Goal: Task Accomplishment & Management: Use online tool/utility

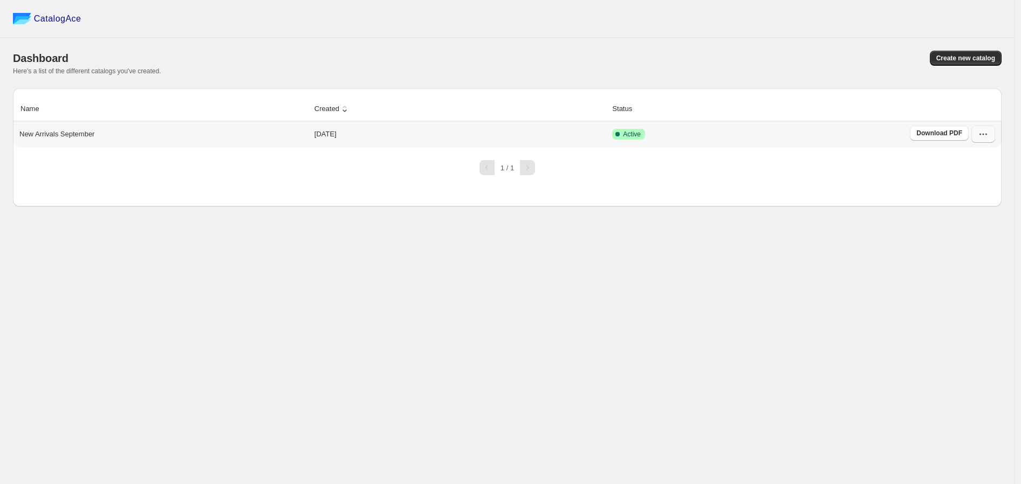
click at [979, 138] on icon "button" at bounding box center [983, 134] width 11 height 11
click at [967, 61] on span "Create new catalog" at bounding box center [965, 58] width 59 height 9
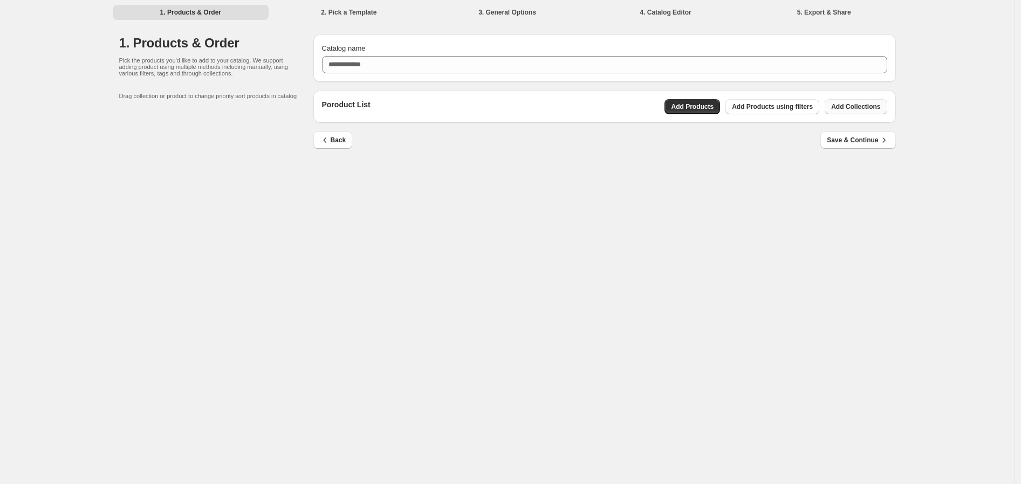
click at [867, 108] on span "Add Collections" at bounding box center [855, 106] width 49 height 9
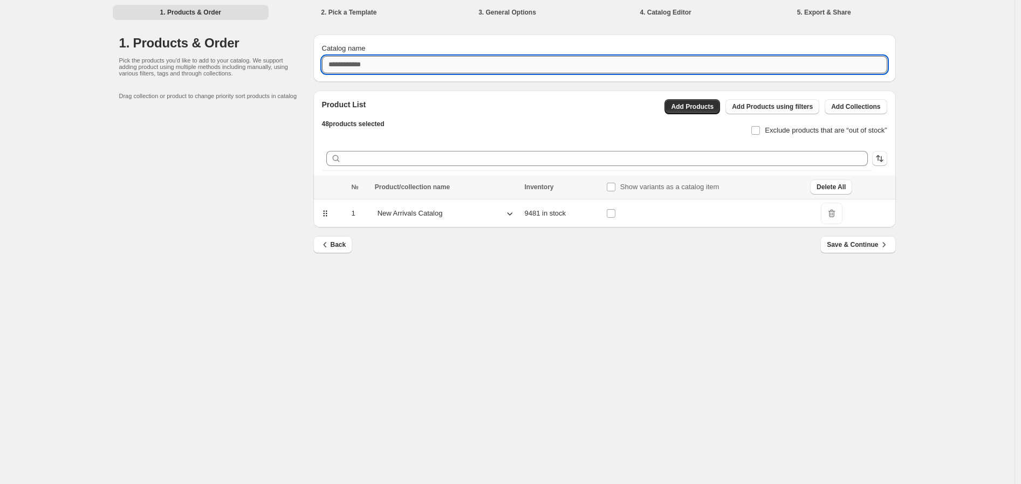
click at [508, 58] on input "Catalog name" at bounding box center [604, 64] width 565 height 17
type input "**********"
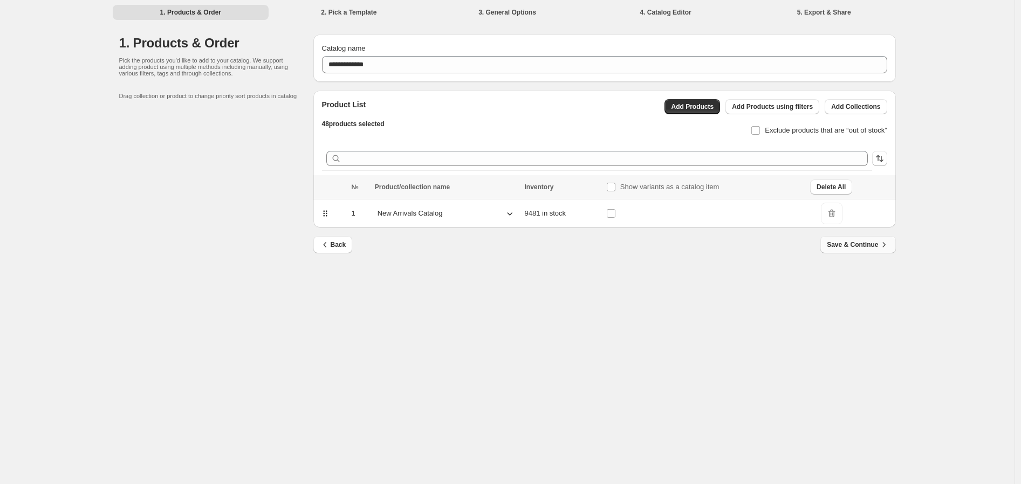
click at [865, 248] on span "Save & Continue" at bounding box center [858, 245] width 62 height 11
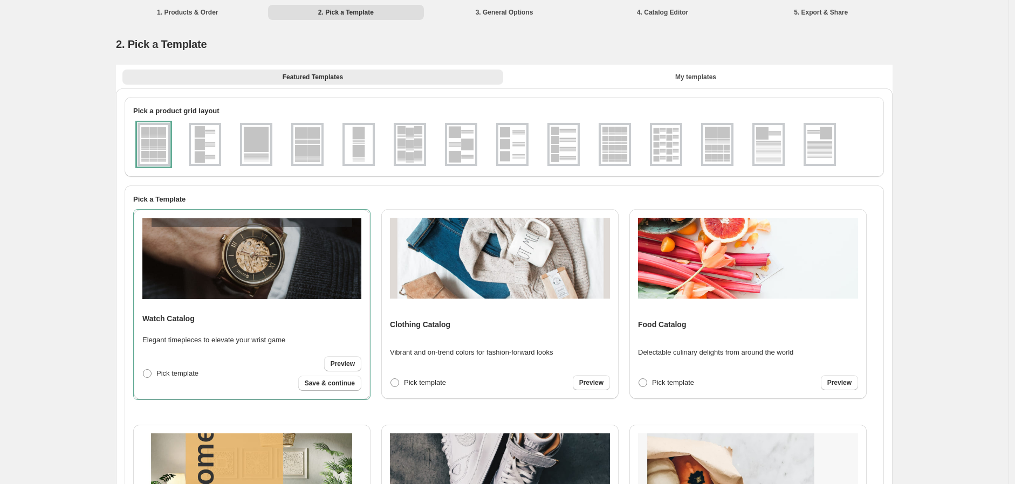
click at [316, 146] on img at bounding box center [307, 144] width 28 height 39
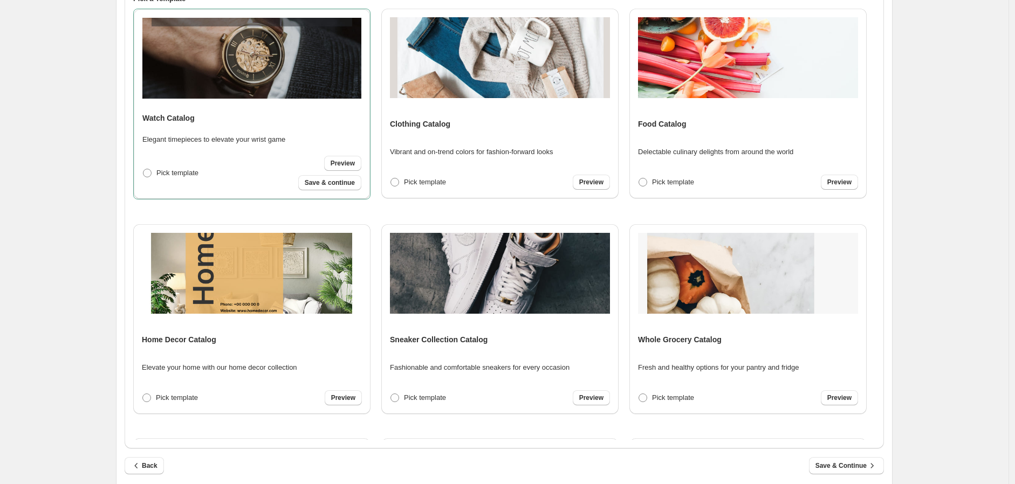
scroll to position [223, 0]
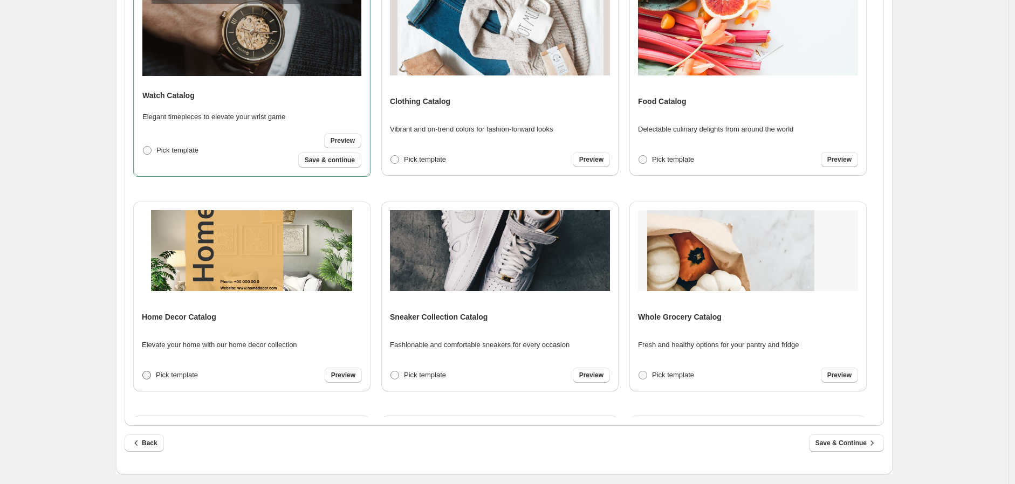
click at [146, 373] on span at bounding box center [146, 375] width 9 height 9
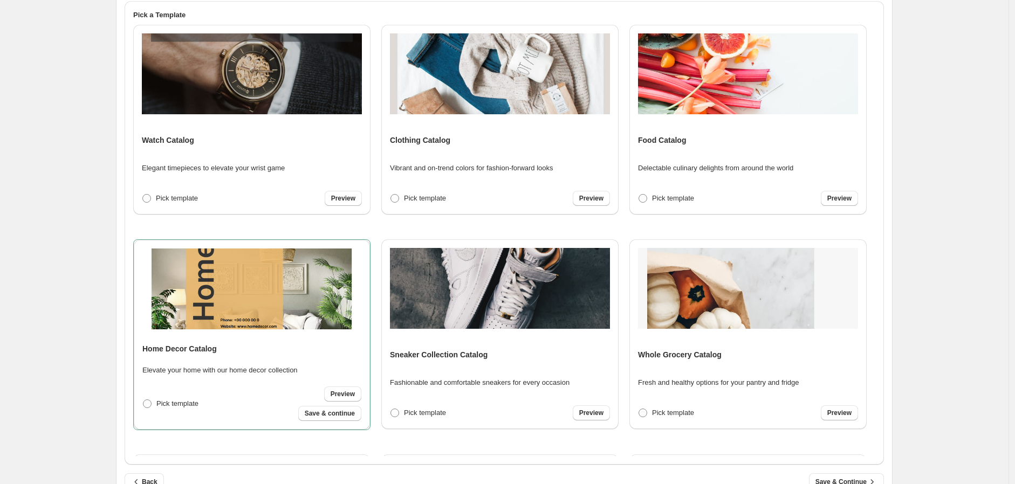
scroll to position [104, 0]
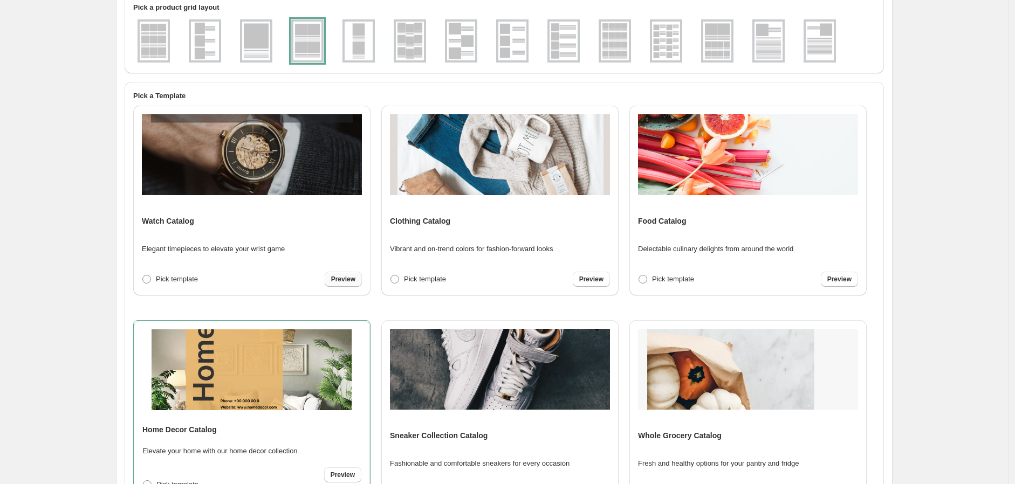
click at [341, 276] on span "Preview" at bounding box center [343, 279] width 24 height 9
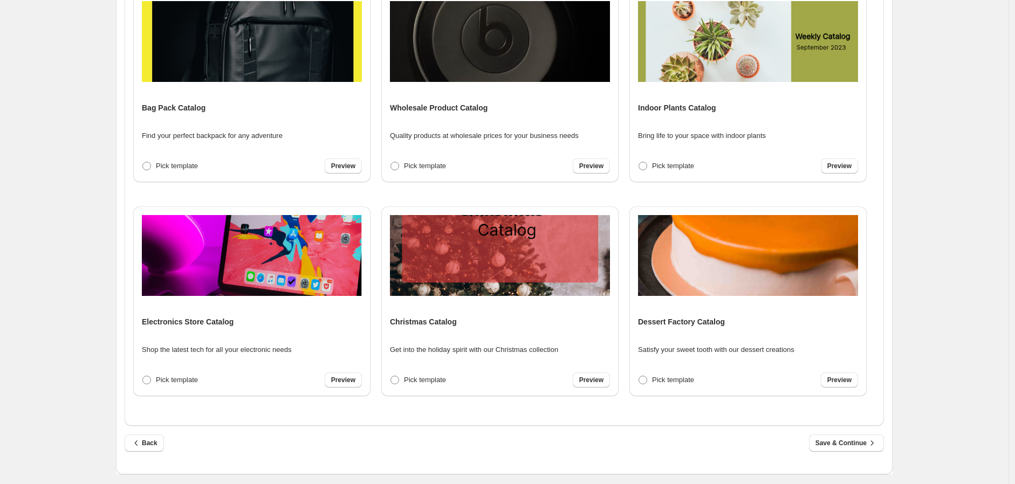
scroll to position [1260, 0]
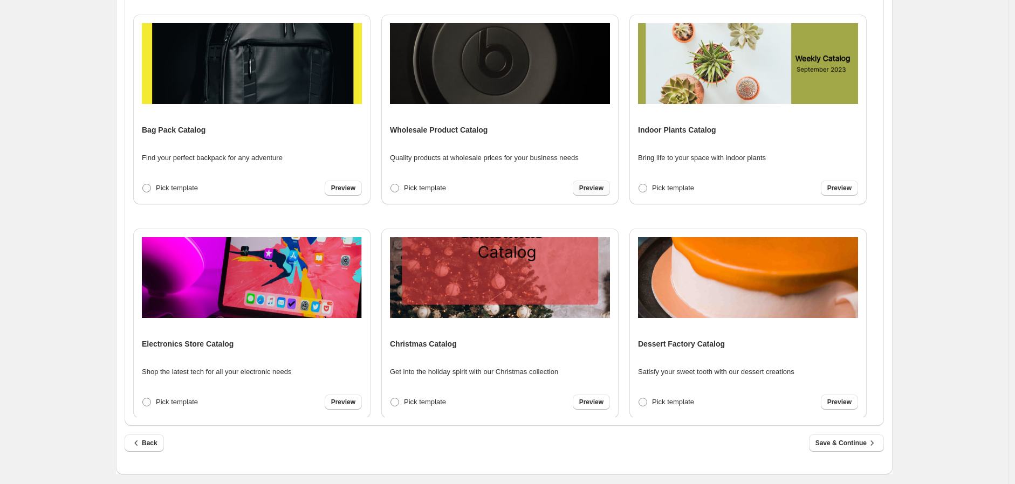
click at [589, 187] on span "Preview" at bounding box center [591, 188] width 24 height 9
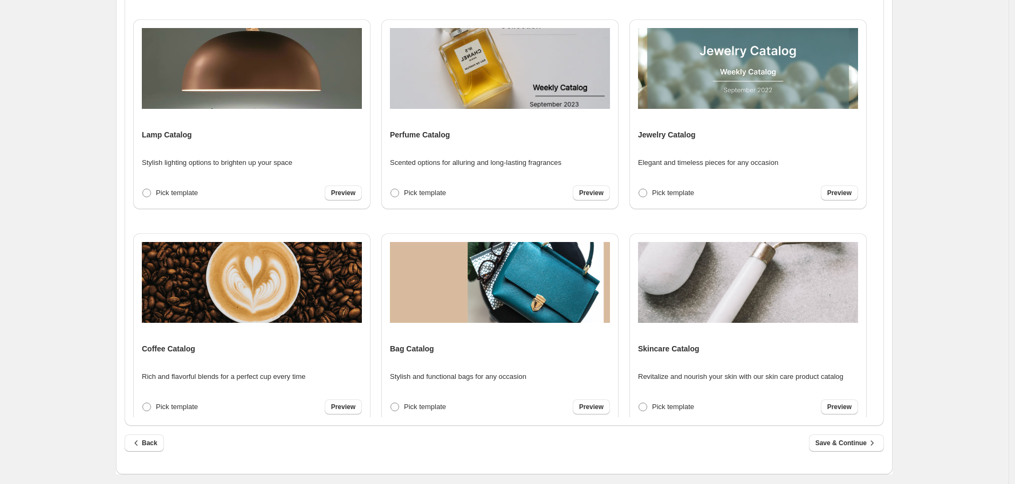
scroll to position [599, 0]
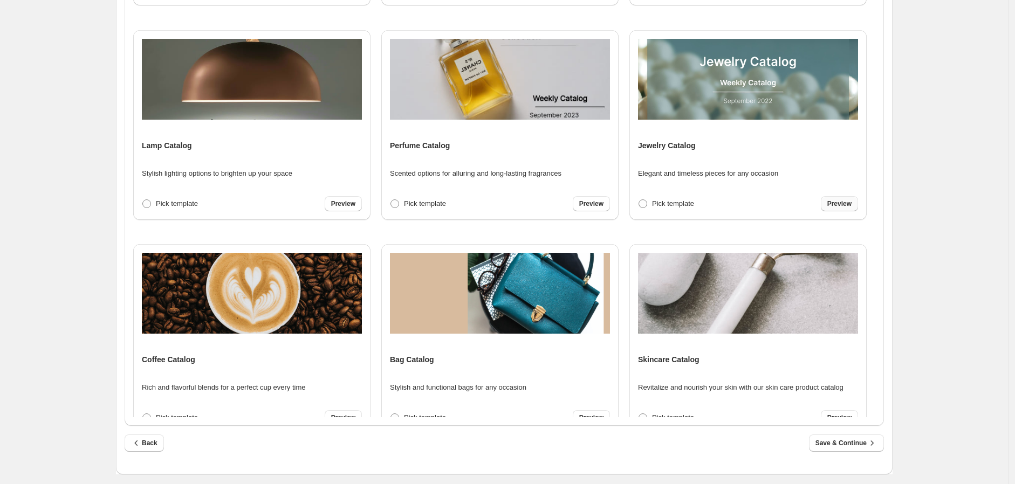
click at [832, 202] on span "Preview" at bounding box center [840, 204] width 24 height 9
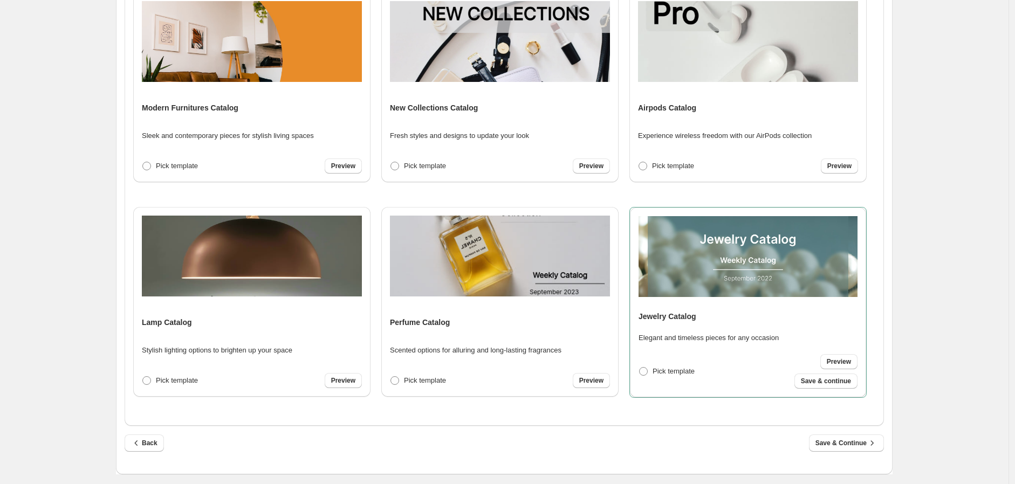
scroll to position [419, 0]
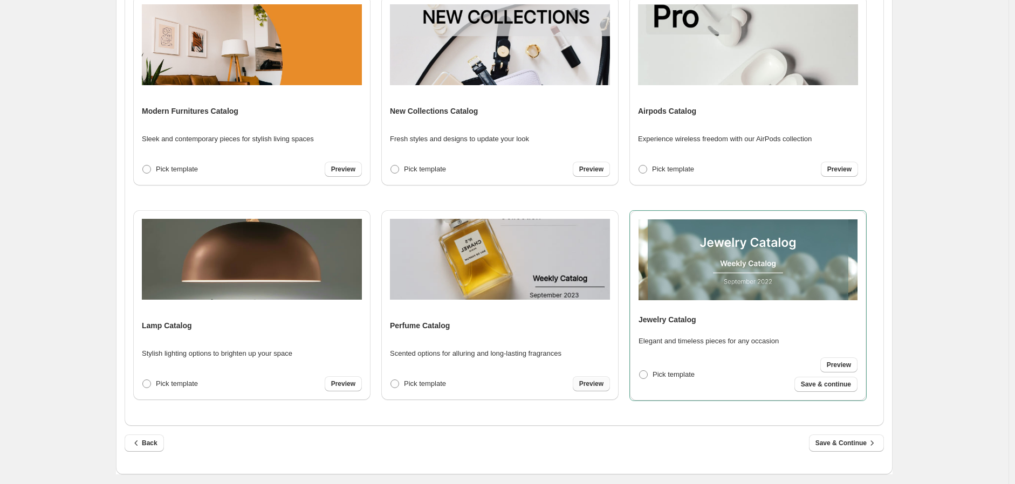
click at [583, 380] on span "Preview" at bounding box center [591, 384] width 24 height 9
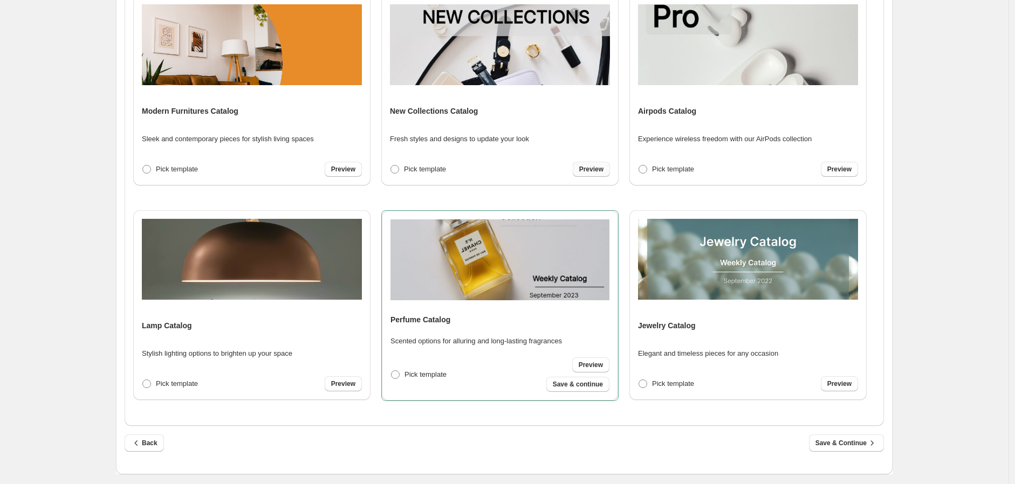
click at [591, 168] on span "Preview" at bounding box center [591, 169] width 24 height 9
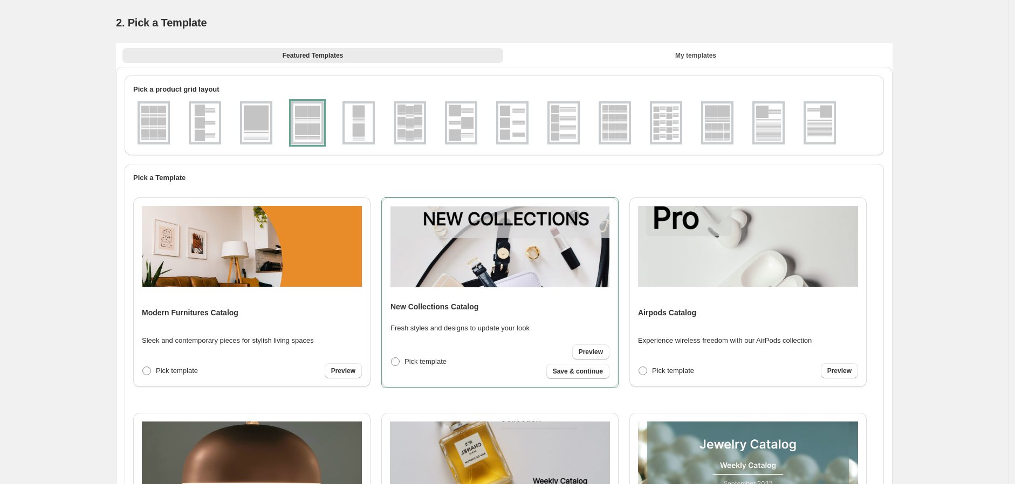
scroll to position [0, 0]
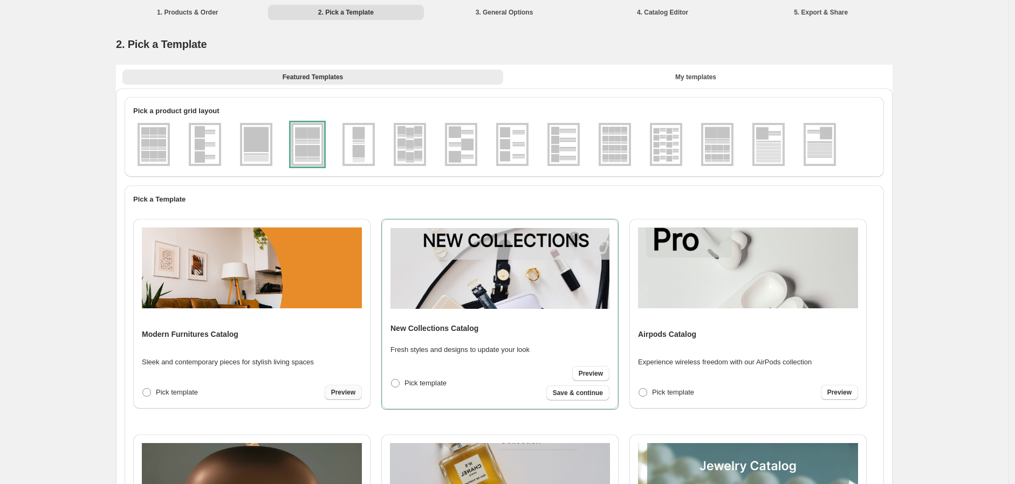
click at [344, 391] on span "Preview" at bounding box center [343, 392] width 24 height 9
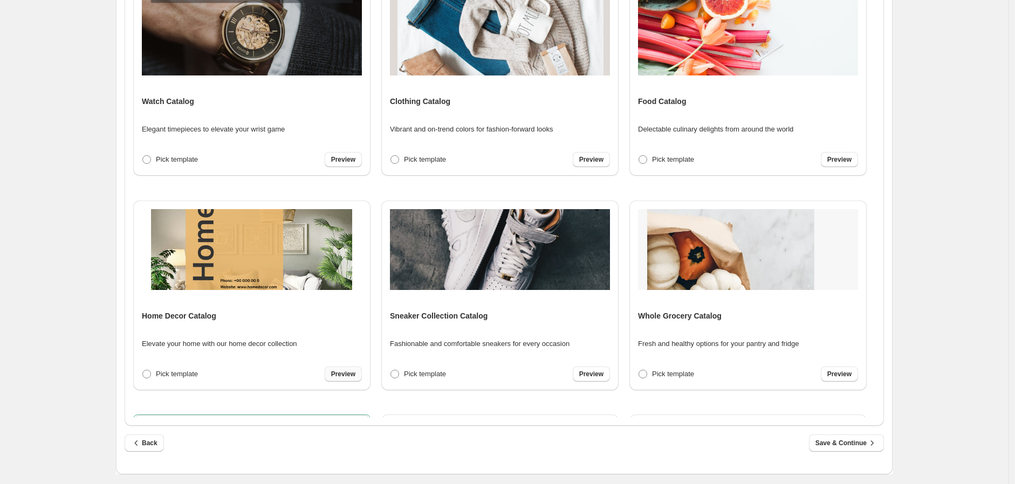
click at [346, 372] on span "Preview" at bounding box center [343, 374] width 24 height 9
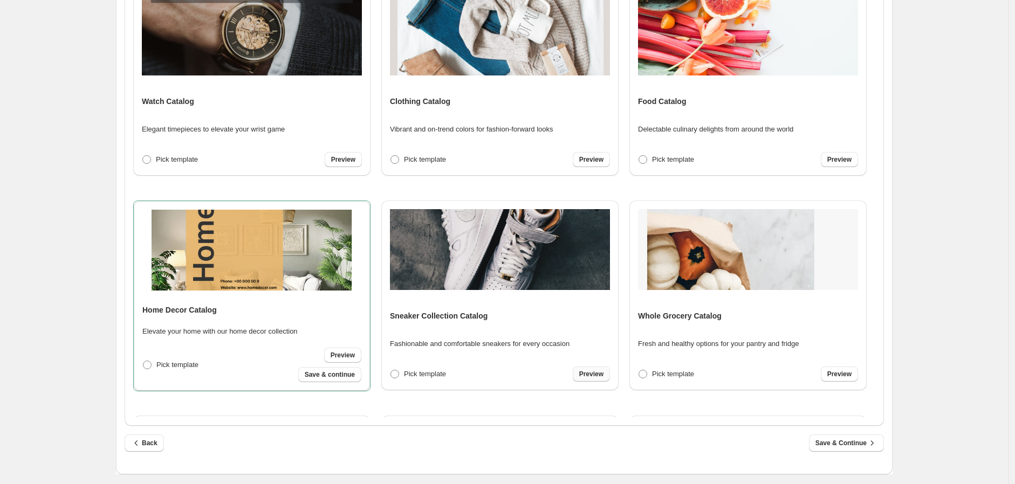
click at [599, 375] on span "Preview" at bounding box center [591, 374] width 24 height 9
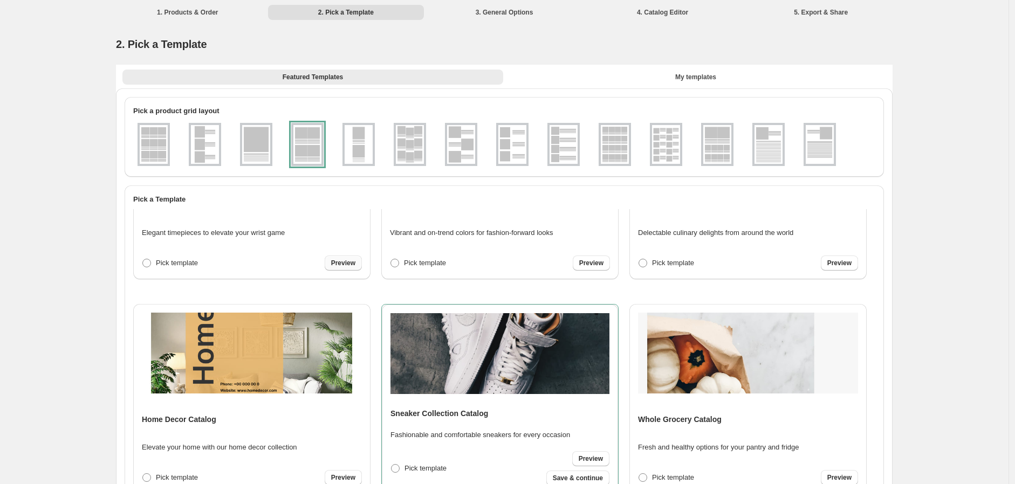
click at [347, 268] on div "Preview" at bounding box center [343, 263] width 37 height 15
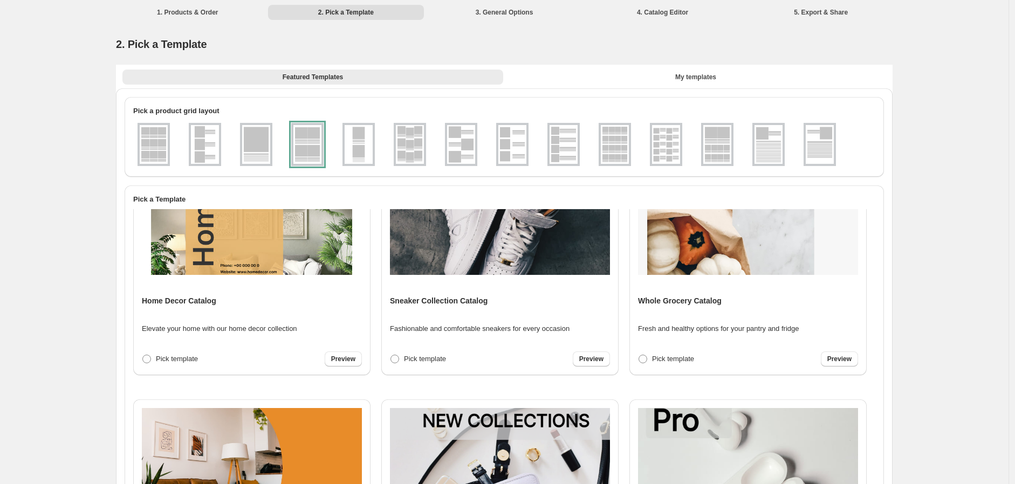
scroll to position [240, 0]
click at [585, 359] on span "Preview" at bounding box center [591, 358] width 24 height 9
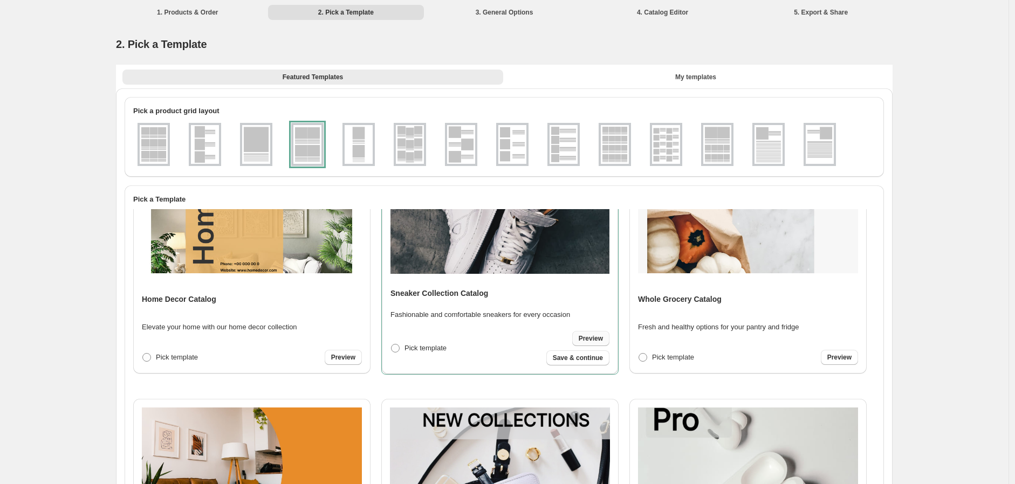
scroll to position [239, 0]
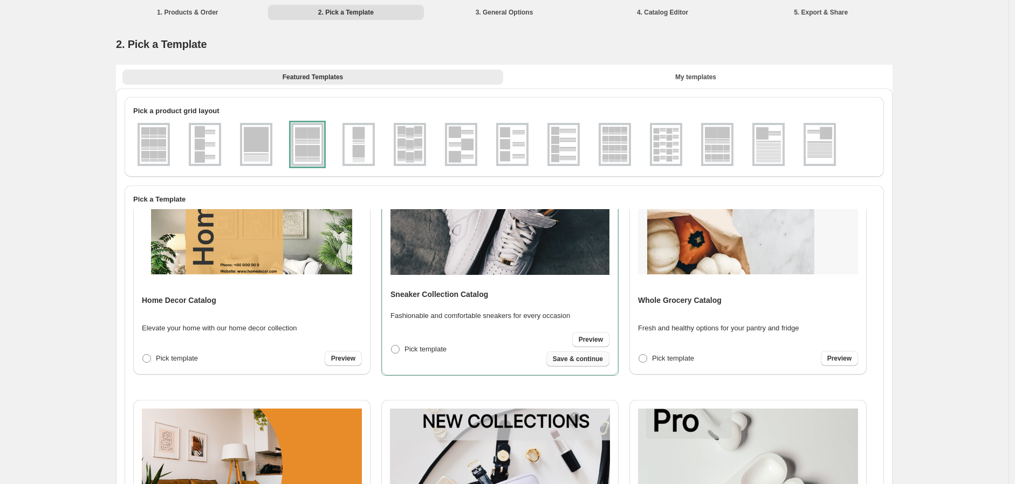
click at [576, 360] on span "Save & continue" at bounding box center [578, 359] width 50 height 9
select select "**********"
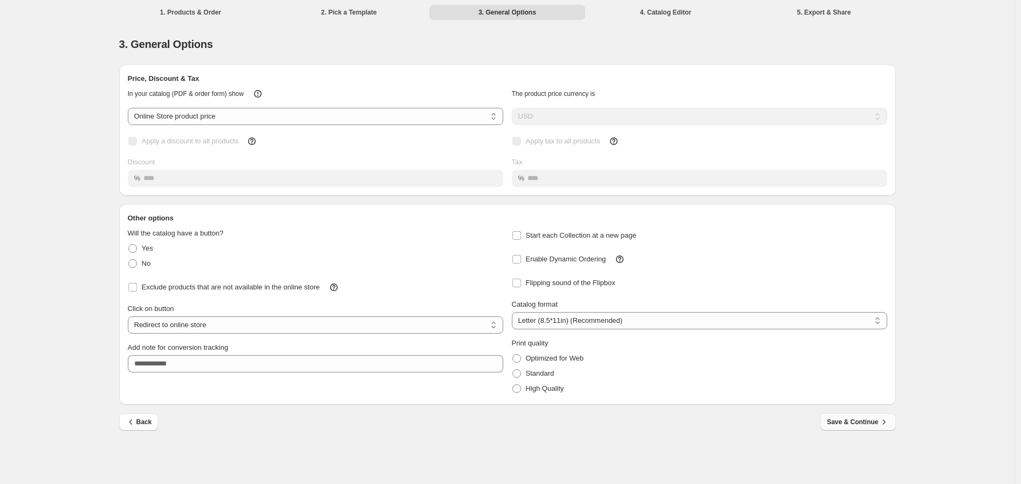
click at [858, 419] on span "Save & Continue" at bounding box center [858, 422] width 62 height 11
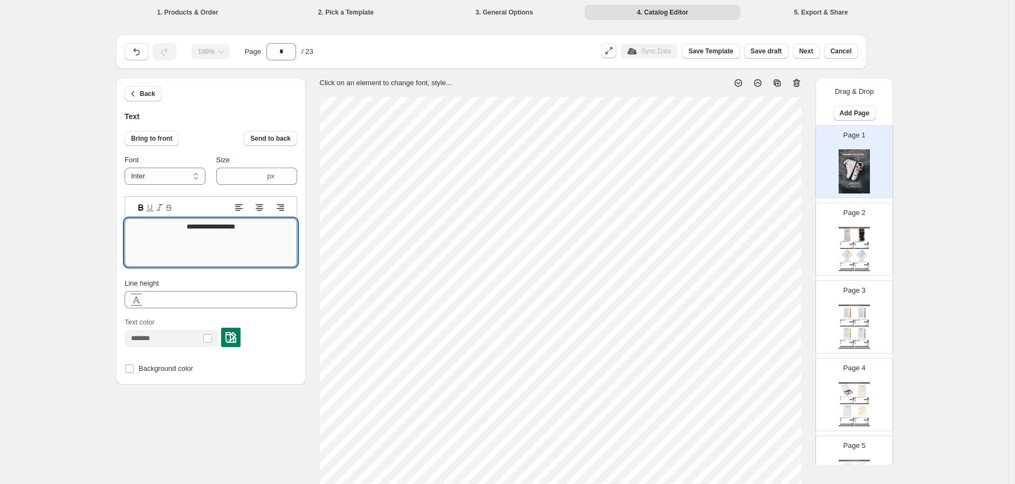
click at [191, 221] on textarea "**********" at bounding box center [211, 242] width 173 height 49
type textarea "********"
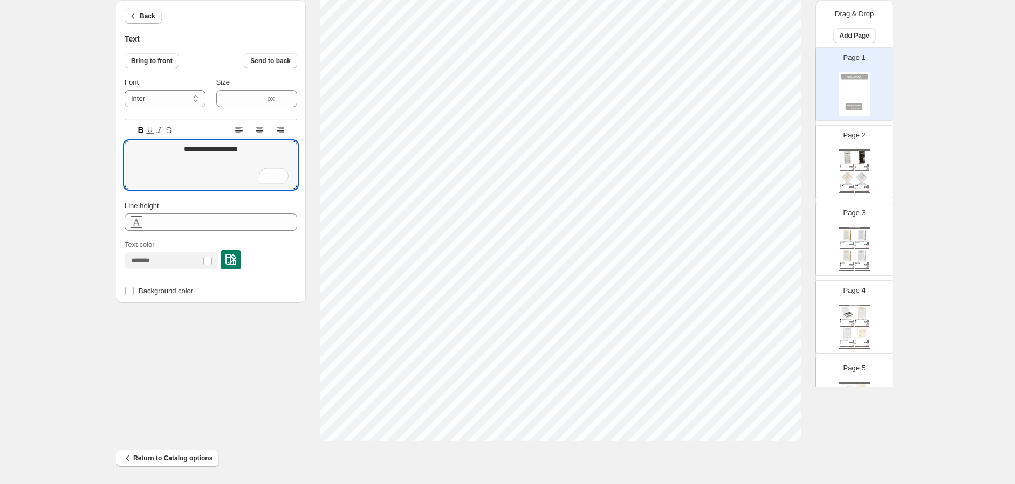
type textarea "**********"
type input "****"
drag, startPoint x: 238, startPoint y: 147, endPoint x: 244, endPoint y: 148, distance: 6.0
click at [244, 148] on textarea "**********" at bounding box center [211, 165] width 173 height 49
type textarea "**********"
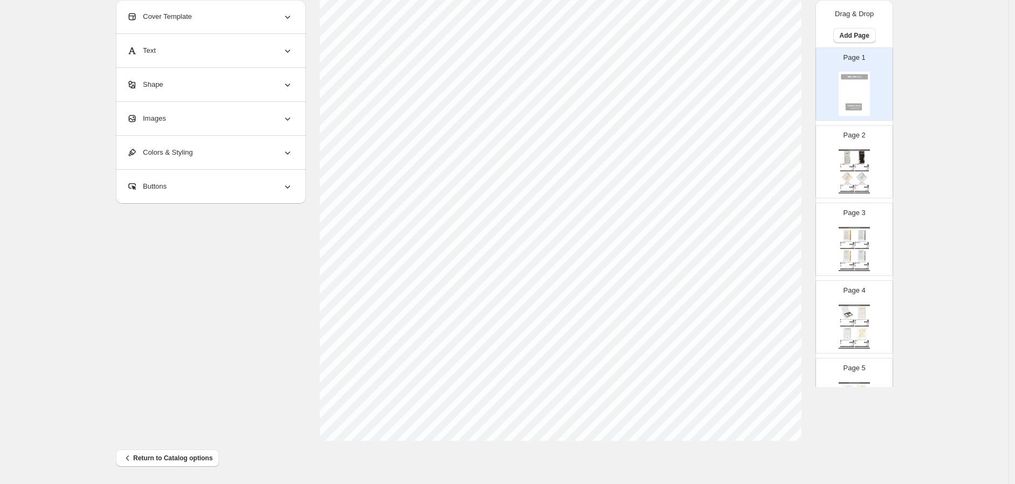
click at [208, 113] on div "Images" at bounding box center [210, 118] width 166 height 33
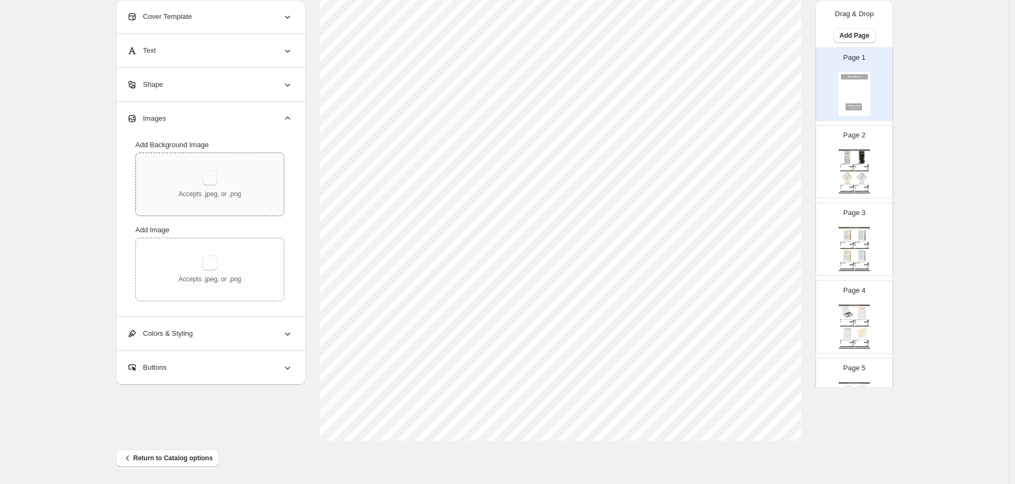
click at [217, 179] on button "button" at bounding box center [209, 177] width 15 height 15
type input "**********"
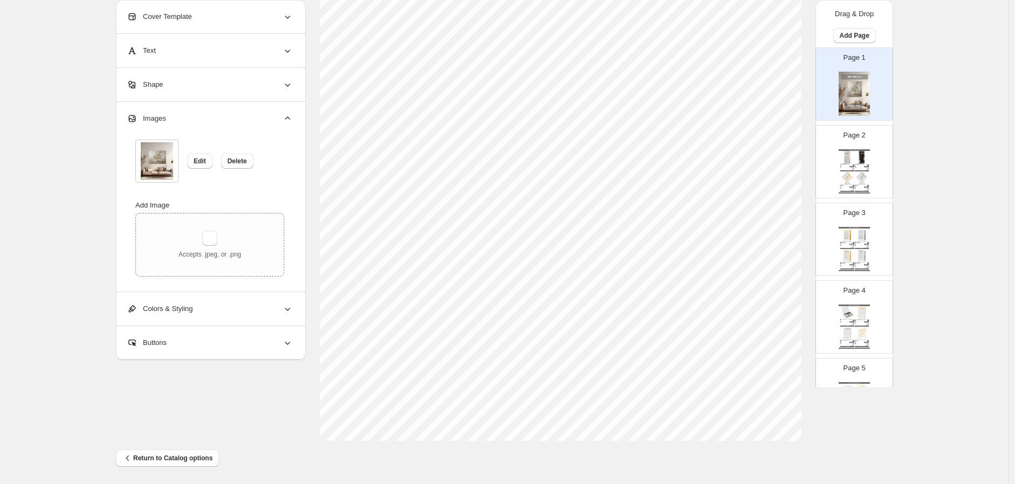
click at [236, 309] on div "Colors & Styling" at bounding box center [210, 308] width 166 height 33
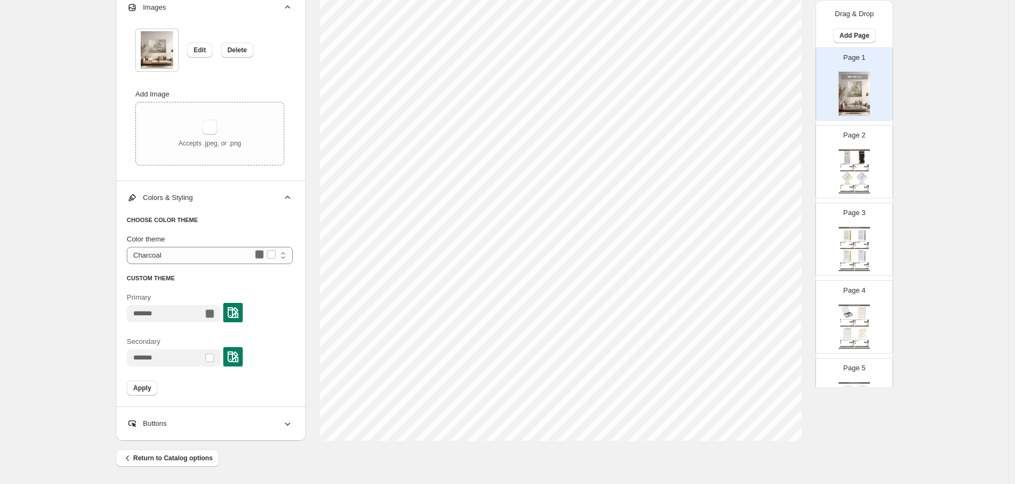
scroll to position [0, 0]
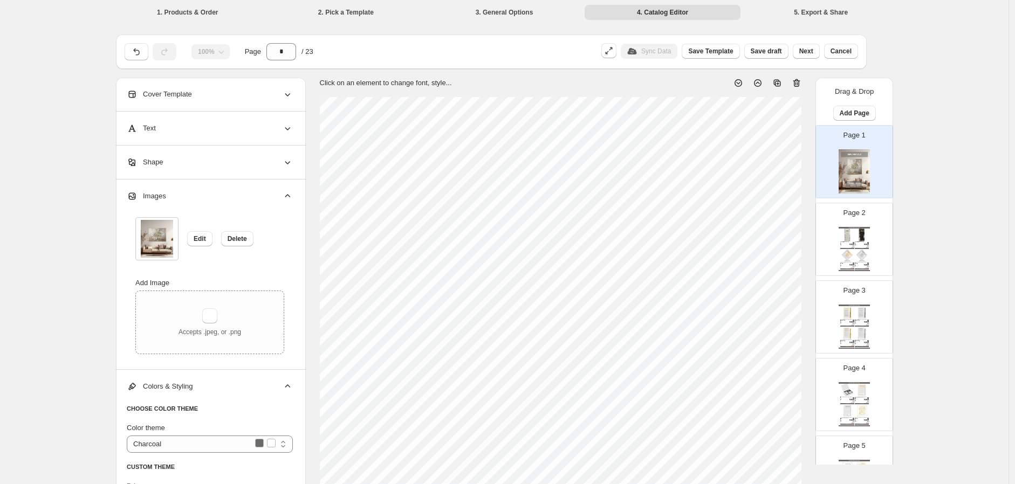
click at [865, 248] on div "$ 60.00" at bounding box center [866, 248] width 4 height 1
select select "**********"
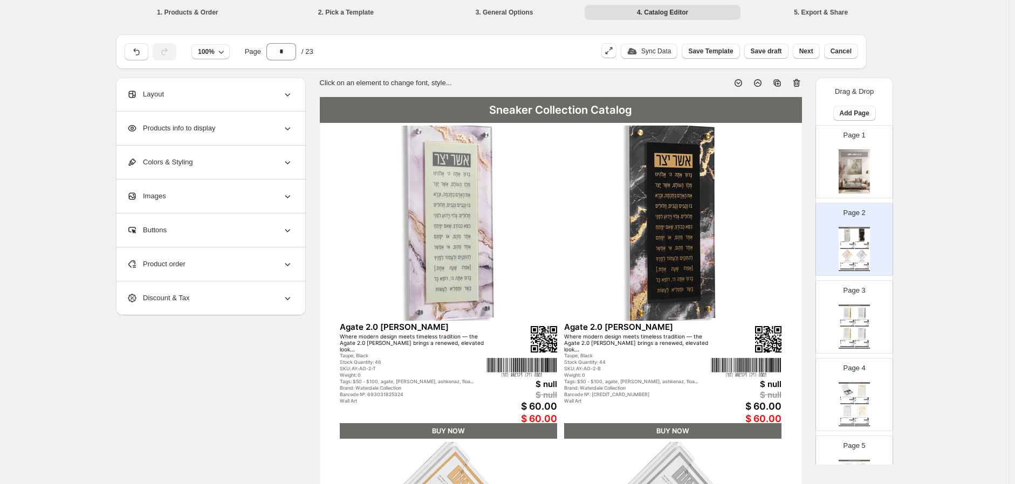
click at [277, 97] on div "Layout" at bounding box center [210, 94] width 166 height 33
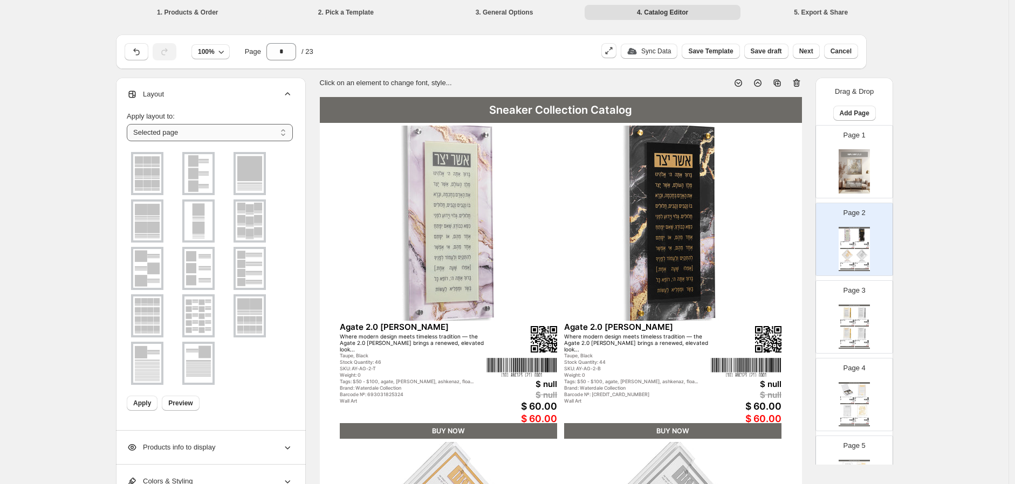
click at [269, 129] on select "**********" at bounding box center [210, 132] width 166 height 17
click at [866, 315] on img at bounding box center [862, 312] width 14 height 13
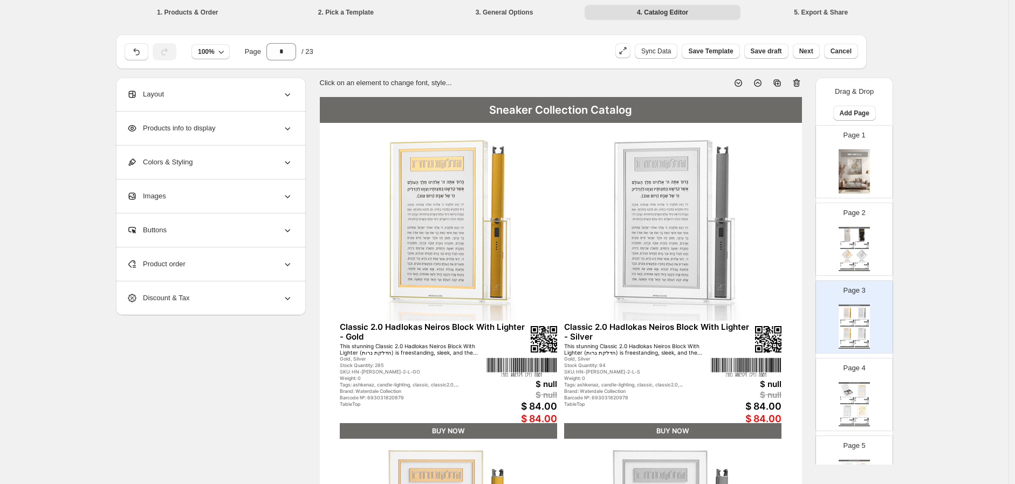
click at [830, 232] on div "Page 2 Sneaker Collection Catalog Agate 2.0 Asher Yatzar - Taupe Where modern d…" at bounding box center [850, 235] width 68 height 72
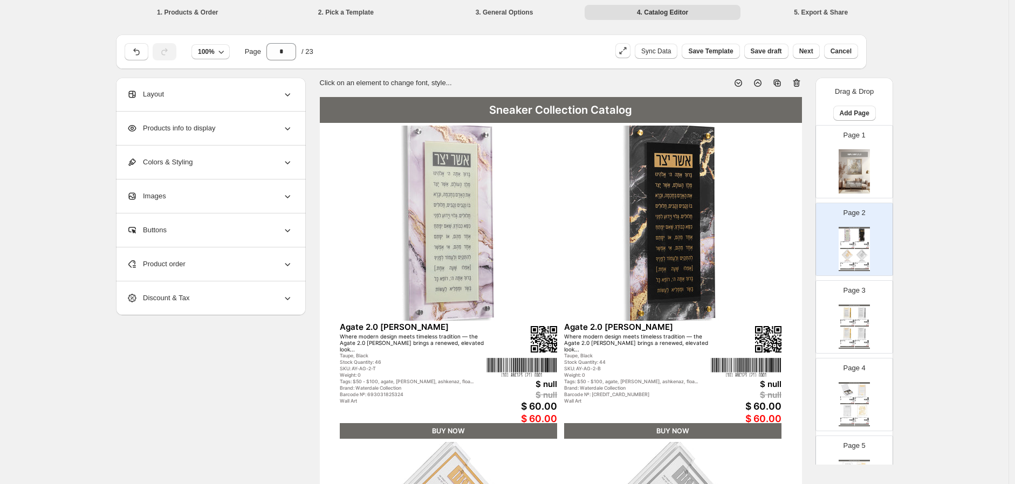
click at [276, 98] on div "Layout" at bounding box center [210, 94] width 166 height 33
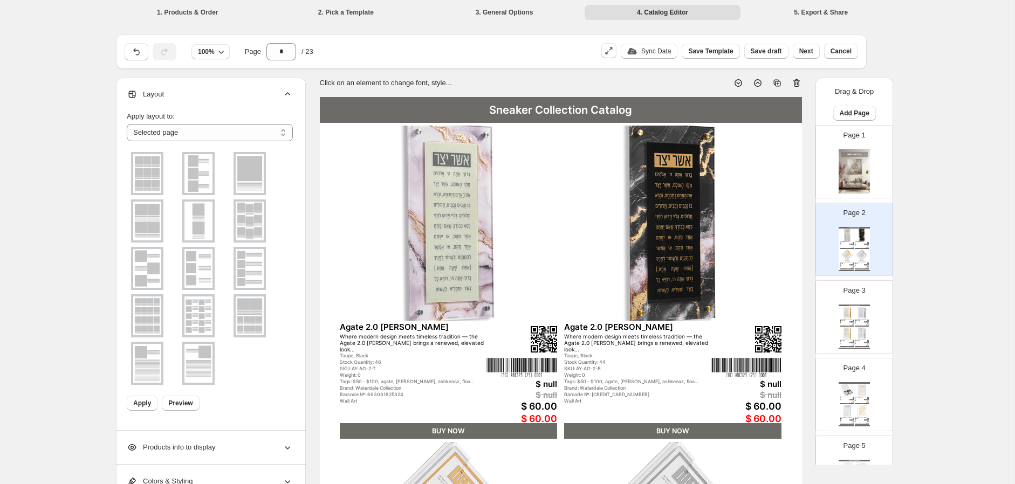
click at [157, 179] on img at bounding box center [147, 173] width 28 height 39
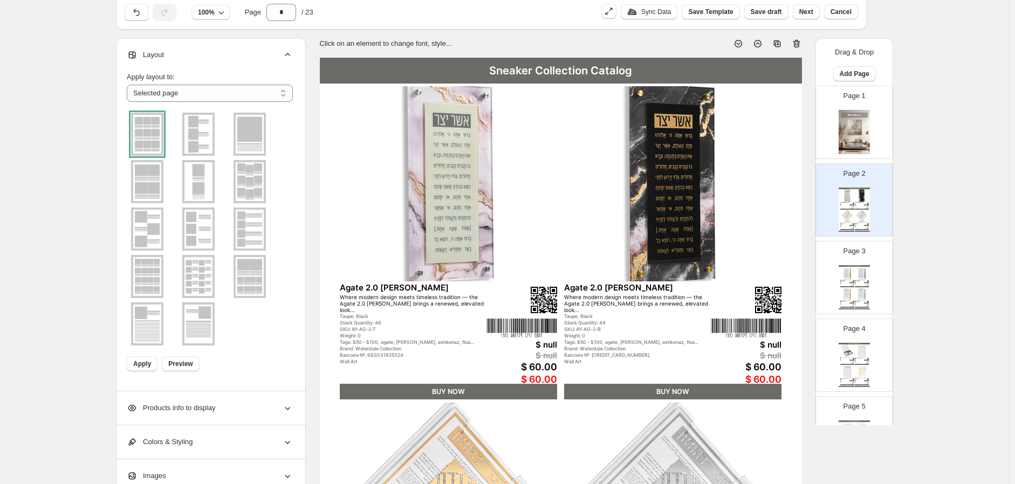
scroll to position [60, 0]
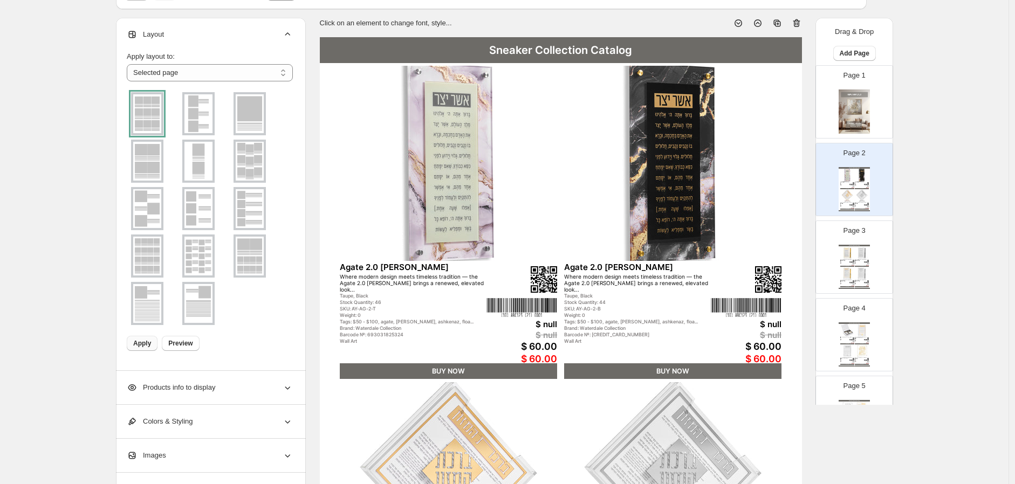
click at [143, 340] on span "Apply" at bounding box center [142, 343] width 18 height 9
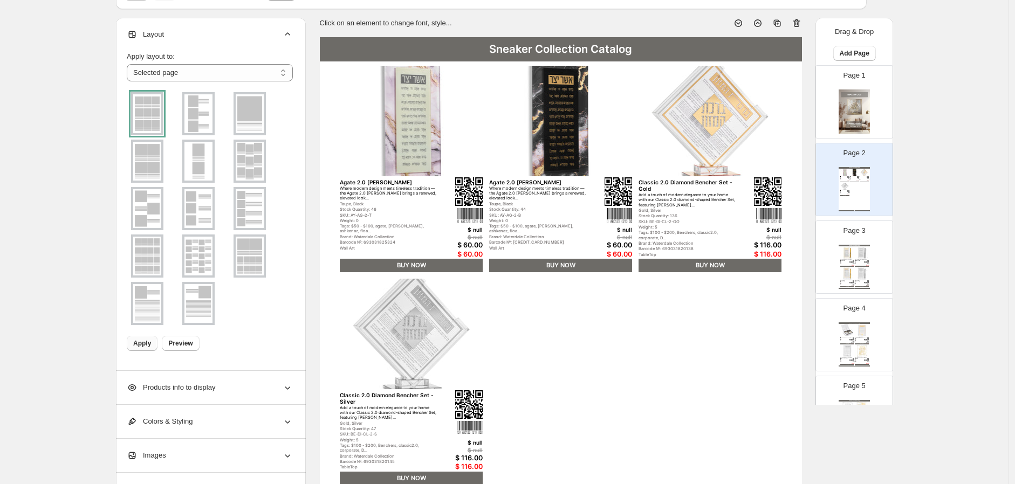
click at [199, 120] on img at bounding box center [198, 113] width 28 height 39
click at [146, 345] on span "Apply" at bounding box center [142, 343] width 18 height 9
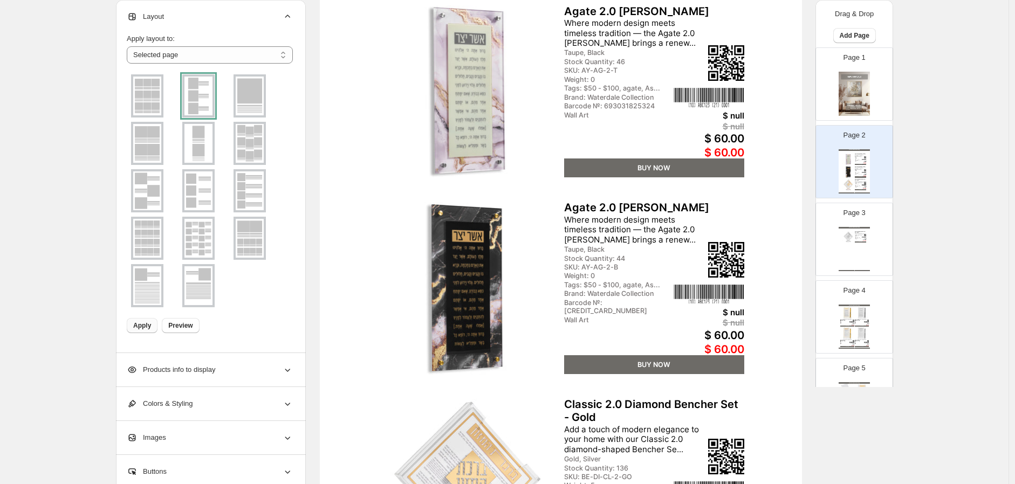
scroll to position [158, 0]
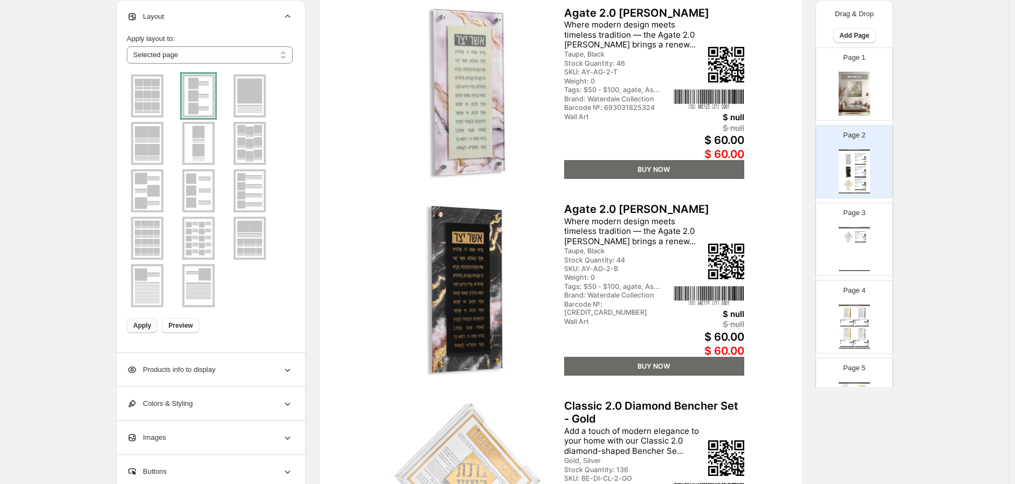
click at [252, 142] on img at bounding box center [250, 143] width 28 height 39
click at [145, 318] on button "Apply" at bounding box center [142, 325] width 31 height 15
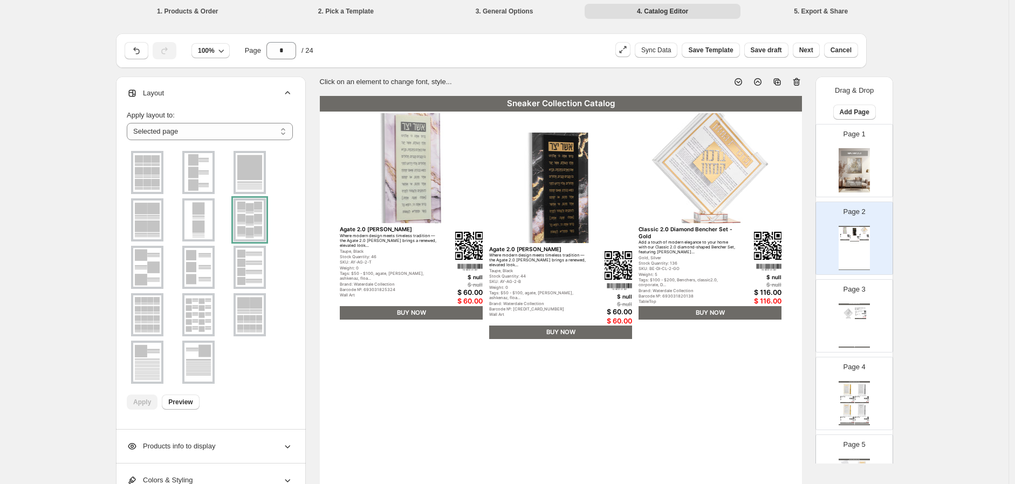
scroll to position [0, 0]
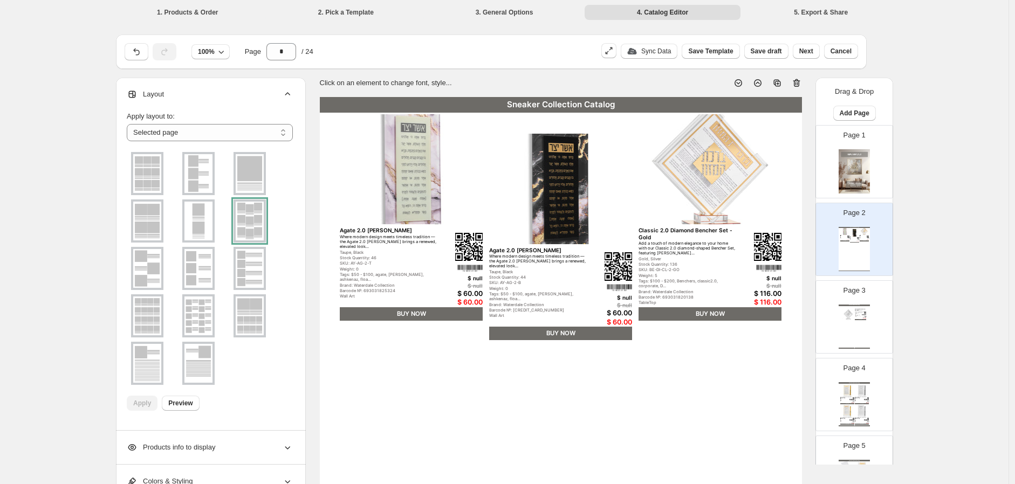
click at [202, 270] on img at bounding box center [198, 268] width 28 height 39
click at [148, 406] on span "Apply" at bounding box center [142, 403] width 18 height 9
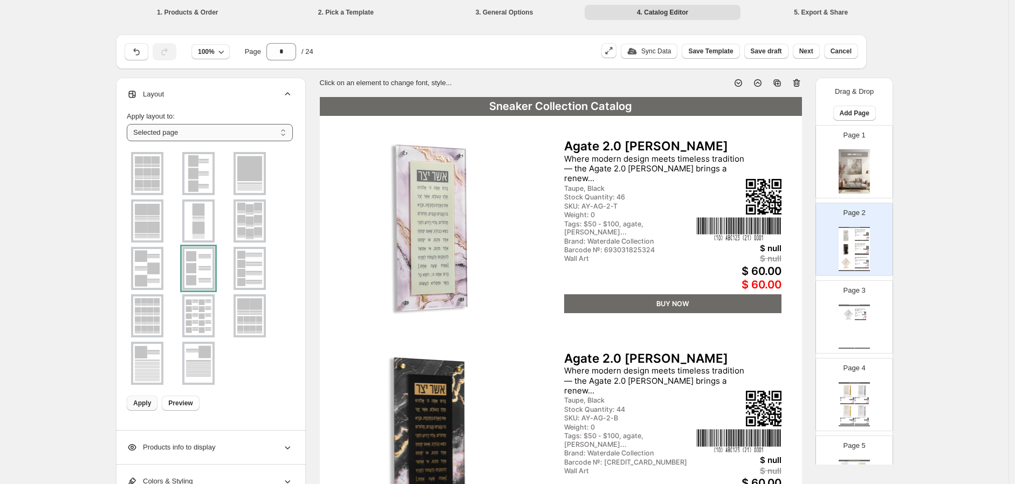
click at [237, 132] on select "**********" at bounding box center [210, 132] width 166 height 17
click at [236, 134] on select "**********" at bounding box center [210, 132] width 166 height 17
click at [196, 132] on select "**********" at bounding box center [210, 132] width 166 height 17
click at [129, 124] on select "**********" at bounding box center [210, 132] width 166 height 17
click at [859, 298] on div "Page 3 Sneaker Collection Catalog Classic 2.0 Diamond Bencher Set - Silver Add …" at bounding box center [850, 313] width 68 height 72
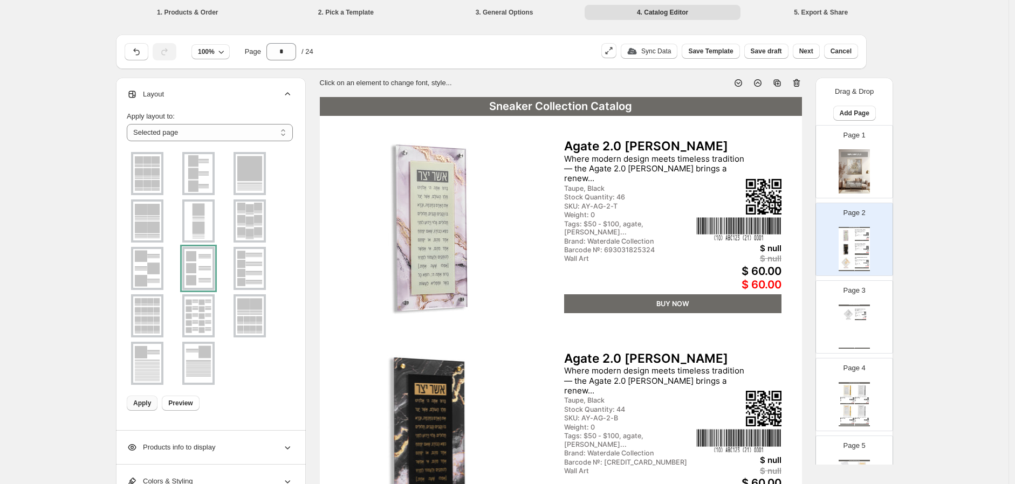
type input "*"
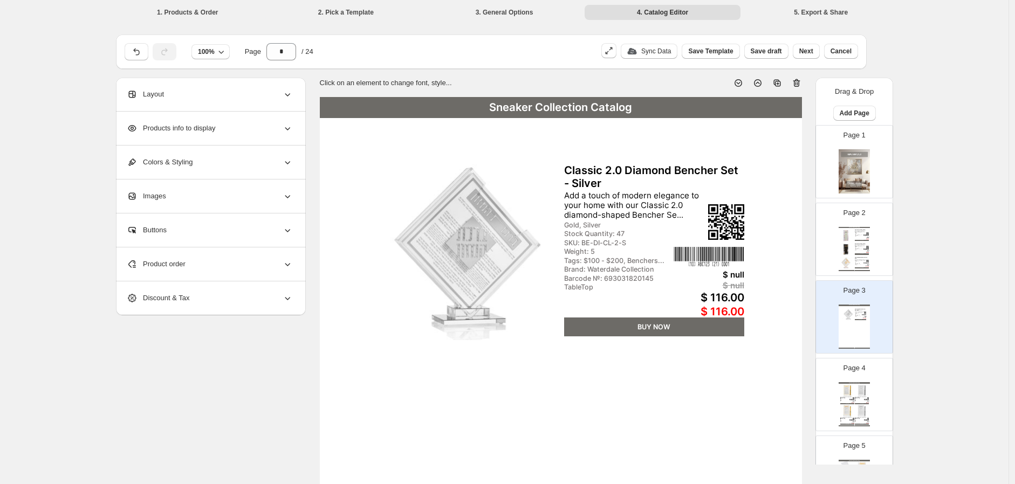
click at [238, 158] on div "Colors & Styling" at bounding box center [210, 162] width 166 height 33
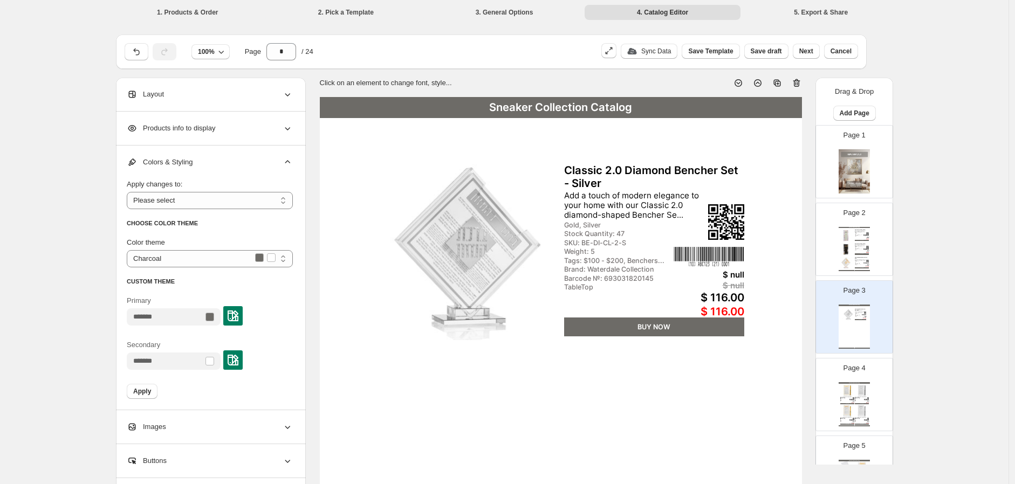
click at [248, 115] on div "Products info to display" at bounding box center [210, 128] width 166 height 33
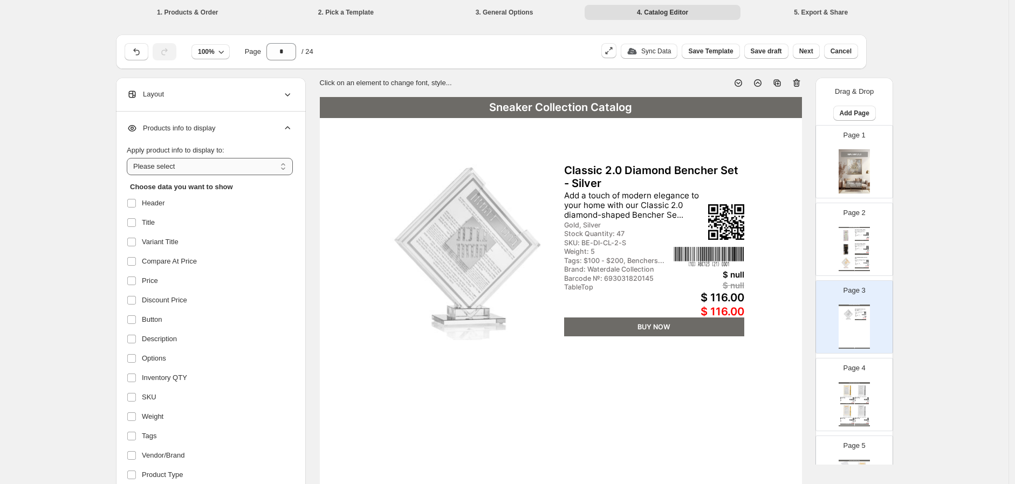
click at [217, 167] on select "**********" at bounding box center [210, 166] width 166 height 17
select select "*********"
click at [129, 158] on select "**********" at bounding box center [210, 166] width 166 height 17
click at [148, 204] on span "Header" at bounding box center [153, 203] width 23 height 11
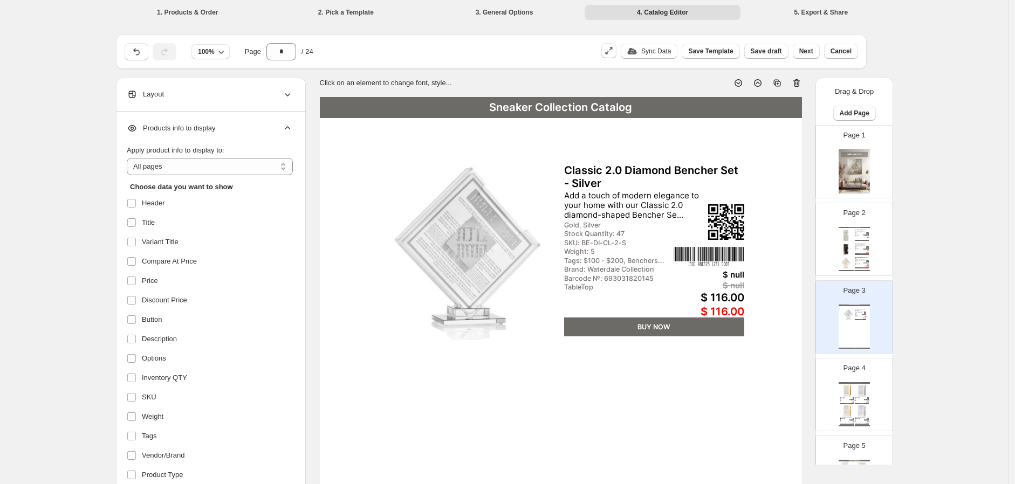
click at [537, 105] on div "Sneaker Collection Catalog" at bounding box center [561, 107] width 482 height 21
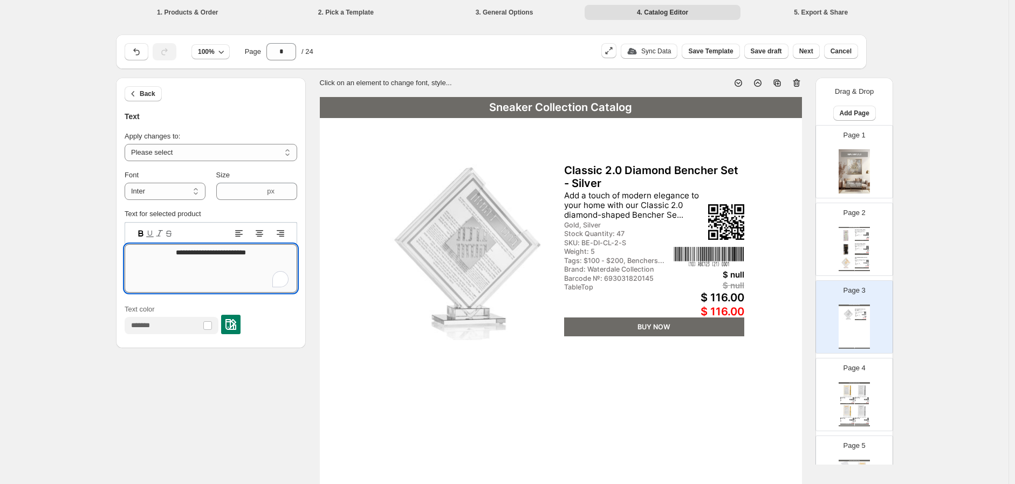
drag, startPoint x: 198, startPoint y: 254, endPoint x: 175, endPoint y: 250, distance: 23.4
drag, startPoint x: 163, startPoint y: 250, endPoint x: 272, endPoint y: 249, distance: 108.4
click at [272, 249] on textarea "**********" at bounding box center [211, 268] width 173 height 49
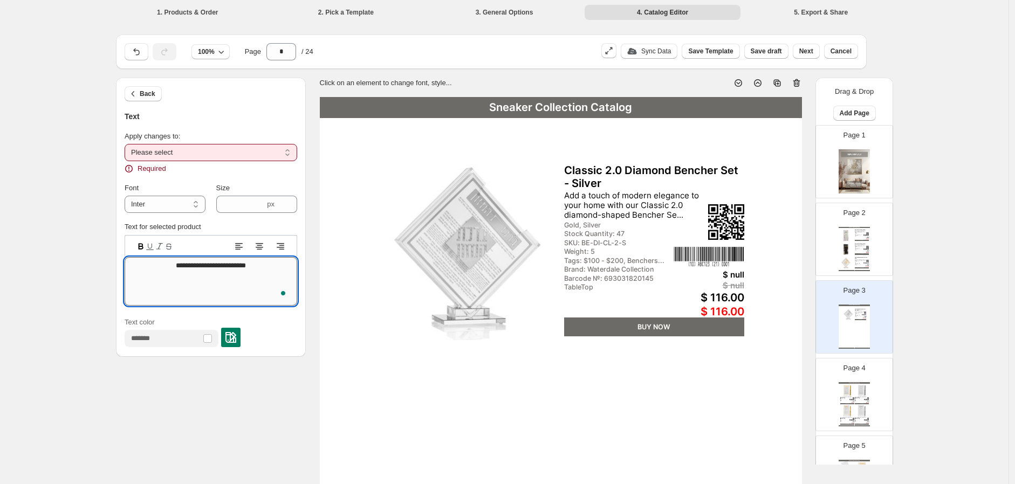
type textarea "**********"
click at [269, 160] on div "**********" at bounding box center [211, 152] width 173 height 43
click at [274, 152] on select "**********" at bounding box center [211, 152] width 173 height 17
select select "**********"
click at [127, 144] on select "**********" at bounding box center [211, 152] width 173 height 17
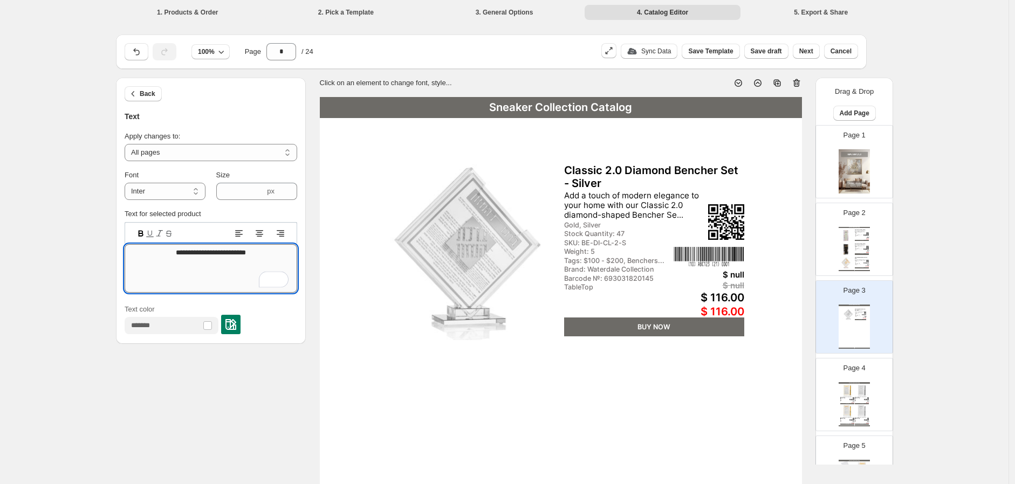
click at [238, 251] on textarea "**********" at bounding box center [211, 268] width 173 height 49
click at [240, 273] on textarea "***" at bounding box center [211, 268] width 173 height 49
type textarea "**********"
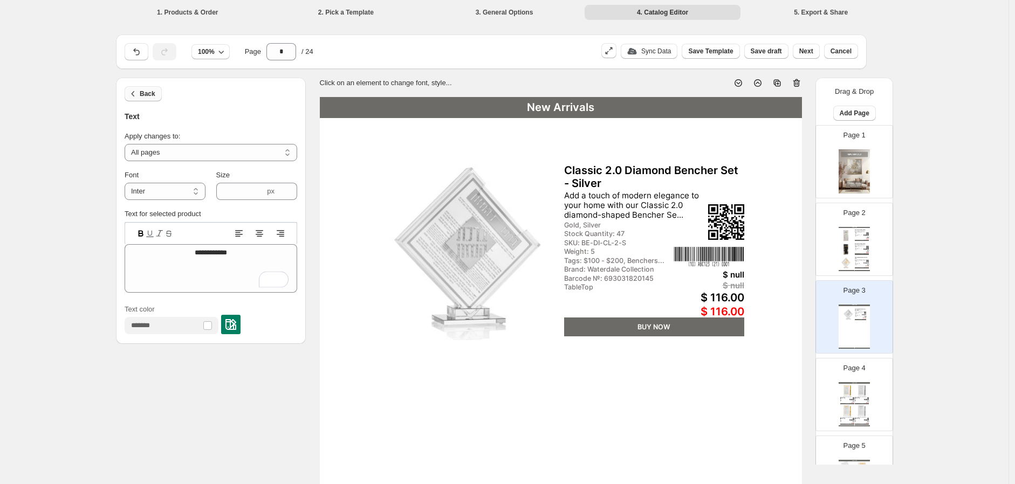
click at [152, 94] on span "Back" at bounding box center [148, 94] width 16 height 9
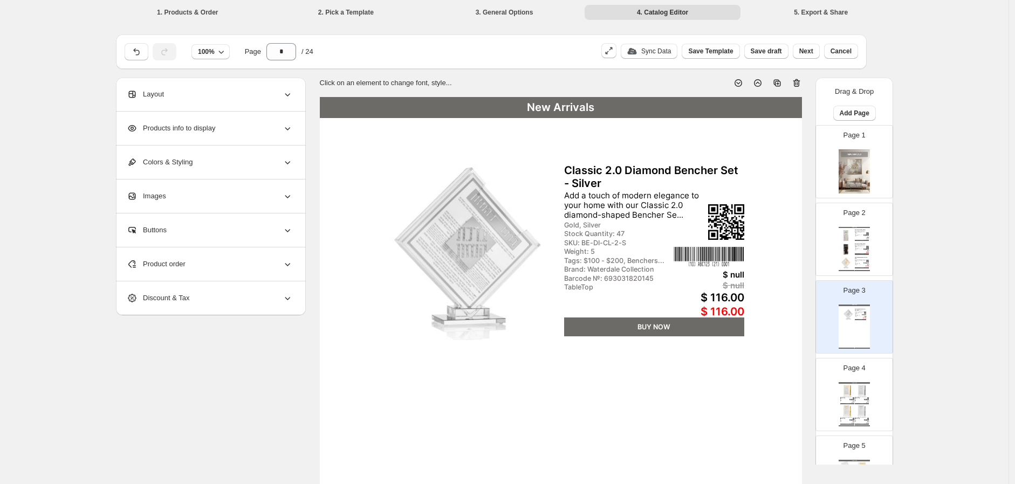
click at [227, 93] on div "Layout" at bounding box center [210, 94] width 166 height 33
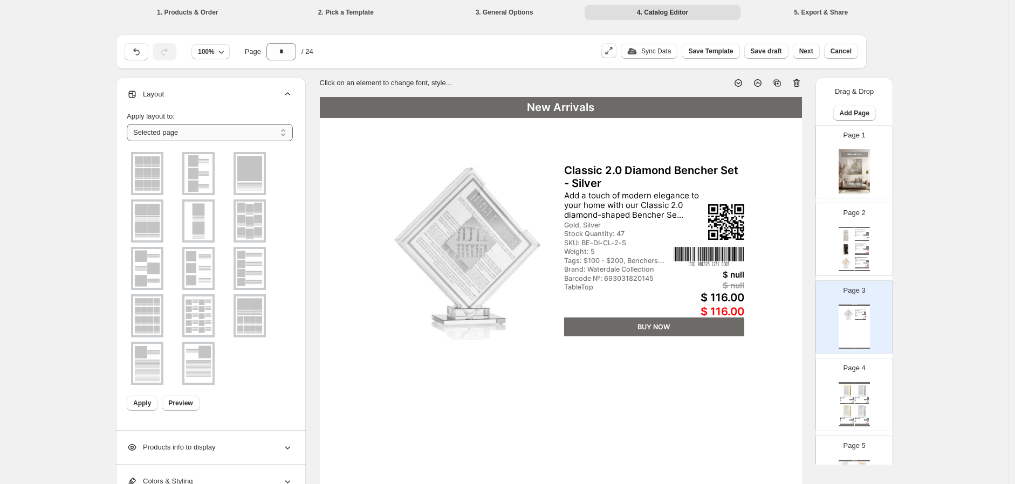
click at [222, 131] on select "**********" at bounding box center [210, 132] width 166 height 17
click at [865, 259] on div "Add a touch of modern elegance to your home with our Classic 2.0 diamond-shaped…" at bounding box center [861, 260] width 12 height 2
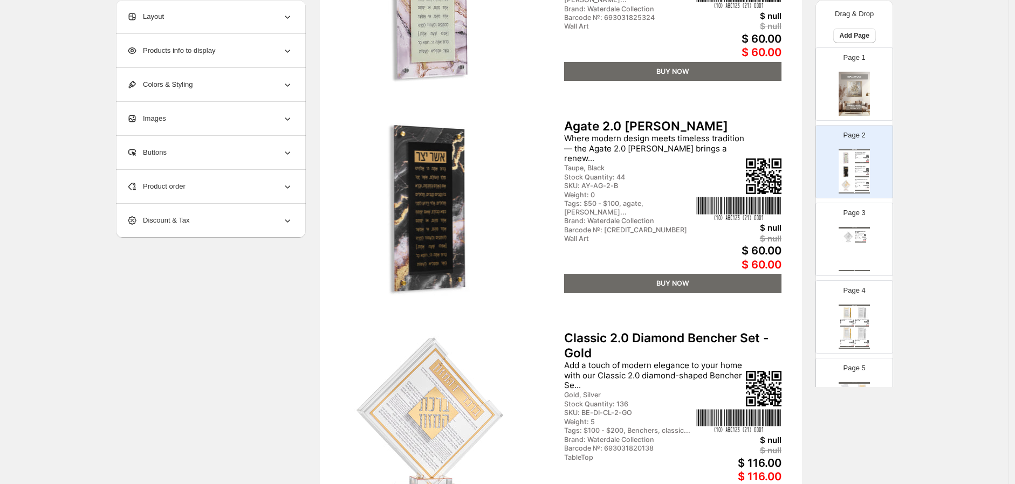
scroll to position [240, 0]
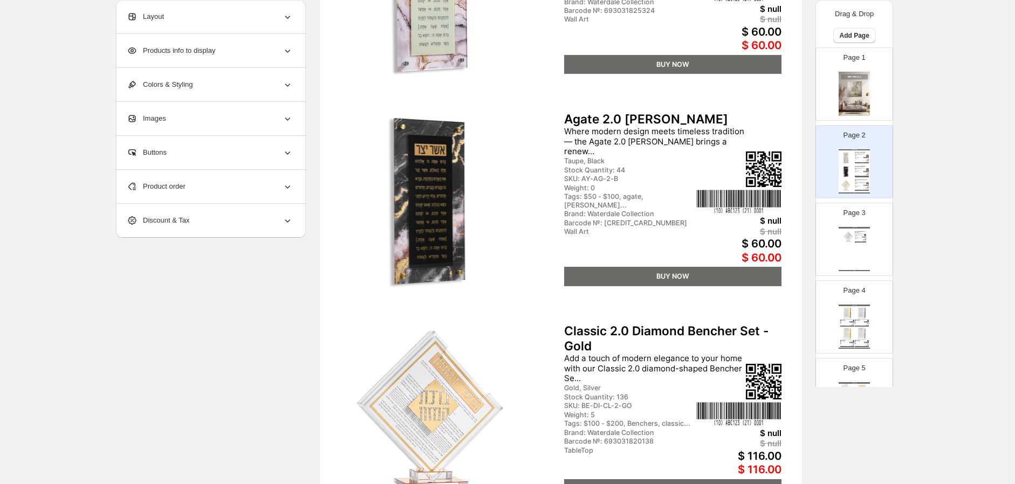
click at [859, 234] on div "Add a touch of modern elegance to your home with our Classic 2.0 diamond-shaped…" at bounding box center [859, 234] width 9 height 3
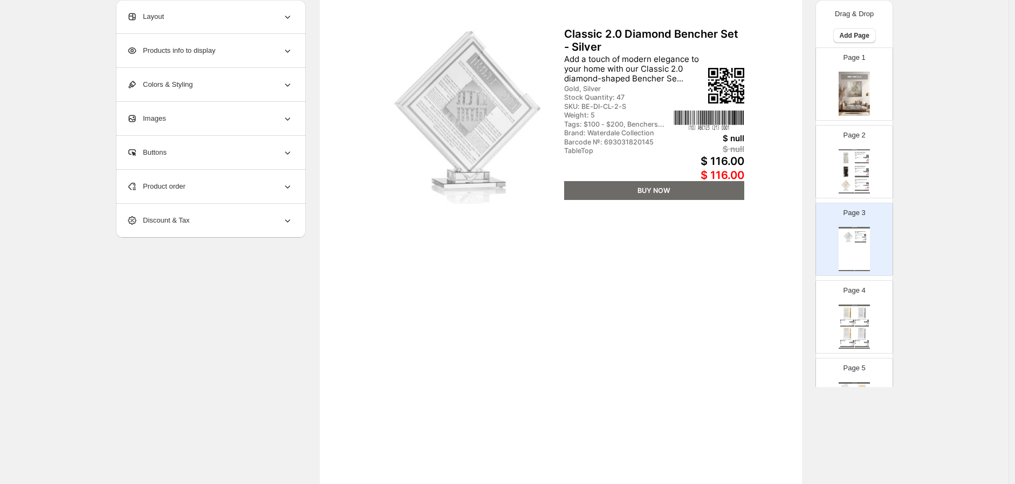
scroll to position [0, 0]
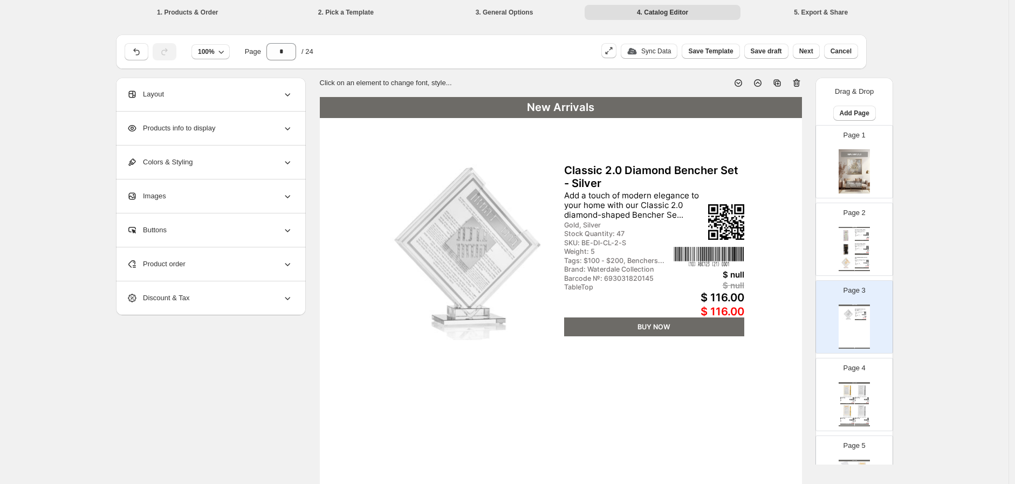
click at [860, 380] on div "Page 4 New Arrivals Classic 2.0 Hadlokas Neiros Block With Lighter - Gold This …" at bounding box center [850, 390] width 68 height 72
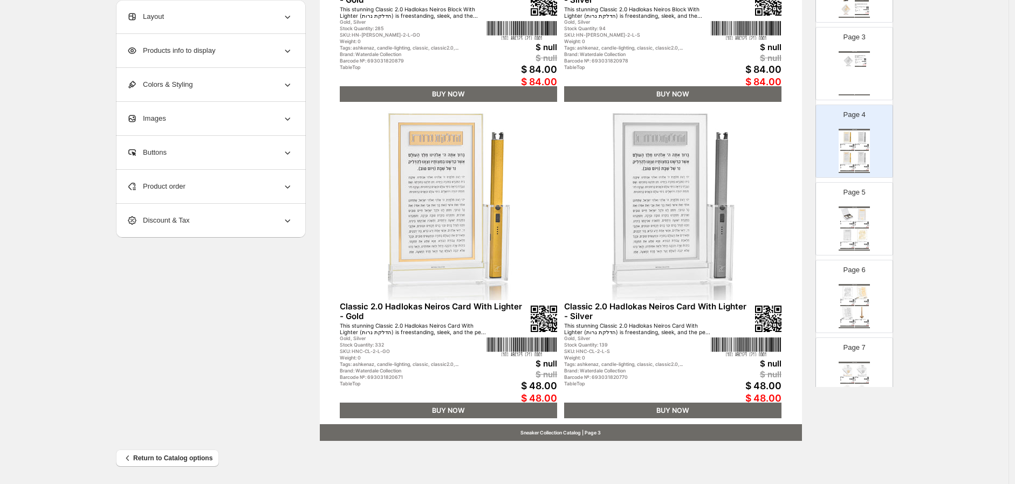
scroll to position [180, 0]
click at [867, 223] on div "New Arrivals Classic 2.0 Hadlokas Neiros Gift Box This stunning Classic 2.0 Had…" at bounding box center [854, 225] width 31 height 44
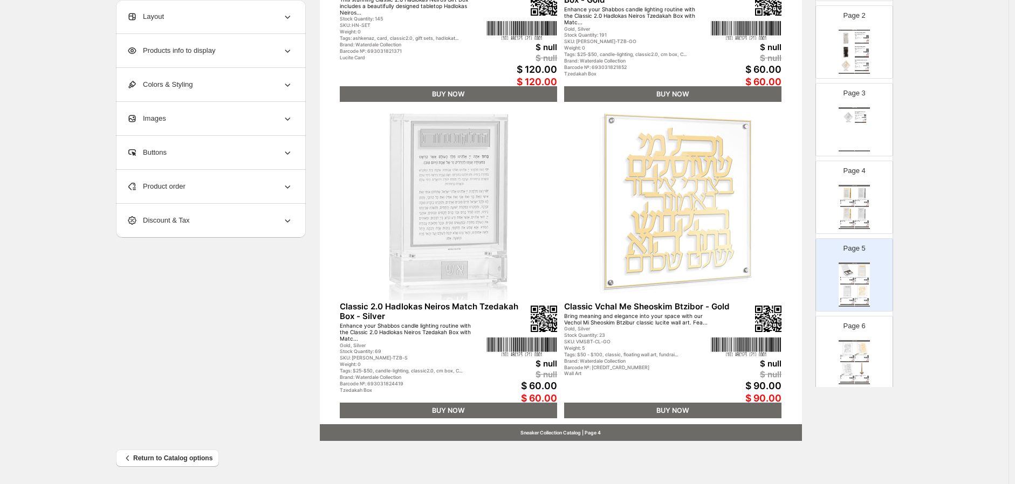
scroll to position [240, 0]
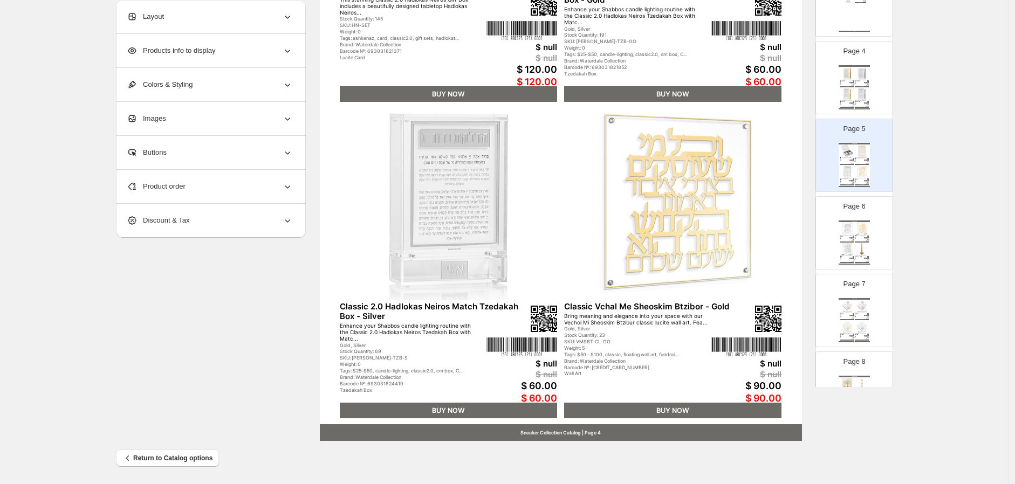
click at [859, 251] on img at bounding box center [862, 249] width 14 height 13
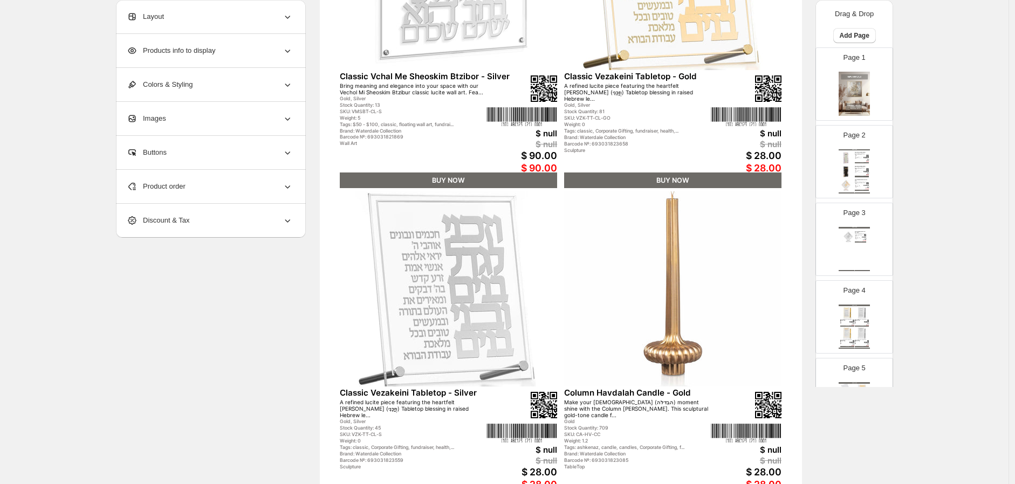
scroll to position [158, 0]
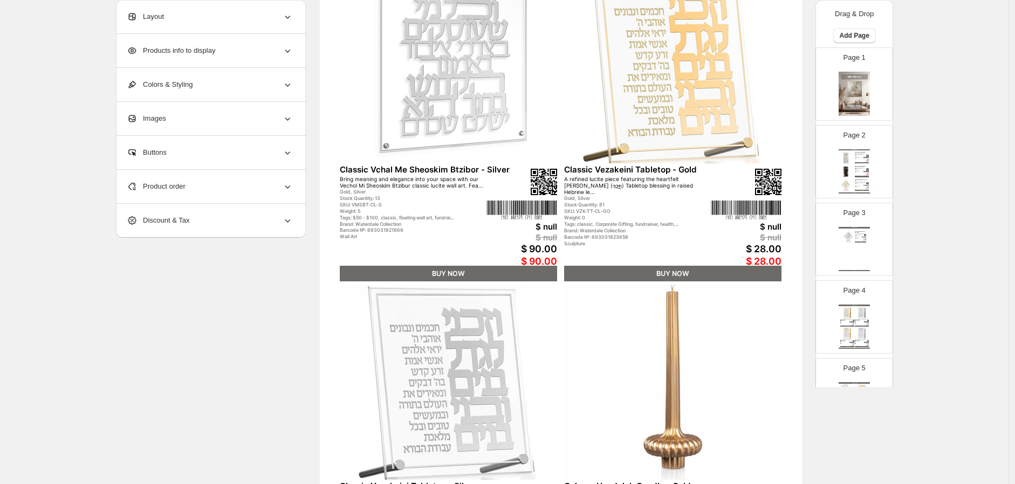
click at [858, 166] on div "Agate 2.0 [PERSON_NAME]" at bounding box center [862, 166] width 14 height 1
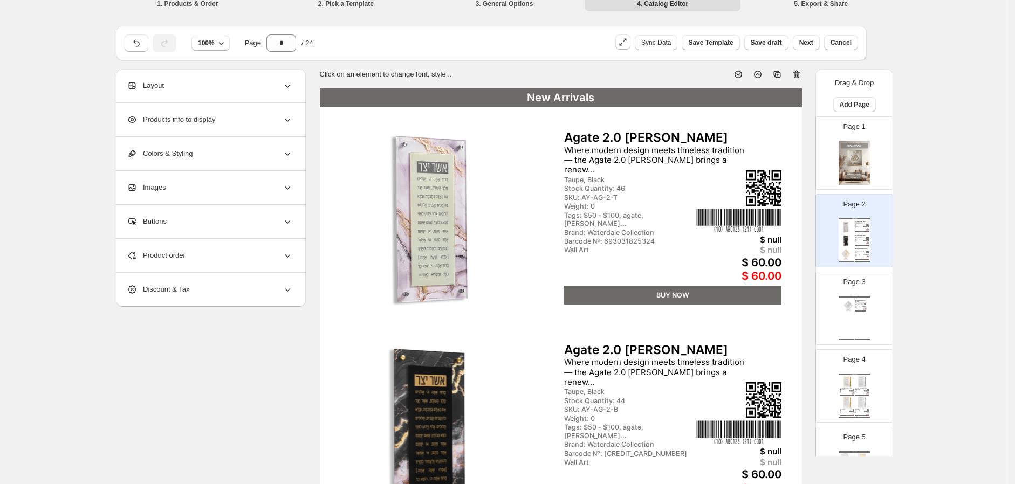
scroll to position [0, 0]
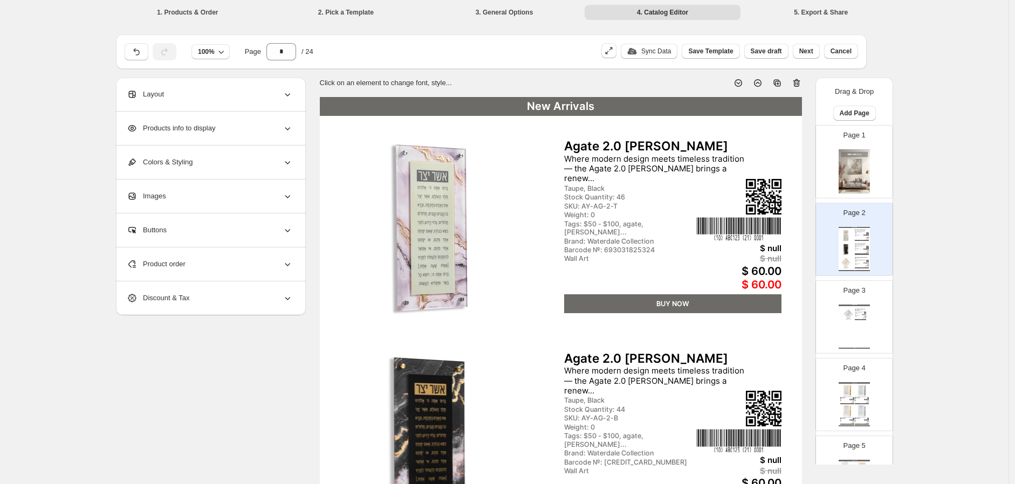
drag, startPoint x: 198, startPoint y: 100, endPoint x: 196, endPoint y: 111, distance: 11.4
click at [197, 100] on div "Layout" at bounding box center [210, 94] width 166 height 33
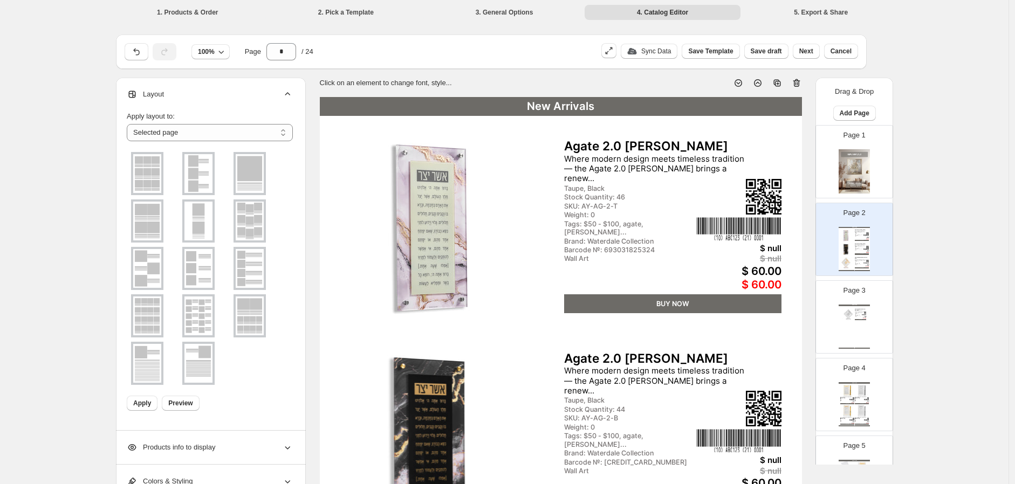
click at [148, 223] on img at bounding box center [147, 221] width 28 height 39
click at [144, 406] on span "Apply" at bounding box center [142, 403] width 18 height 9
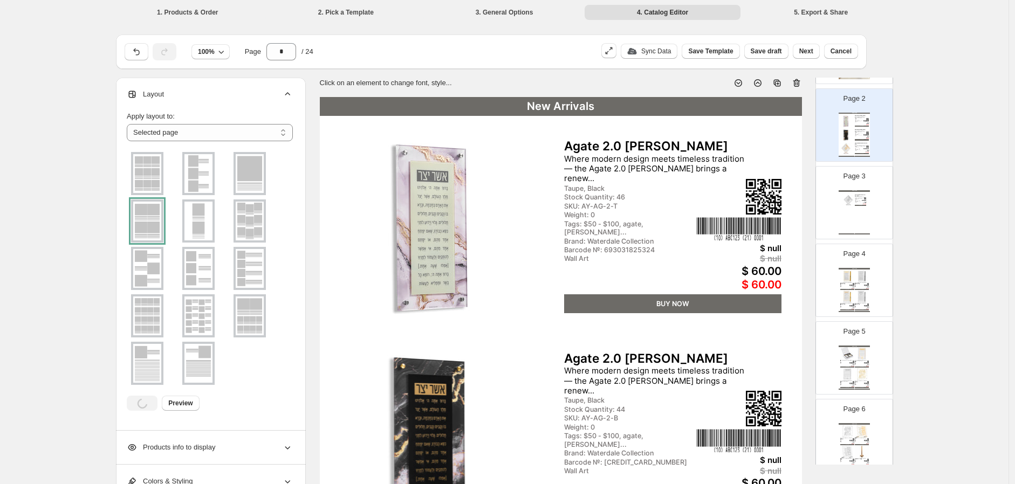
scroll to position [120, 0]
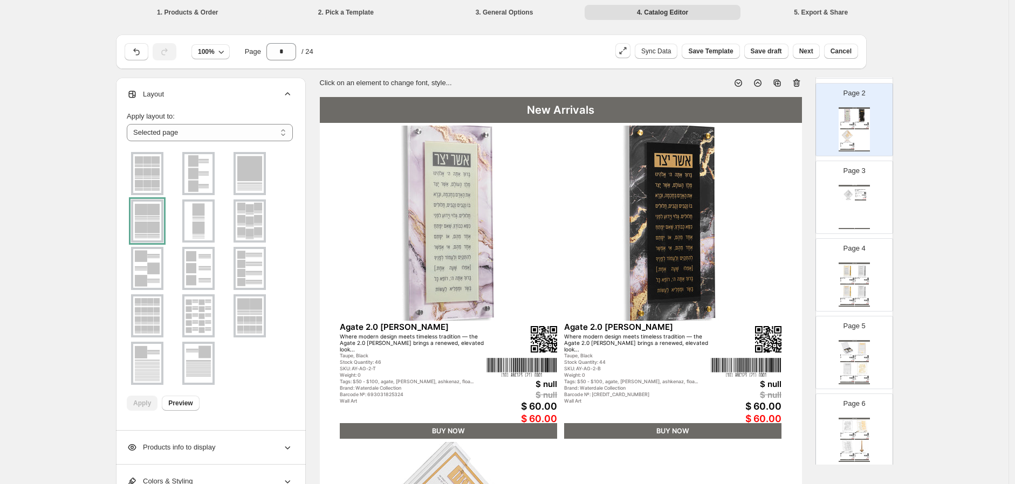
click at [843, 195] on img at bounding box center [849, 195] width 12 height 12
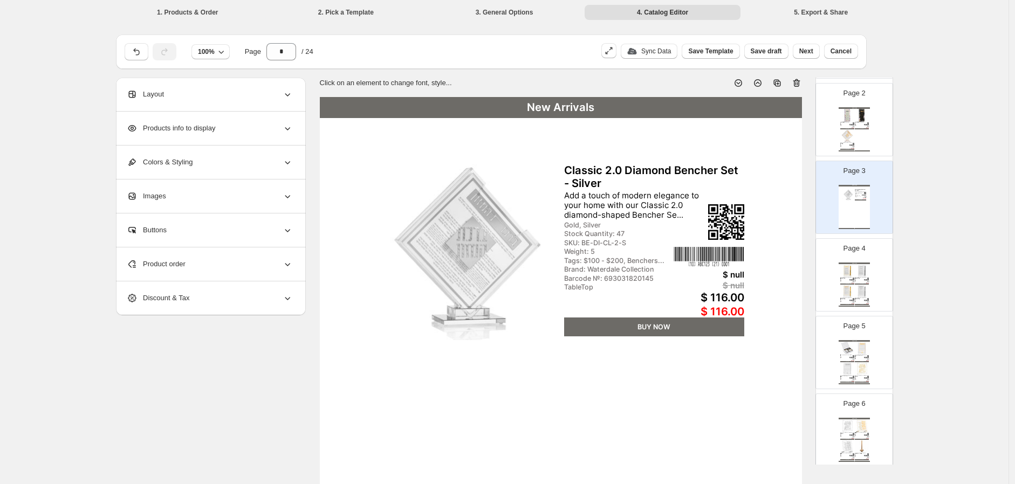
click at [850, 143] on div "Classic 2.0 Diamond Bencher Set - Gold Add a touch of modern elegance to your h…" at bounding box center [847, 144] width 14 height 5
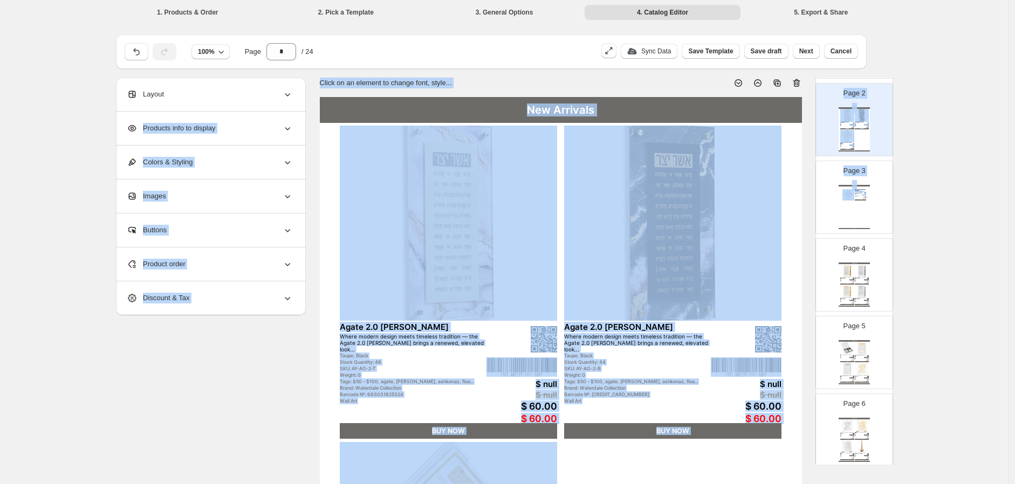
click at [861, 193] on div "Classic 2.0 Diamond Bencher Set - Silver Add a touch of modern elegance to your…" at bounding box center [861, 193] width 12 height 9
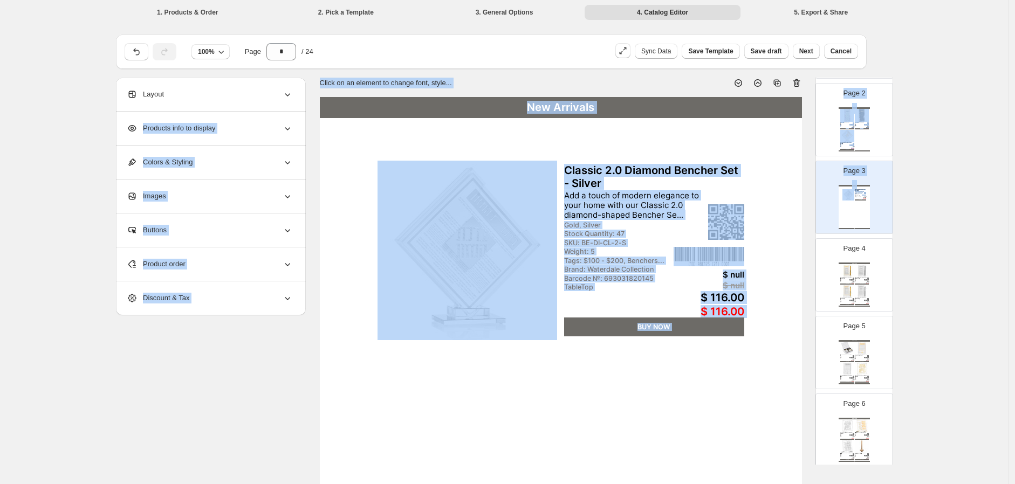
click at [942, 223] on div "**********" at bounding box center [504, 411] width 1009 height 823
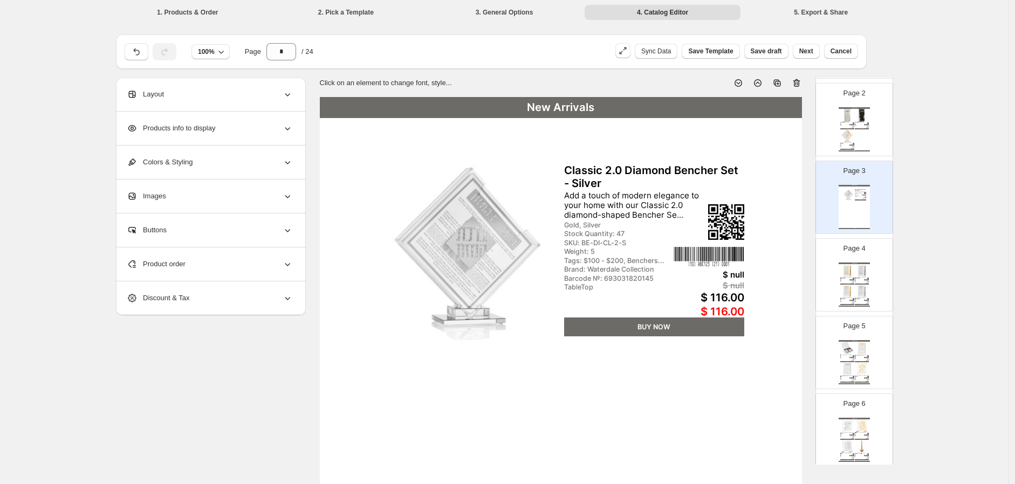
click at [870, 205] on div "Page 3 New Arrivals Classic 2.0 Diamond Bencher Set - Silver Add a touch of mod…" at bounding box center [850, 193] width 68 height 72
click at [852, 131] on img at bounding box center [847, 136] width 14 height 13
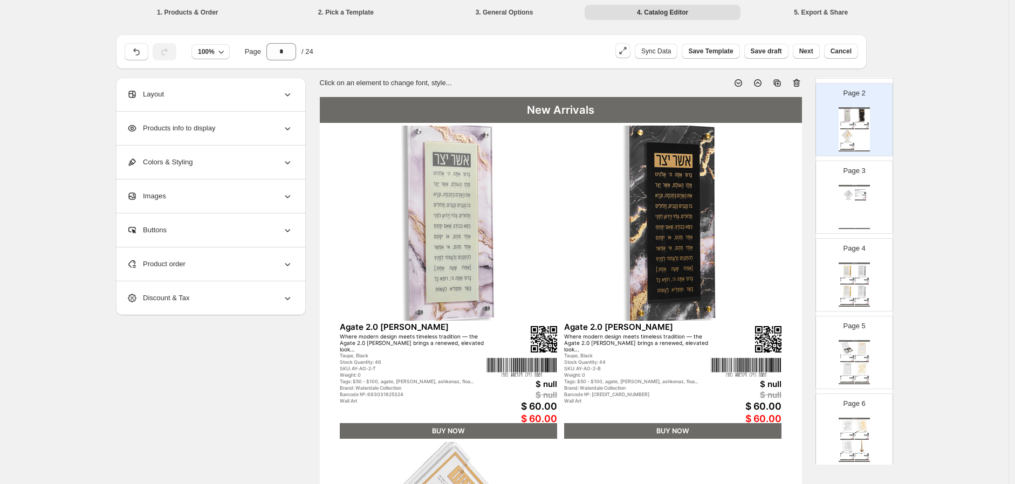
click at [882, 200] on div "Page 3 New Arrivals Classic 2.0 Diamond Bencher Set - Silver Add a touch of mod…" at bounding box center [854, 197] width 77 height 72
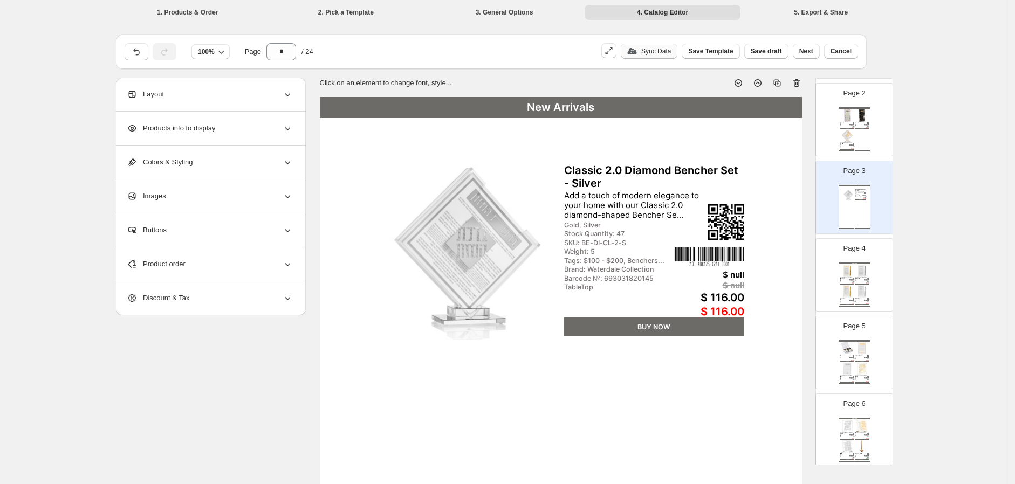
click at [646, 47] on p "Sync Data" at bounding box center [656, 51] width 30 height 9
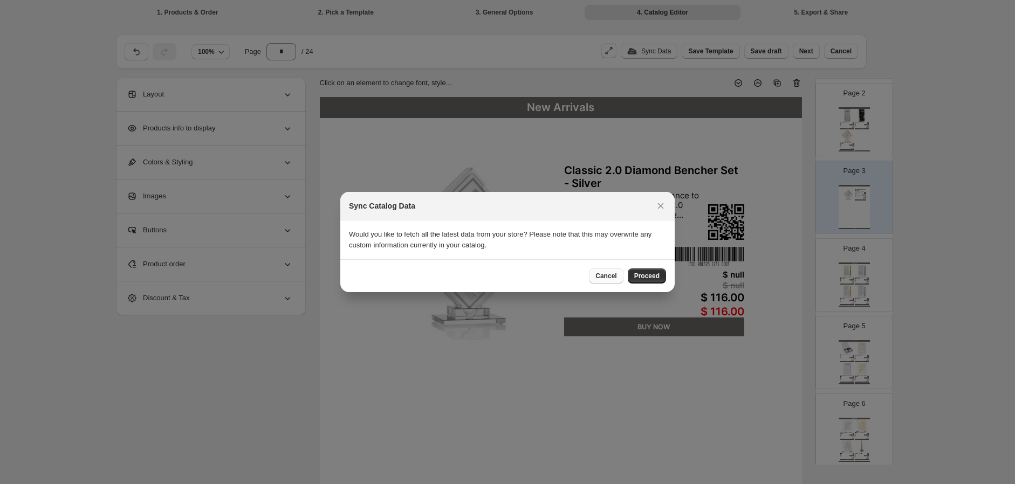
click at [608, 273] on span "Cancel" at bounding box center [606, 276] width 21 height 9
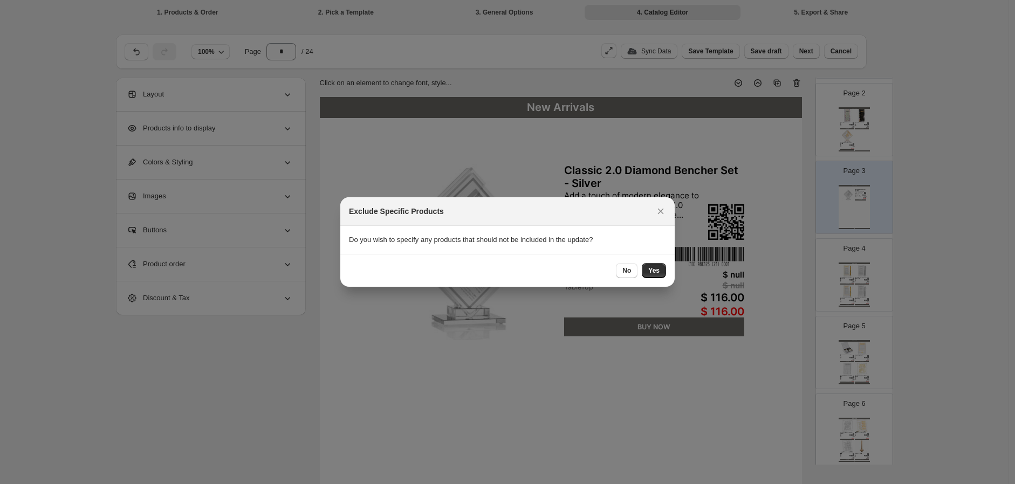
drag, startPoint x: 662, startPoint y: 210, endPoint x: 679, endPoint y: 201, distance: 18.3
click at [662, 210] on icon ":r3p:" at bounding box center [660, 211] width 11 height 11
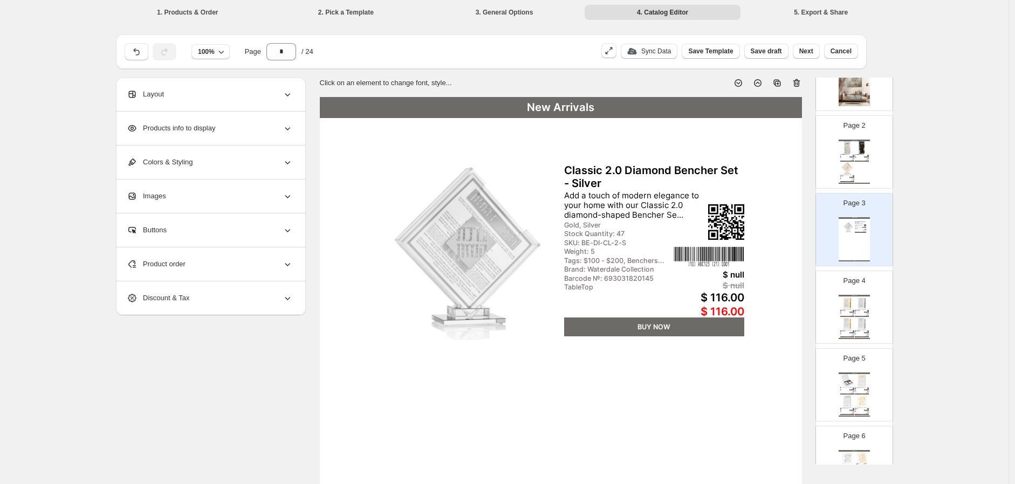
scroll to position [60, 0]
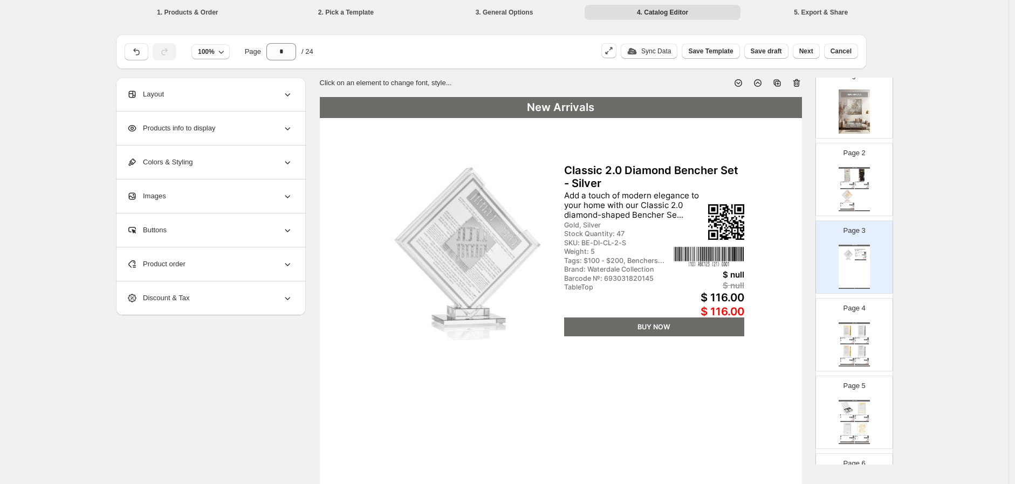
click at [845, 192] on img at bounding box center [847, 196] width 14 height 13
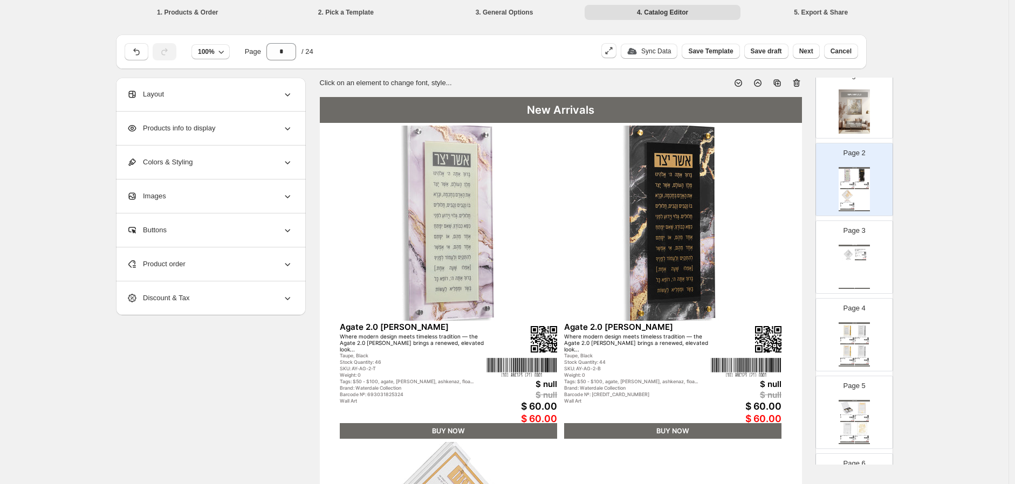
click at [227, 91] on div "Layout" at bounding box center [210, 94] width 166 height 33
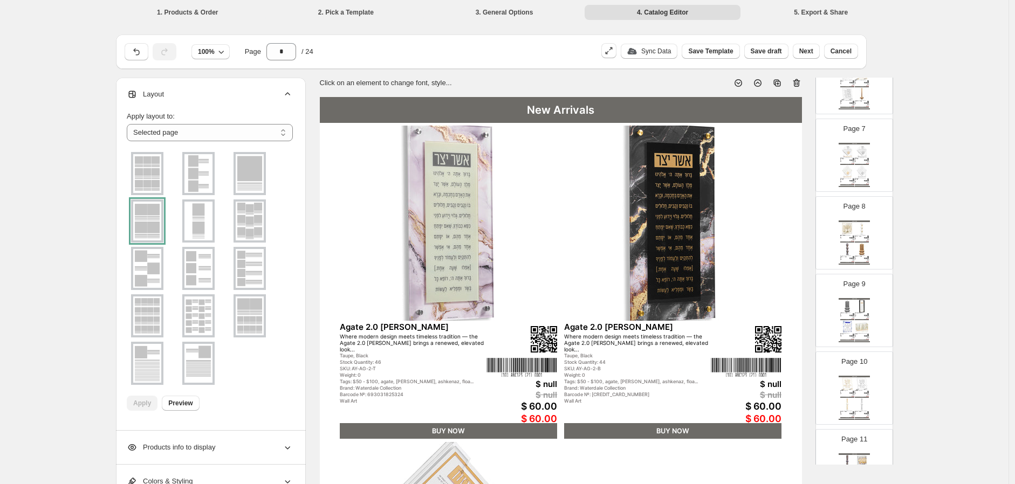
scroll to position [479, 0]
click at [214, 136] on select "**********" at bounding box center [210, 132] width 166 height 17
click at [214, 137] on select "**********" at bounding box center [210, 132] width 166 height 17
click at [192, 96] on div "Layout" at bounding box center [210, 94] width 166 height 33
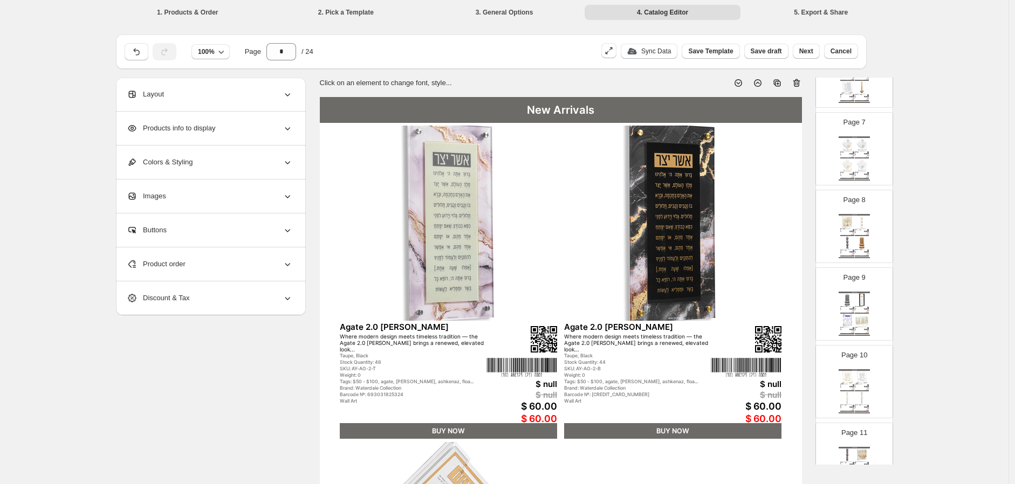
click at [142, 89] on span "Layout" at bounding box center [145, 94] width 37 height 11
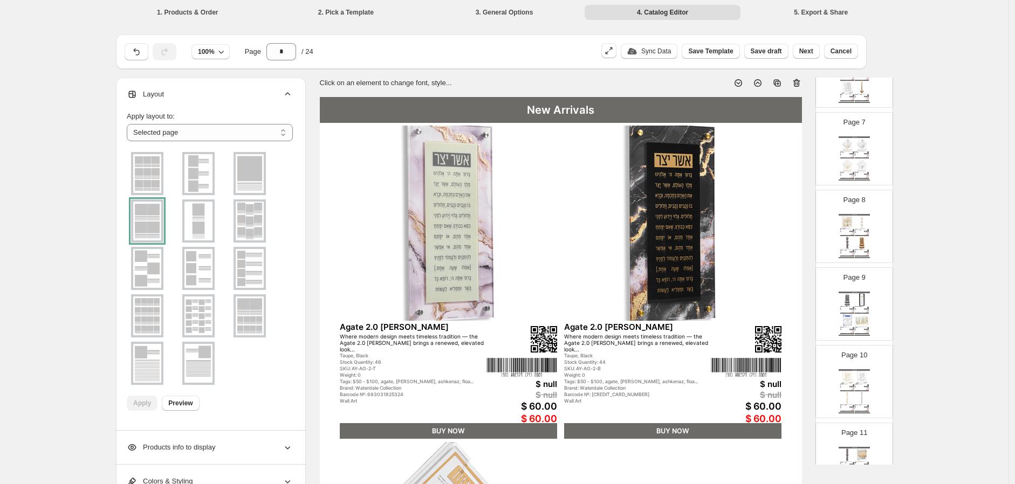
drag, startPoint x: 132, startPoint y: 96, endPoint x: 227, endPoint y: 104, distance: 95.3
click at [136, 95] on icon at bounding box center [132, 94] width 7 height 7
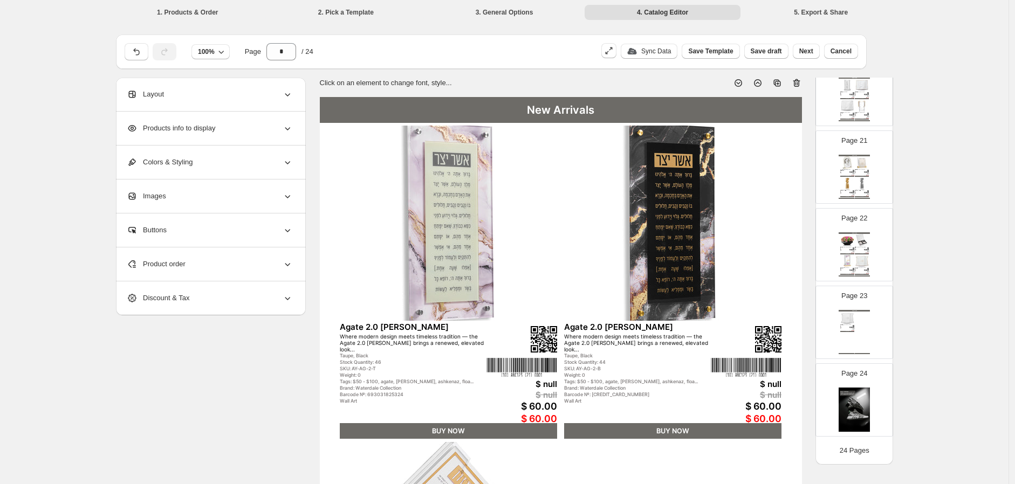
scroll to position [1549, 0]
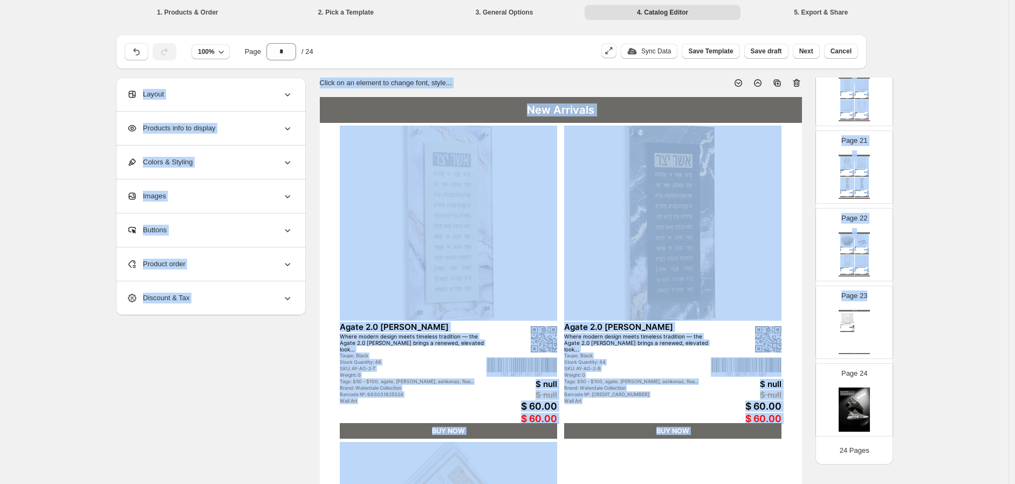
click at [857, 331] on div "New Arrivals Wave Edge Challah Cover - Silver This magnificent Wave Edge Challa…" at bounding box center [854, 332] width 31 height 44
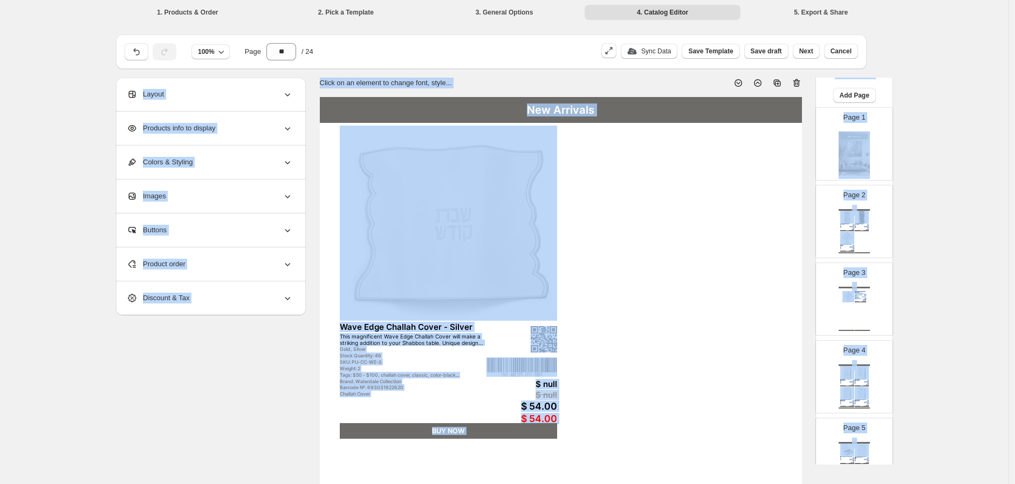
scroll to position [0, 0]
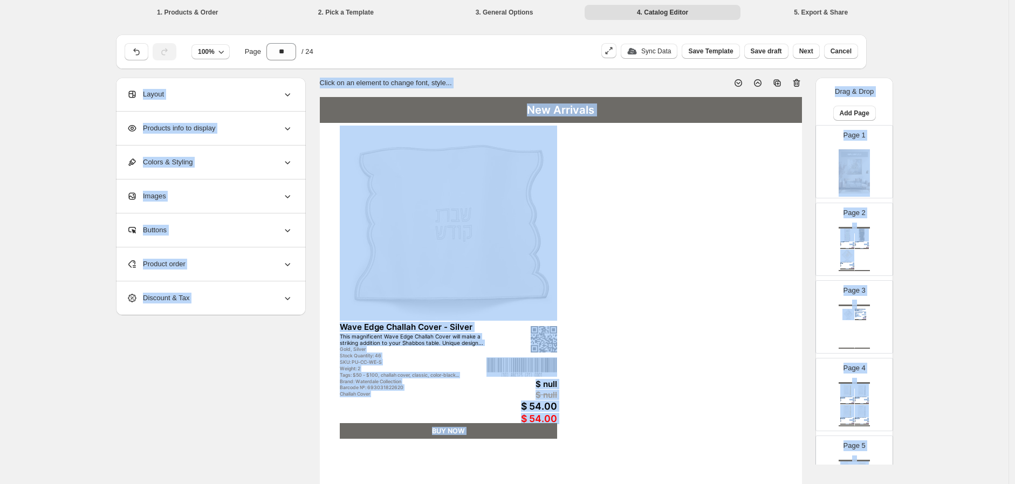
click at [955, 279] on div "**********" at bounding box center [504, 411] width 1009 height 823
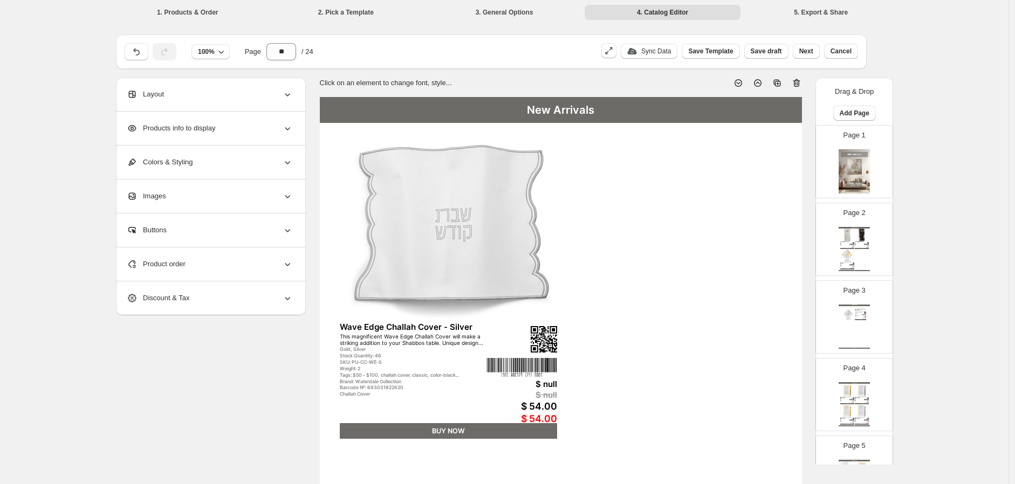
click at [852, 258] on img at bounding box center [847, 256] width 14 height 13
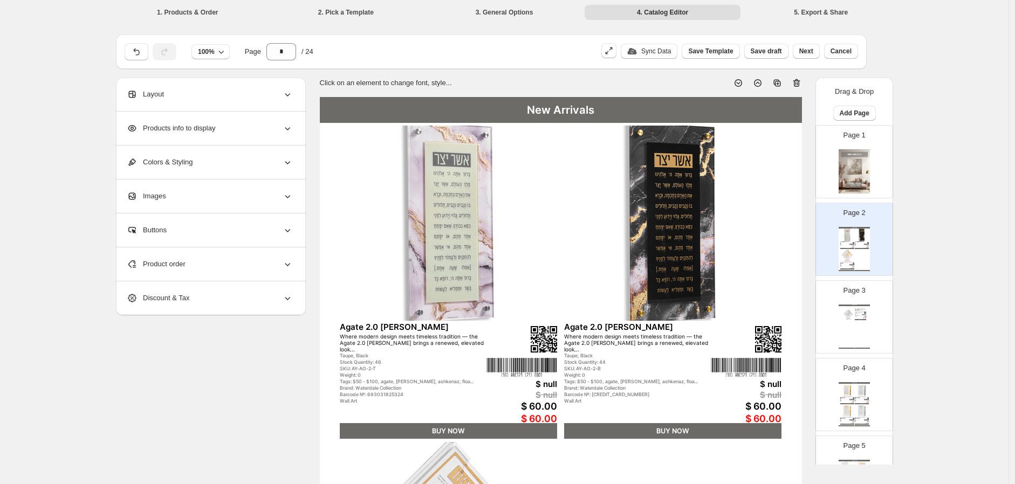
click at [209, 123] on span "Products info to display" at bounding box center [171, 128] width 88 height 11
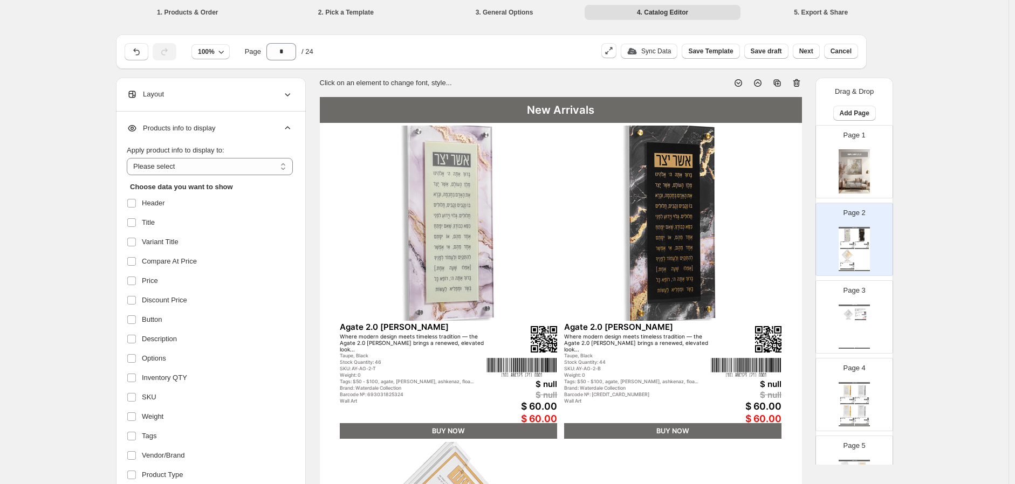
click at [201, 106] on div "Layout" at bounding box center [210, 94] width 166 height 33
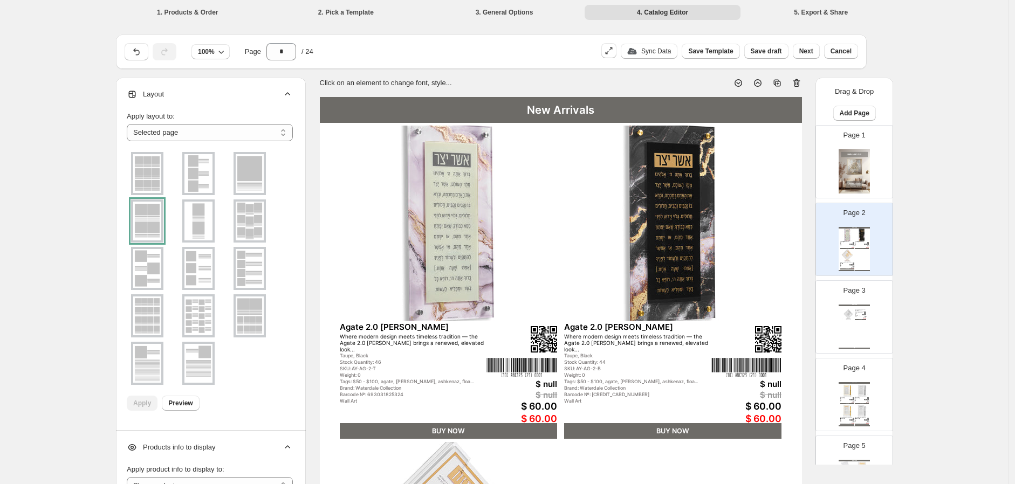
click at [149, 234] on div at bounding box center [147, 221] width 32 height 43
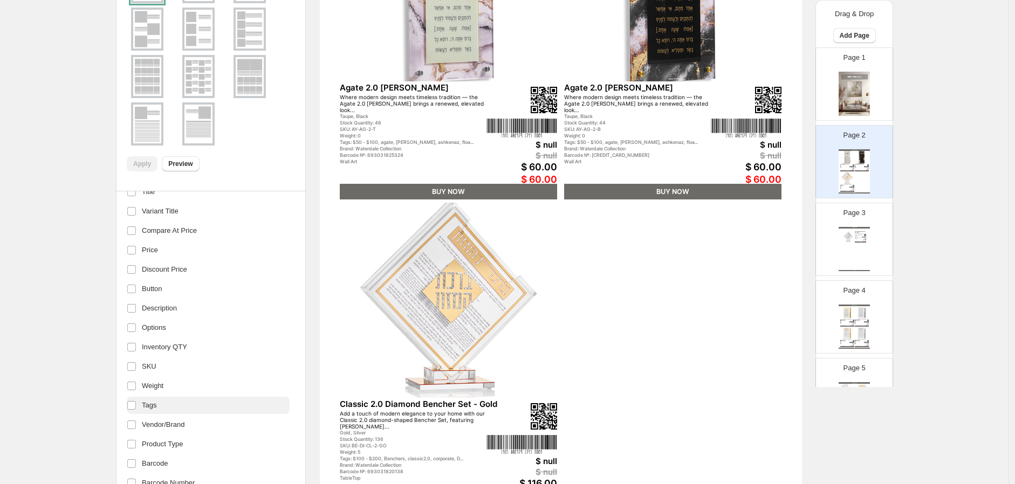
scroll to position [548, 0]
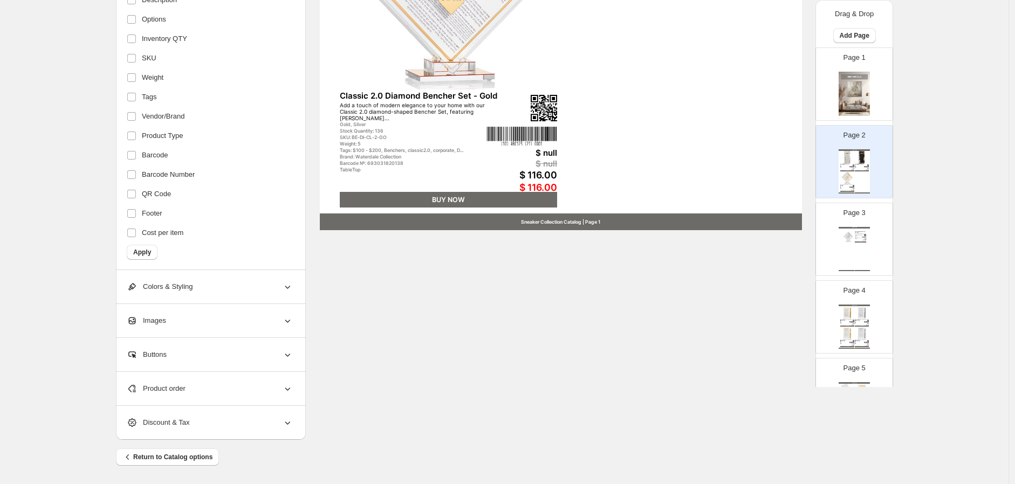
click at [861, 244] on div "New Arrivals Classic 2.0 Diamond Bencher Set - Silver Add a touch of modern ele…" at bounding box center [854, 249] width 31 height 44
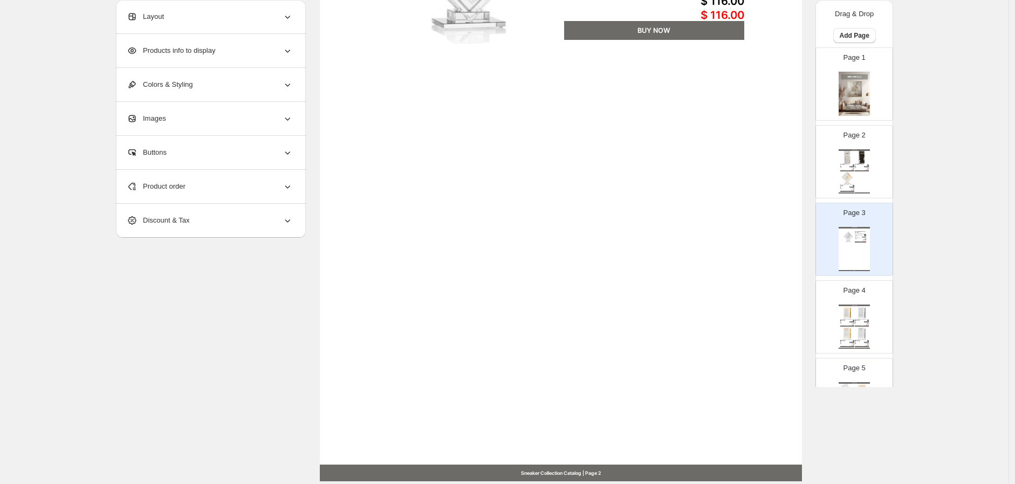
scroll to position [277, 0]
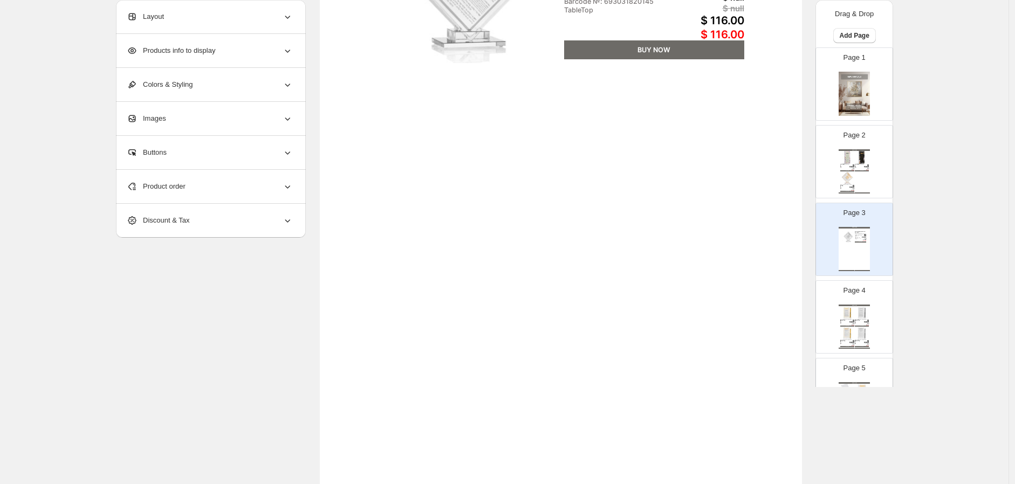
click at [224, 186] on div "Product order" at bounding box center [210, 186] width 166 height 33
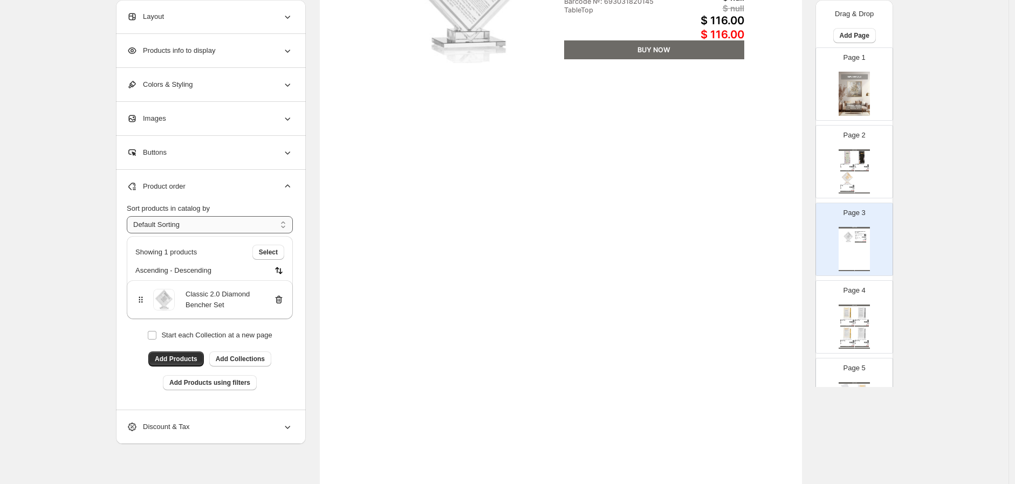
click at [267, 226] on select "**********" at bounding box center [210, 224] width 166 height 17
click at [267, 223] on select "**********" at bounding box center [210, 224] width 166 height 17
click at [270, 188] on div "Product order" at bounding box center [210, 186] width 166 height 33
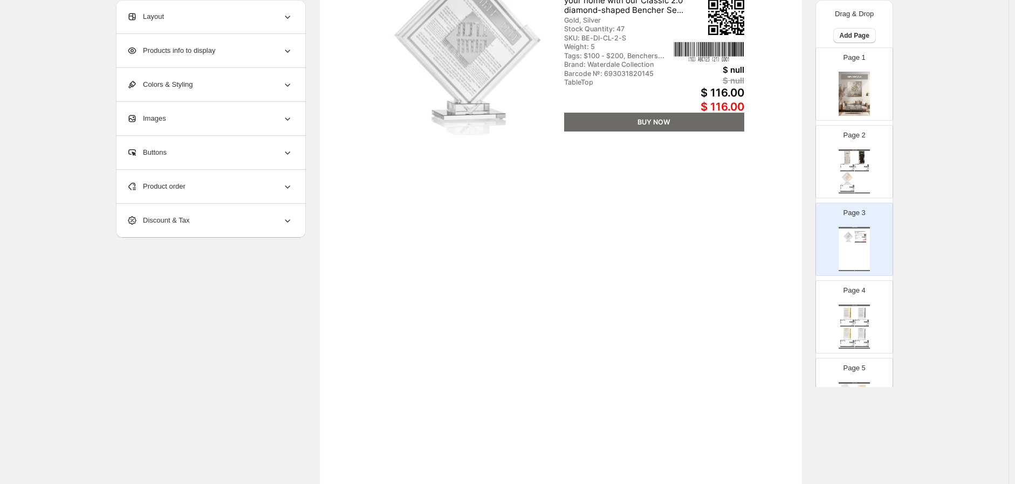
scroll to position [0, 0]
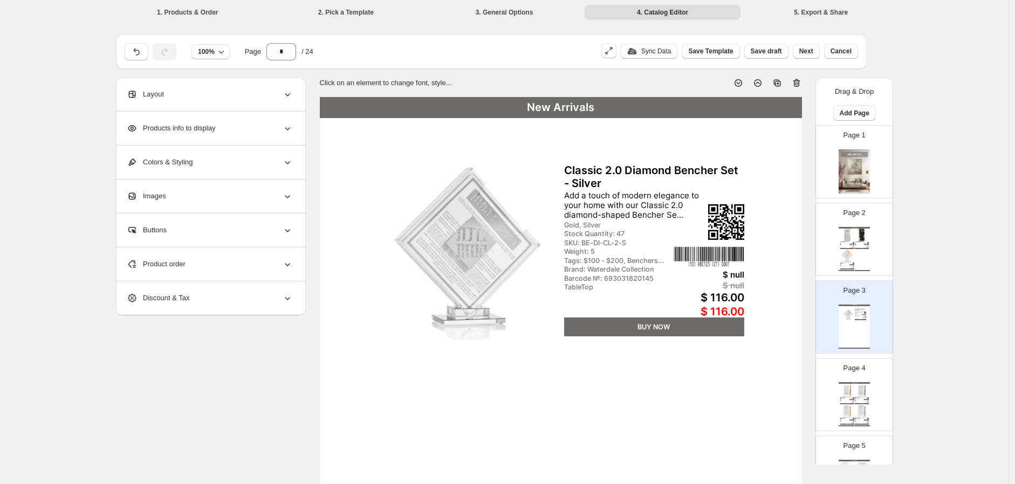
click at [352, 224] on div "New Arrivals Classic 2.0 Diamond Bencher Set - Silver Add a touch of modern ele…" at bounding box center [561, 437] width 482 height 681
drag, startPoint x: 858, startPoint y: 302, endPoint x: 864, endPoint y: 292, distance: 11.7
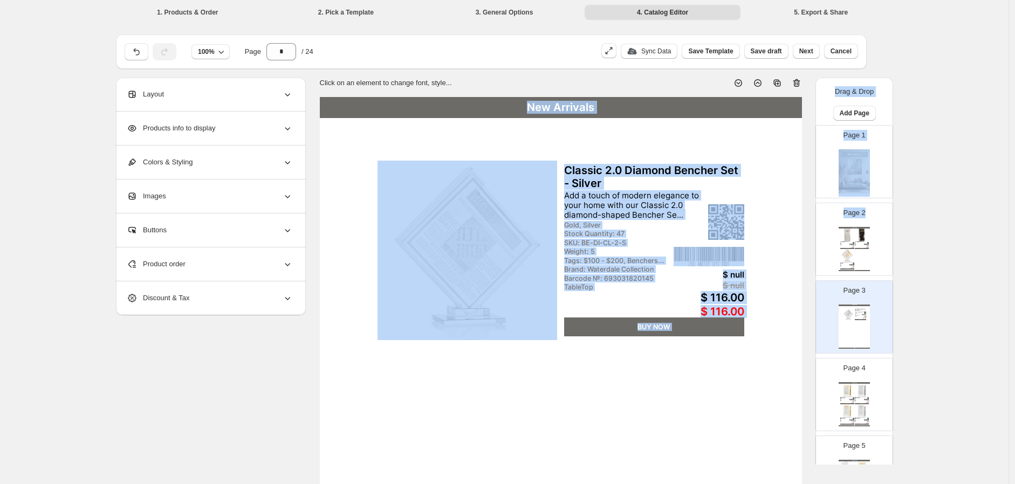
click at [860, 262] on div "New Arrivals Agate 2.0 Asher Yatzar - Taupe Where modern design meets timeless …" at bounding box center [854, 249] width 31 height 44
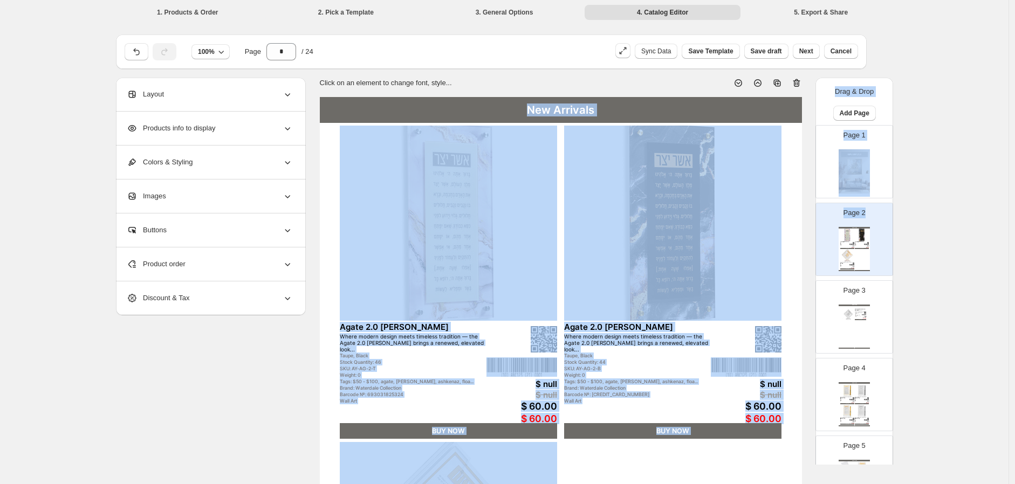
click at [865, 320] on div "New Arrivals Classic 2.0 Diamond Bencher Set - Silver Add a touch of modern ele…" at bounding box center [854, 327] width 31 height 44
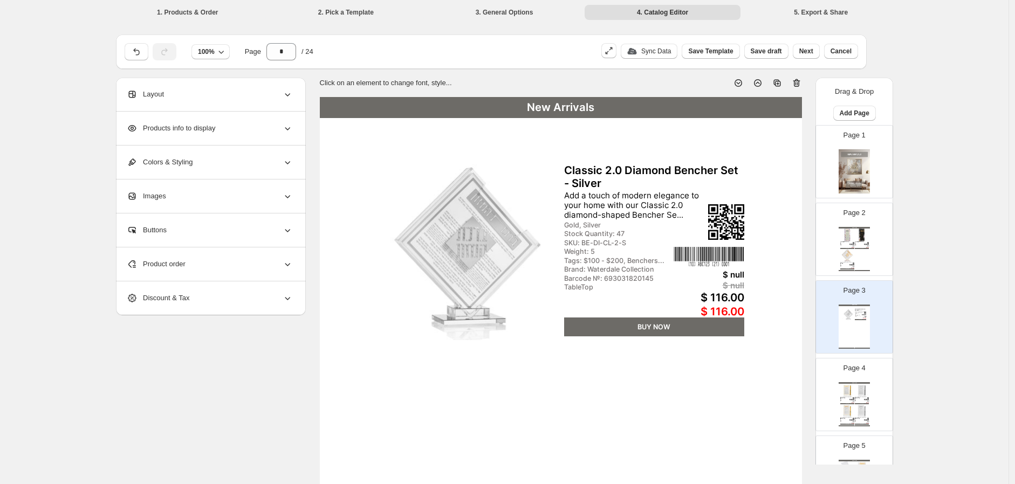
click at [949, 296] on div "**********" at bounding box center [504, 411] width 1009 height 823
click at [855, 245] on div "Brand: Waterdale Collection" at bounding box center [860, 245] width 10 height 1
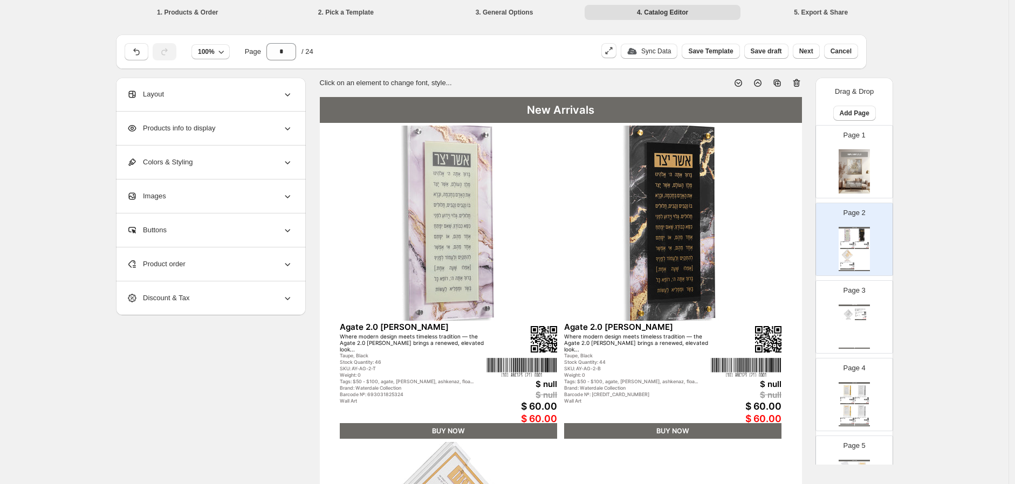
click at [858, 323] on div "New Arrivals Classic 2.0 Diamond Bencher Set - Silver Add a touch of modern ele…" at bounding box center [854, 327] width 31 height 44
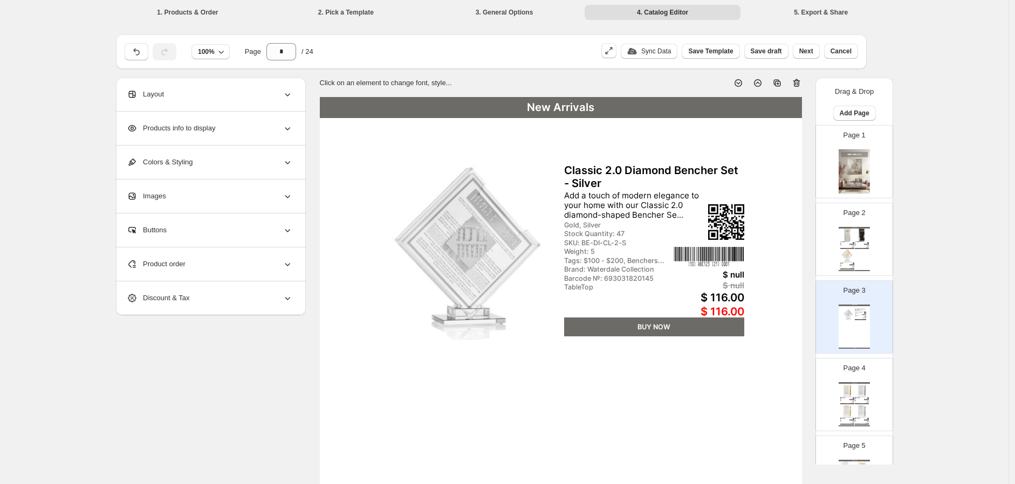
click at [864, 256] on div "New Arrivals Agate 2.0 Asher Yatzar - Taupe Where modern design meets timeless …" at bounding box center [854, 249] width 31 height 44
type input "*"
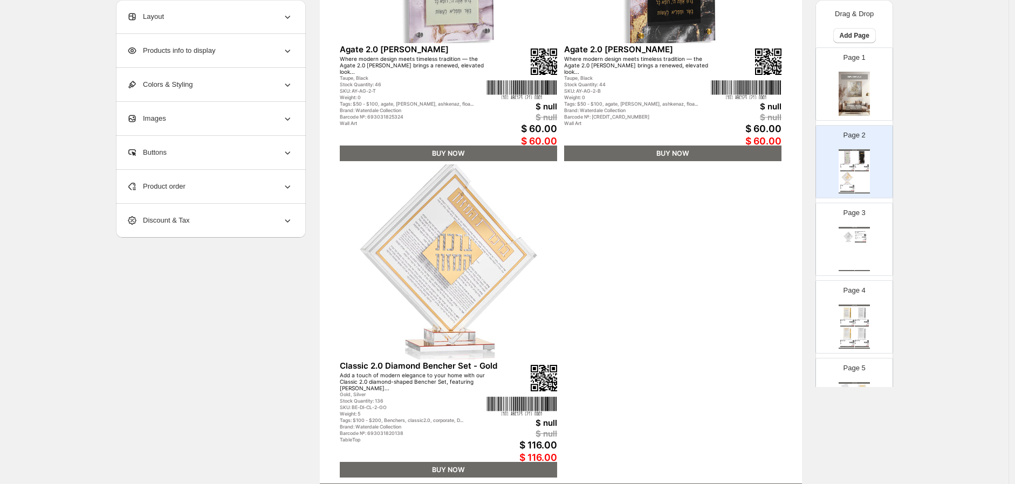
scroll to position [337, 0]
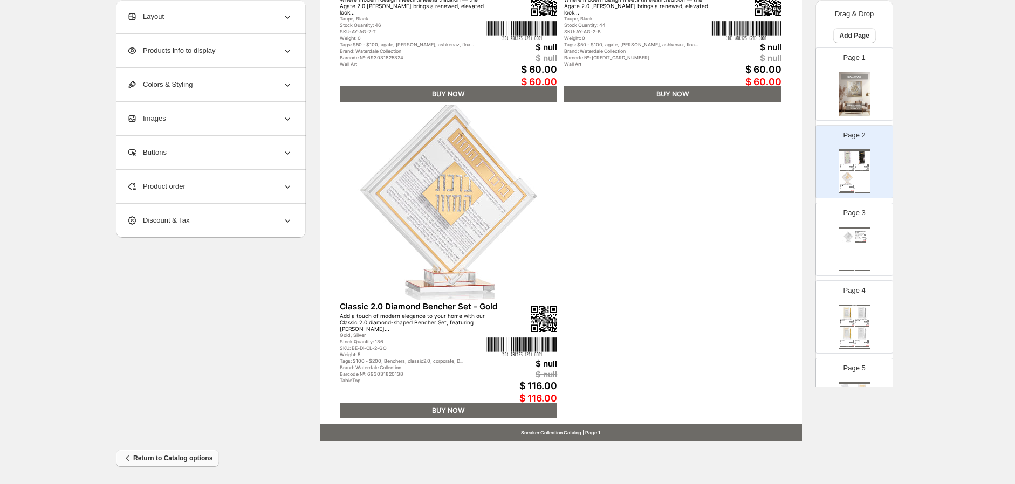
click at [174, 458] on span "Return to Catalog options" at bounding box center [167, 458] width 90 height 11
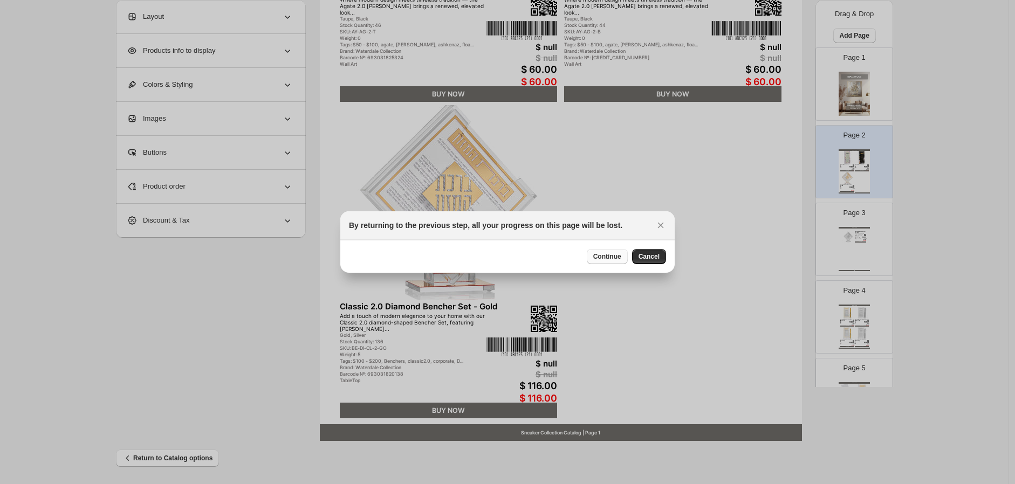
click at [603, 261] on span "Continue" at bounding box center [607, 256] width 28 height 9
select select "**********"
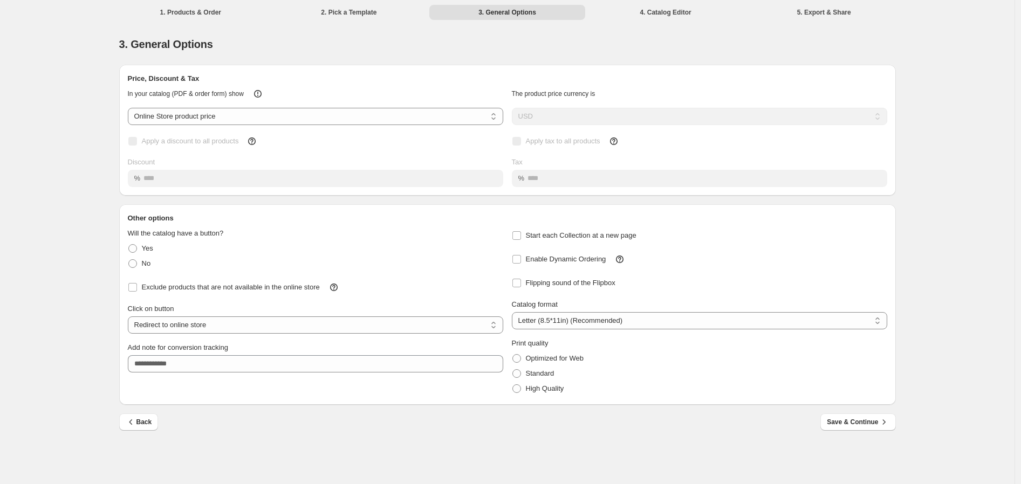
drag, startPoint x: 537, startPoint y: 375, endPoint x: 666, endPoint y: 407, distance: 132.7
click at [538, 375] on span "Standard" at bounding box center [540, 374] width 29 height 8
click at [867, 421] on span "Save & Continue" at bounding box center [858, 422] width 62 height 11
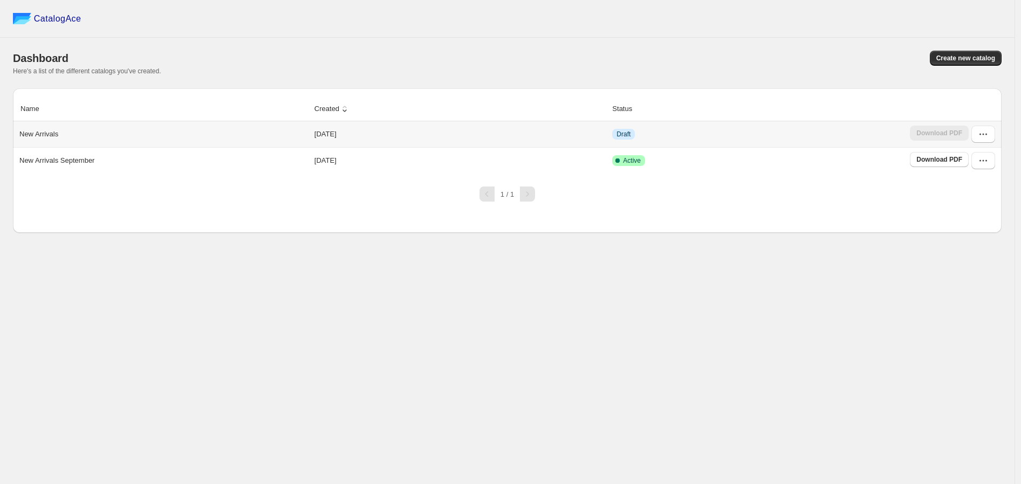
click at [241, 143] on th "New Arrivals" at bounding box center [162, 134] width 298 height 26
click at [981, 135] on icon "button" at bounding box center [983, 134] width 11 height 11
click at [975, 213] on span "Edit" at bounding box center [978, 213] width 56 height 11
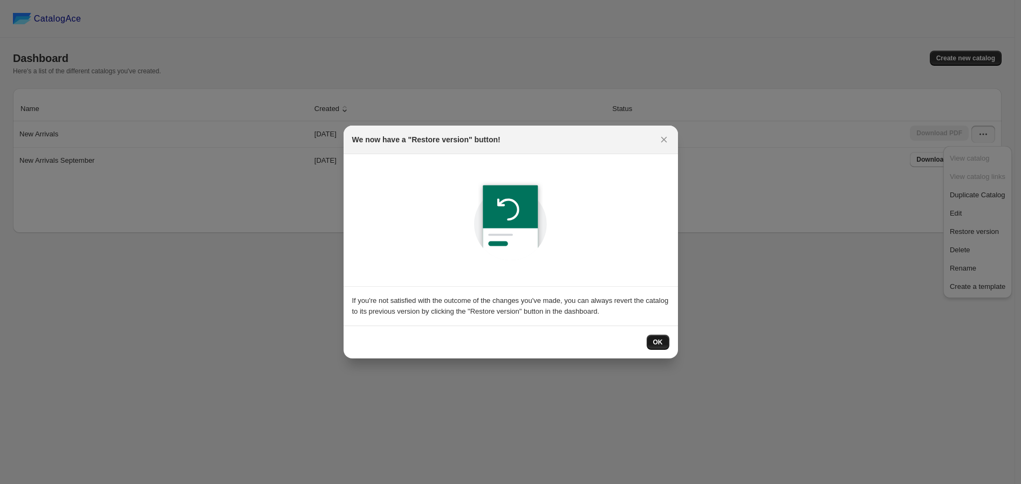
click at [661, 341] on span "OK" at bounding box center [658, 342] width 10 height 9
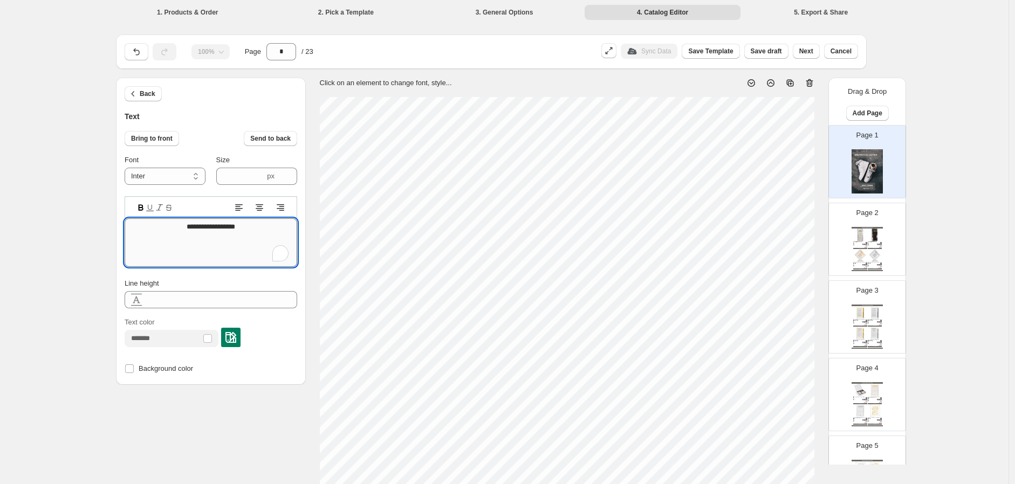
click at [214, 233] on textarea "**********" at bounding box center [211, 242] width 173 height 49
type textarea "**"
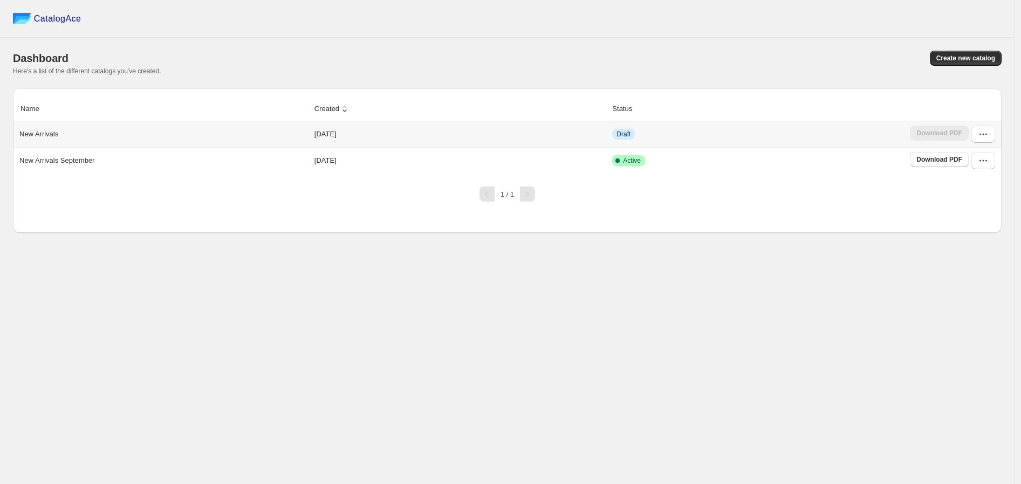
click at [687, 131] on td "Draft" at bounding box center [758, 134] width 298 height 26
click at [980, 135] on icon "button" at bounding box center [983, 134] width 11 height 11
click at [970, 216] on span "Edit" at bounding box center [978, 213] width 56 height 11
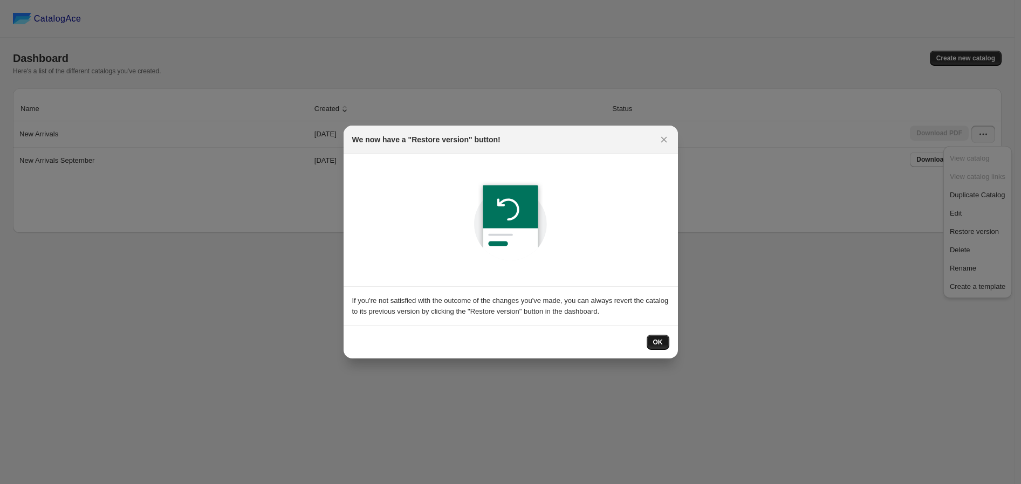
click at [657, 347] on button "OK" at bounding box center [658, 342] width 23 height 15
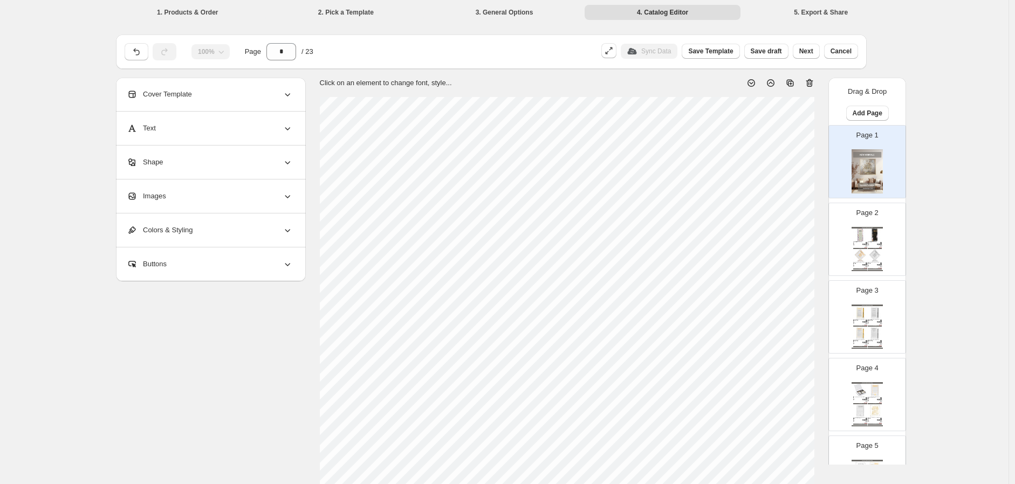
click at [865, 240] on img at bounding box center [860, 235] width 14 height 13
type input "*"
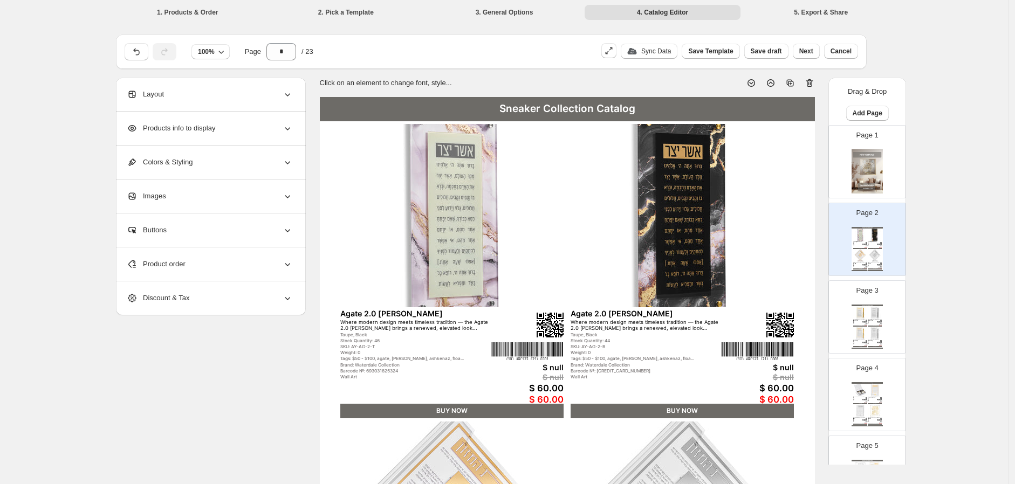
click at [246, 92] on div "Layout" at bounding box center [210, 94] width 166 height 33
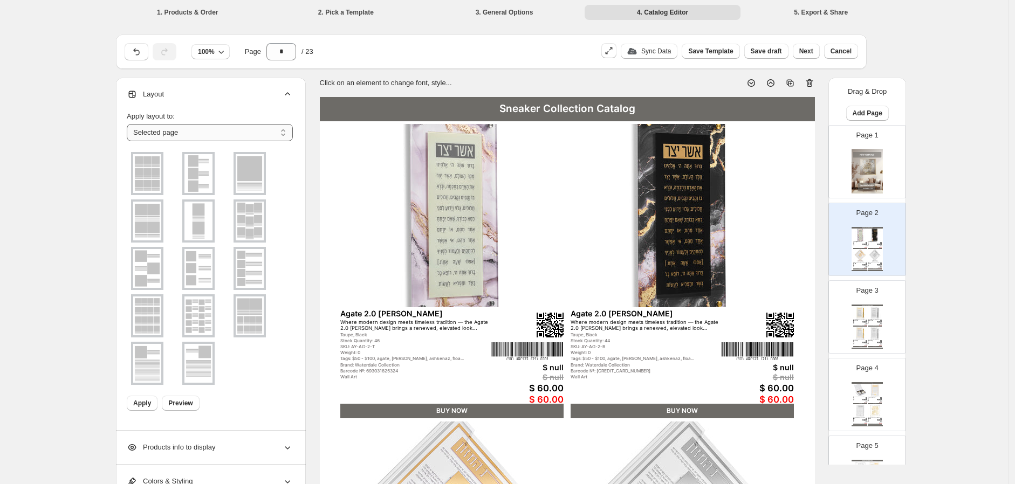
click at [209, 131] on select "**********" at bounding box center [210, 132] width 166 height 17
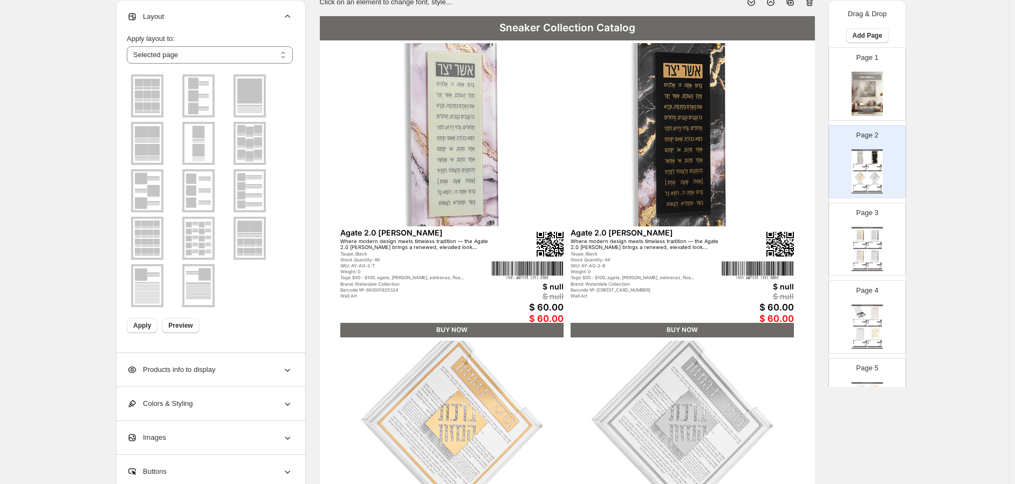
scroll to position [240, 0]
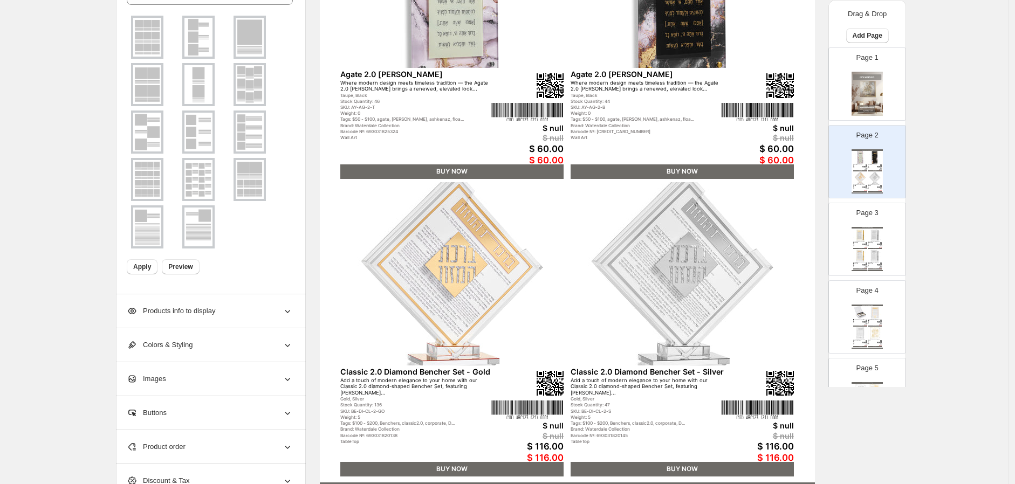
click at [215, 313] on span "Products info to display" at bounding box center [171, 311] width 88 height 11
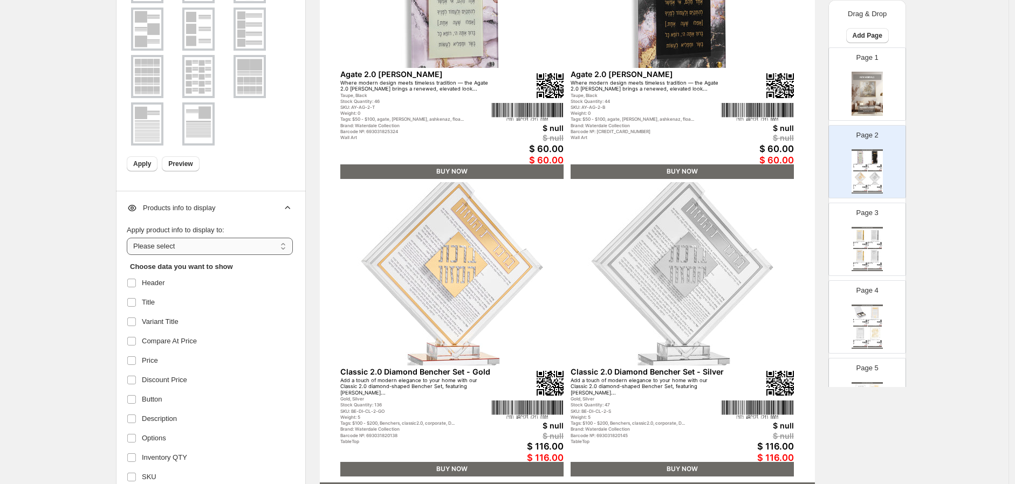
click at [193, 242] on select "**********" at bounding box center [210, 246] width 166 height 17
select select "*********"
click at [129, 238] on select "**********" at bounding box center [210, 246] width 166 height 17
click at [189, 343] on span "Compare At Price" at bounding box center [169, 341] width 55 height 11
click at [172, 383] on span "Discount Price" at bounding box center [164, 380] width 45 height 11
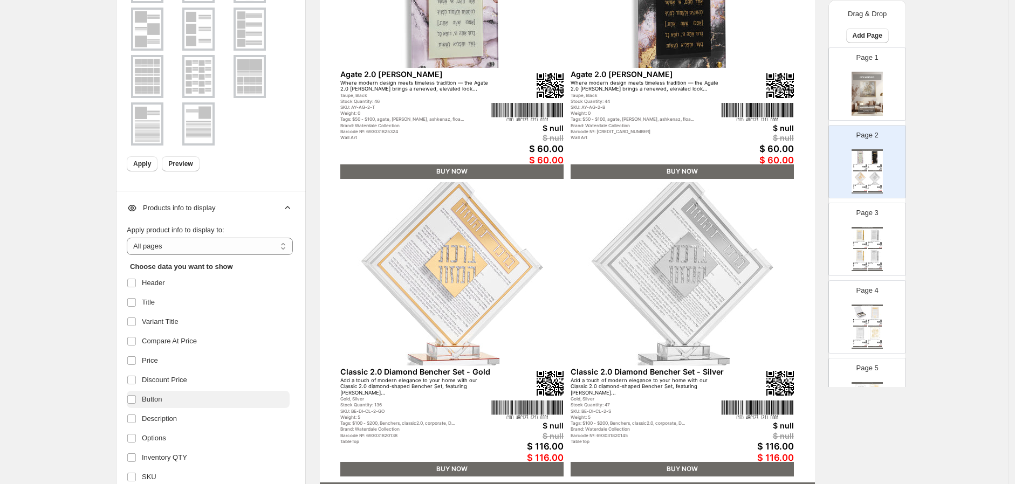
click at [170, 401] on label "Button" at bounding box center [208, 399] width 163 height 17
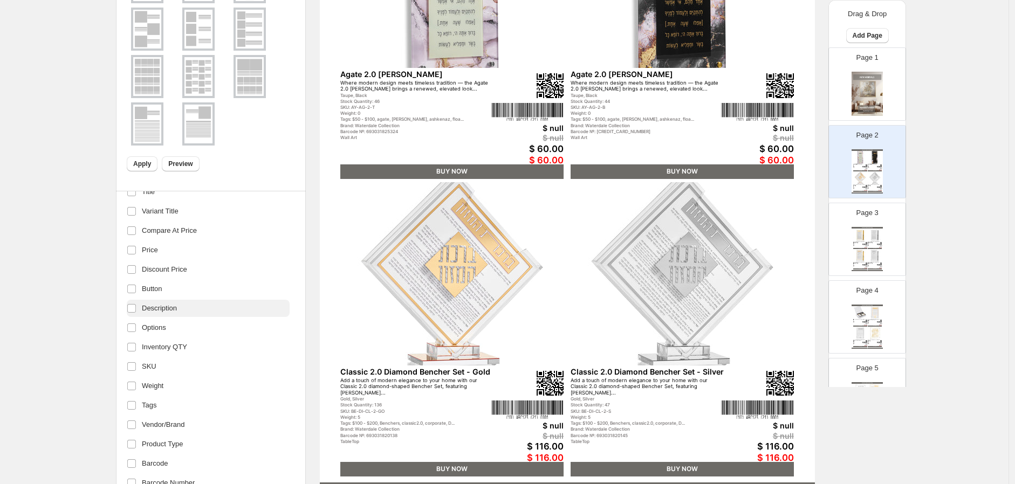
click at [208, 306] on label "Description" at bounding box center [208, 308] width 163 height 17
click at [178, 347] on span "Inventory QTY" at bounding box center [164, 347] width 45 height 11
click at [227, 382] on label "Weight" at bounding box center [208, 386] width 163 height 17
click at [218, 412] on label "Tags" at bounding box center [208, 405] width 163 height 17
click at [220, 426] on label "Vendor/Brand" at bounding box center [208, 424] width 163 height 17
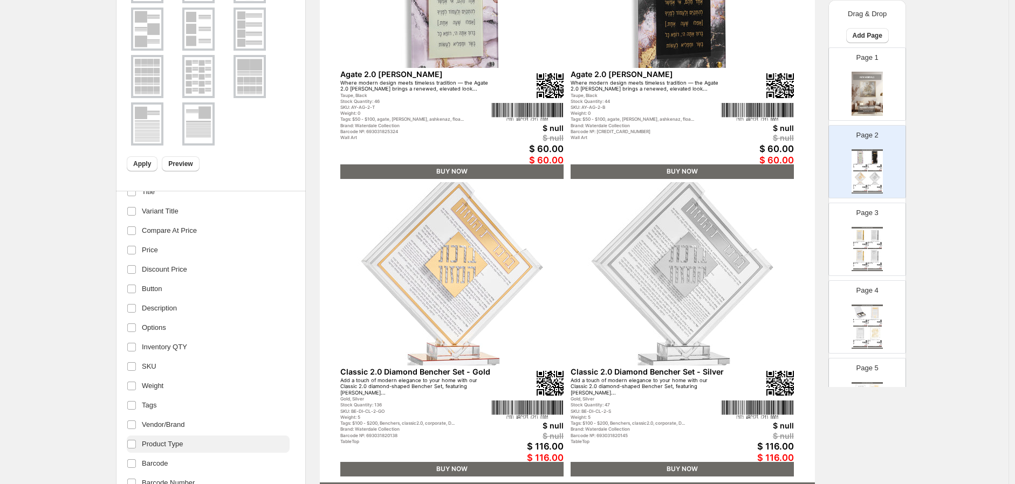
click at [224, 440] on label "Product Type" at bounding box center [208, 444] width 163 height 17
click at [222, 460] on label "Barcode" at bounding box center [208, 463] width 163 height 17
click at [233, 478] on label "Barcode Number" at bounding box center [208, 483] width 163 height 17
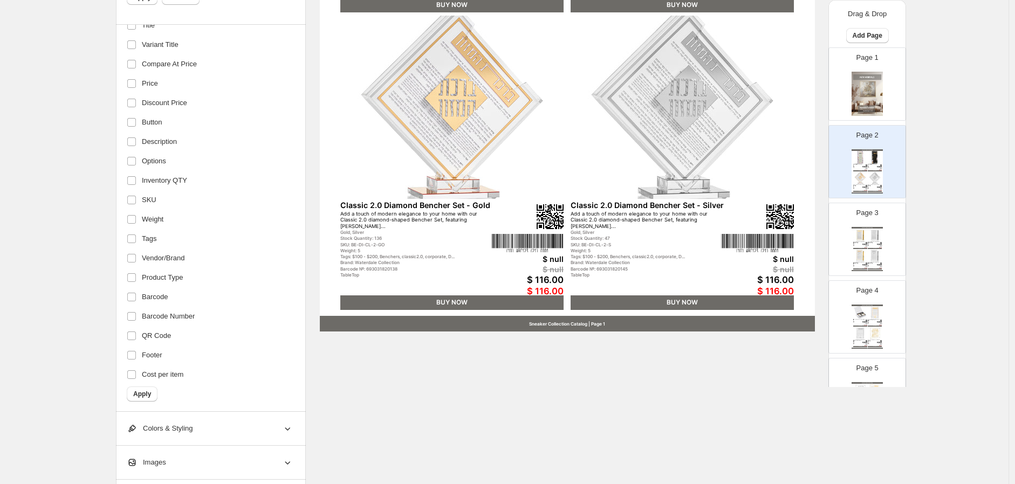
scroll to position [421, 0]
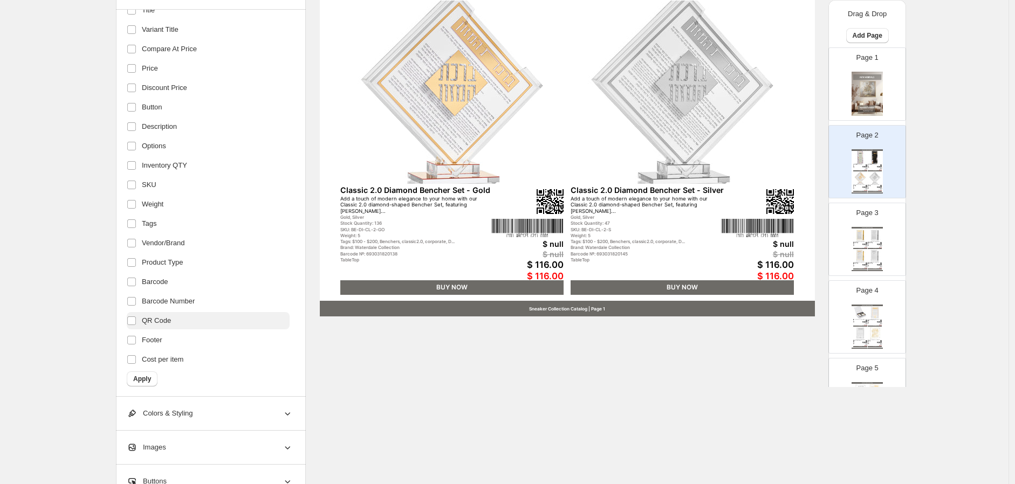
click at [196, 324] on label "QR Code" at bounding box center [208, 320] width 163 height 17
click at [179, 351] on label "Cost per item" at bounding box center [208, 359] width 163 height 17
click at [149, 381] on span "Apply" at bounding box center [142, 379] width 18 height 9
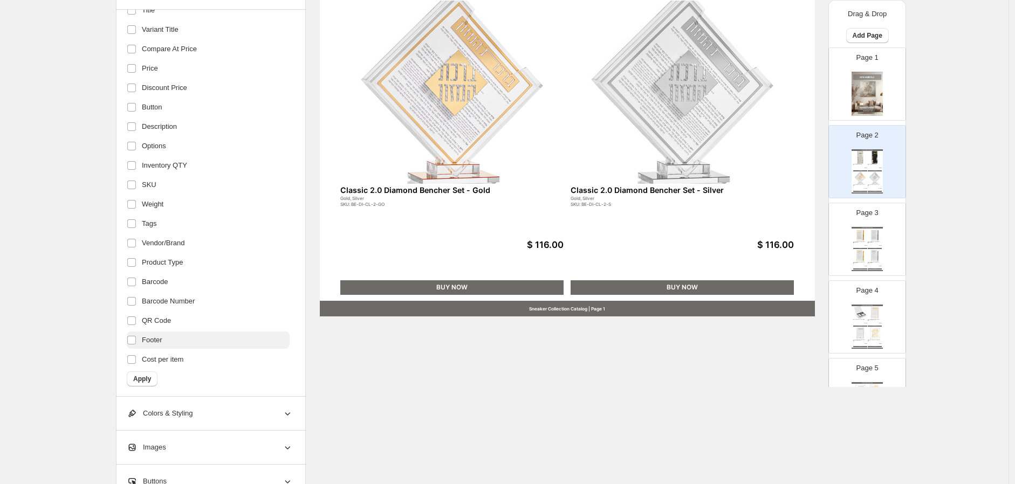
click at [162, 337] on span "Footer" at bounding box center [152, 340] width 20 height 11
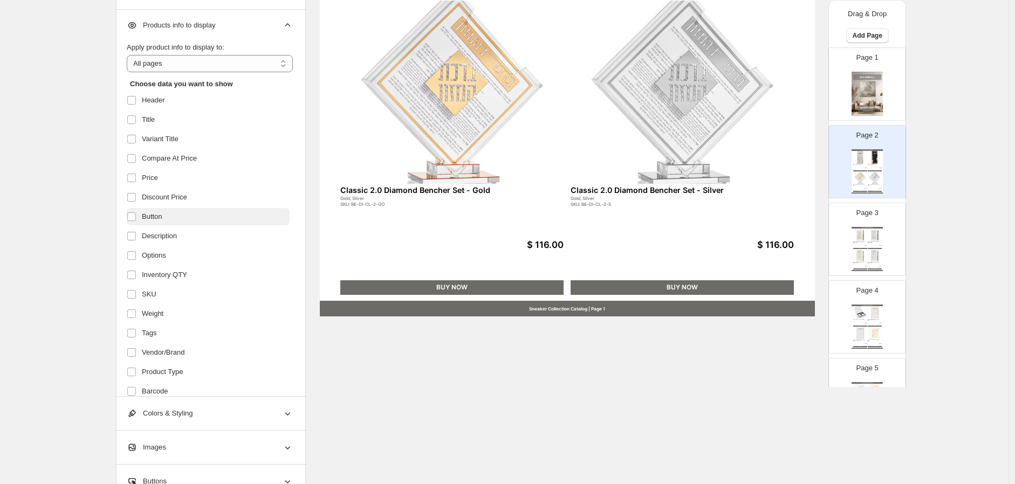
scroll to position [0, 0]
click at [192, 217] on label "Button" at bounding box center [208, 217] width 163 height 17
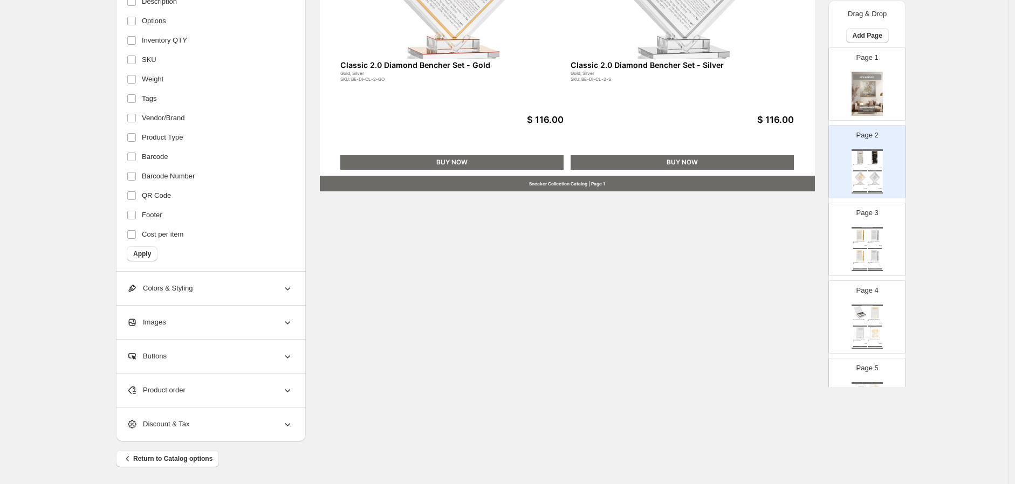
scroll to position [548, 0]
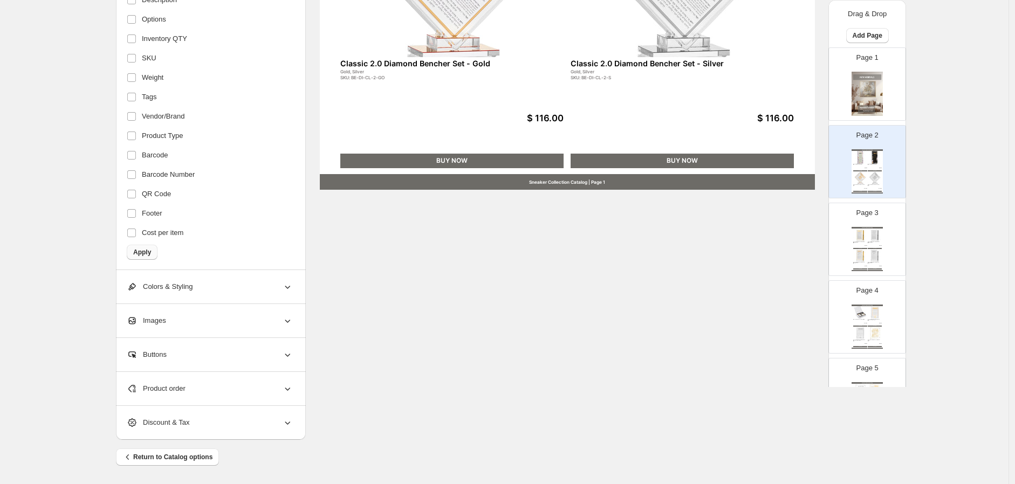
click at [146, 251] on span "Apply" at bounding box center [142, 252] width 18 height 9
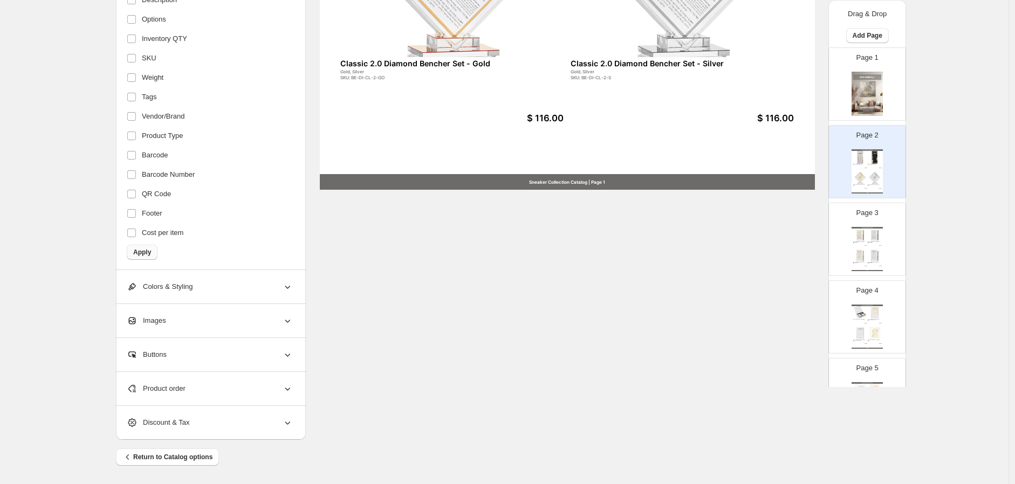
click at [151, 247] on button "Apply" at bounding box center [142, 252] width 31 height 15
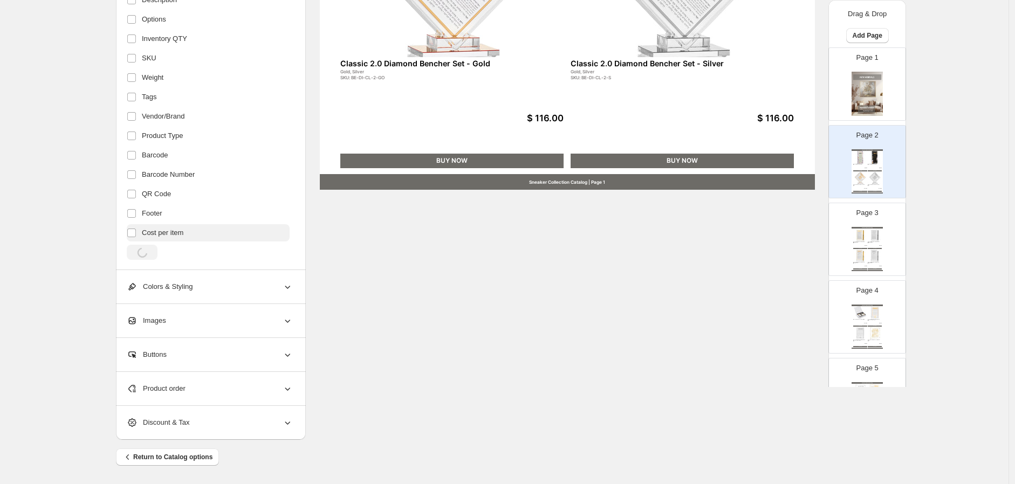
scroll to position [0, 0]
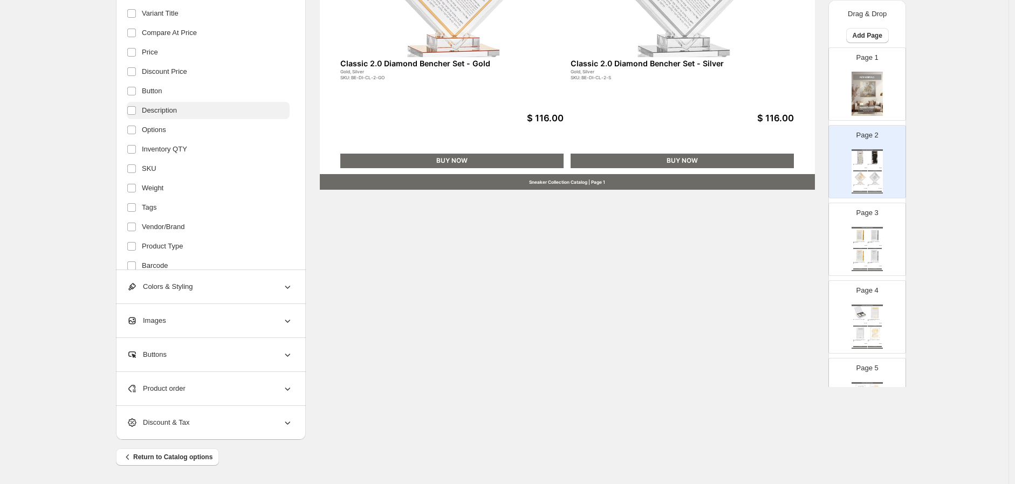
click at [169, 107] on span "Description" at bounding box center [159, 110] width 35 height 11
click at [149, 254] on span "Apply" at bounding box center [142, 252] width 18 height 9
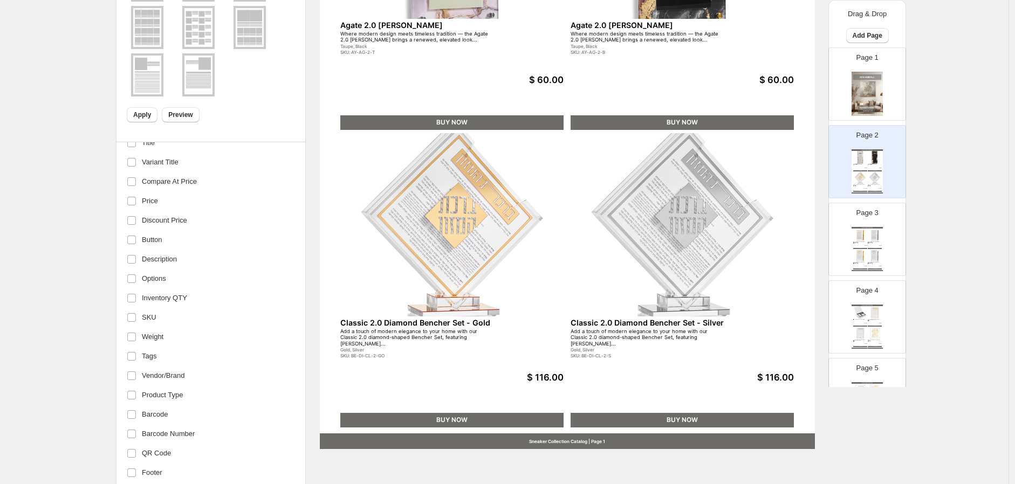
scroll to position [539, 0]
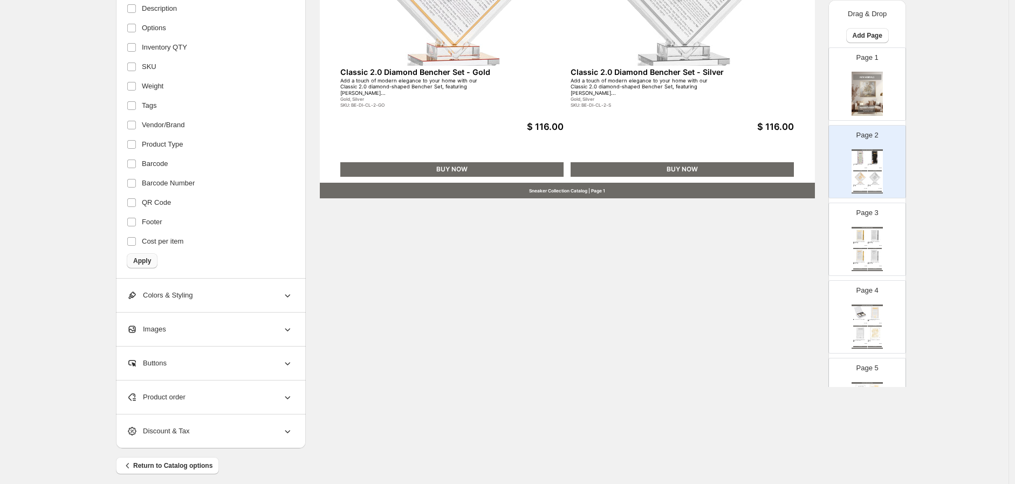
click at [151, 258] on span "Apply" at bounding box center [142, 261] width 18 height 9
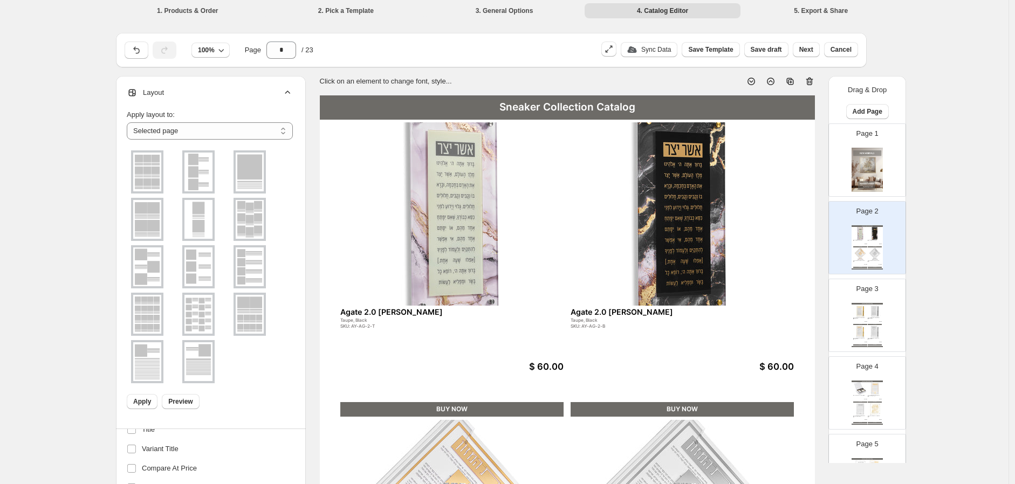
scroll to position [0, 0]
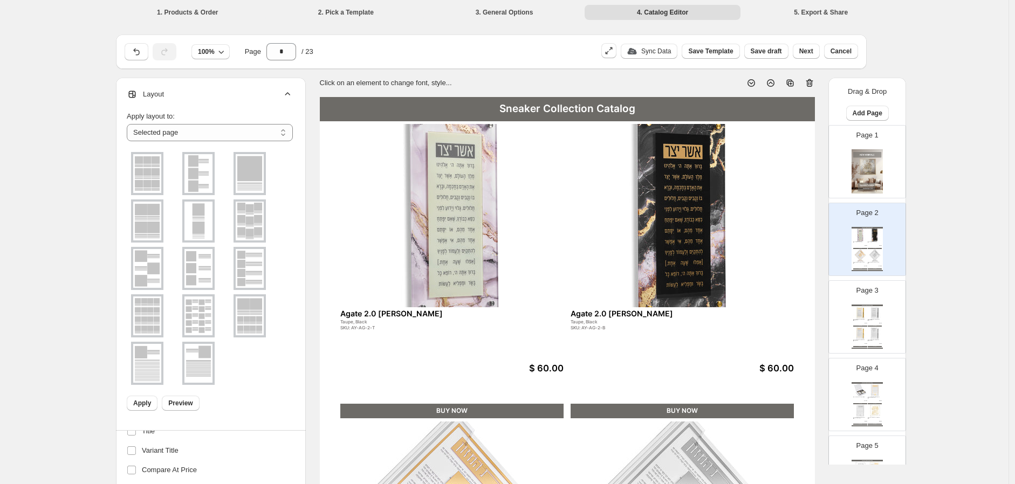
click at [865, 307] on img at bounding box center [860, 312] width 14 height 13
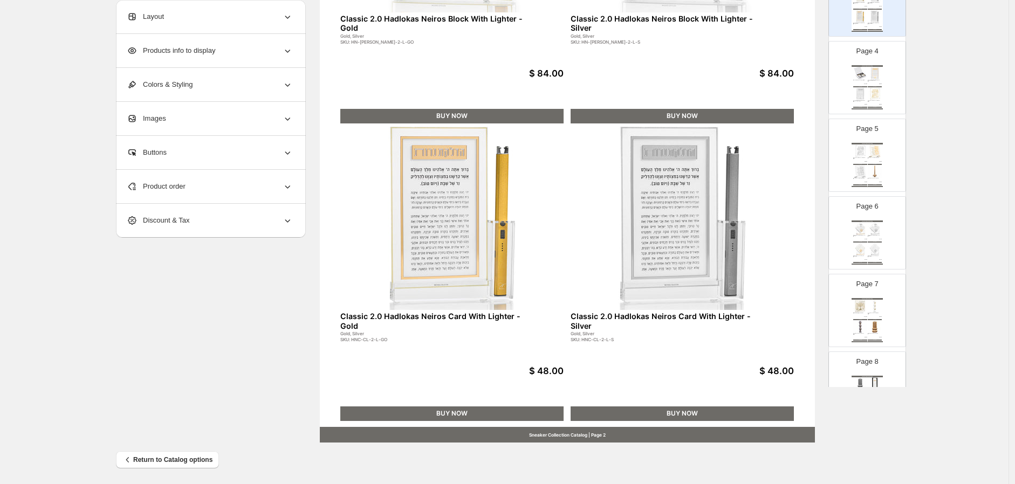
scroll to position [297, 0]
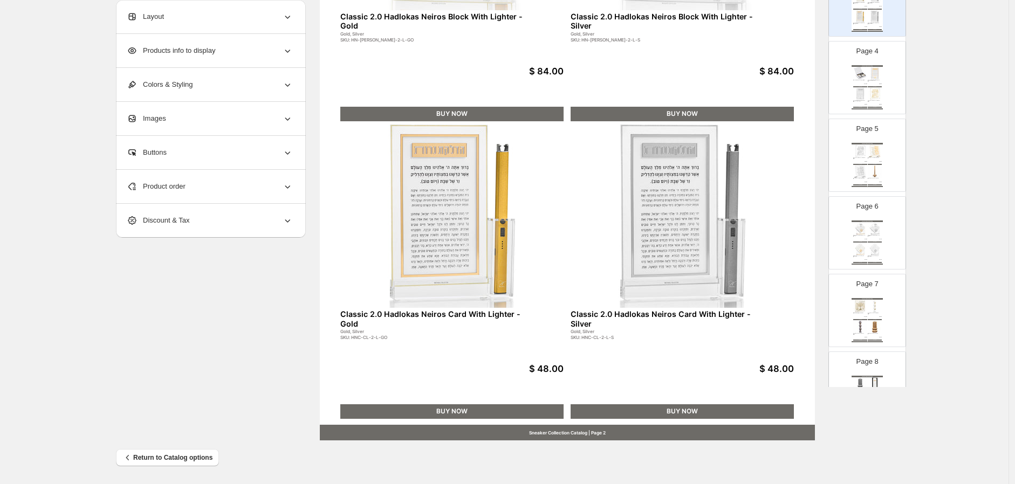
click at [853, 88] on img at bounding box center [860, 94] width 14 height 13
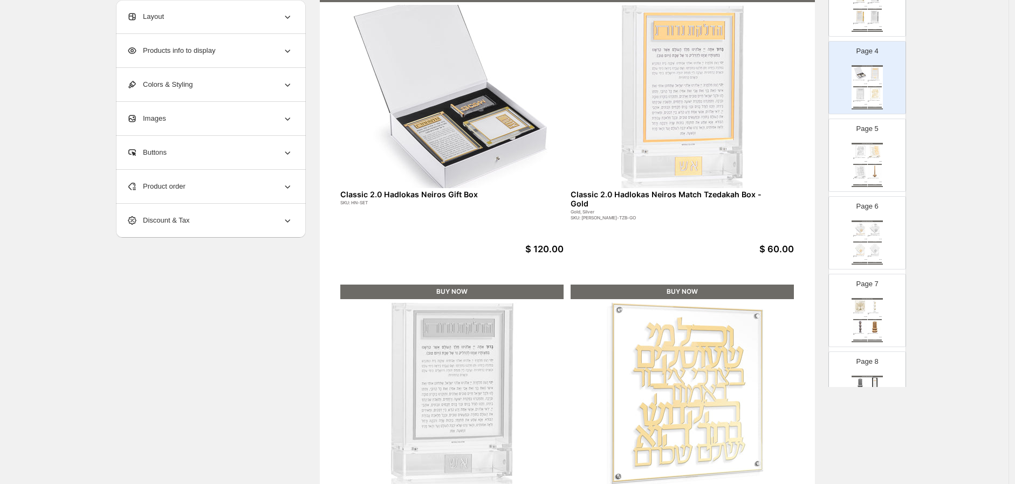
scroll to position [120, 0]
click at [864, 149] on img at bounding box center [860, 151] width 14 height 13
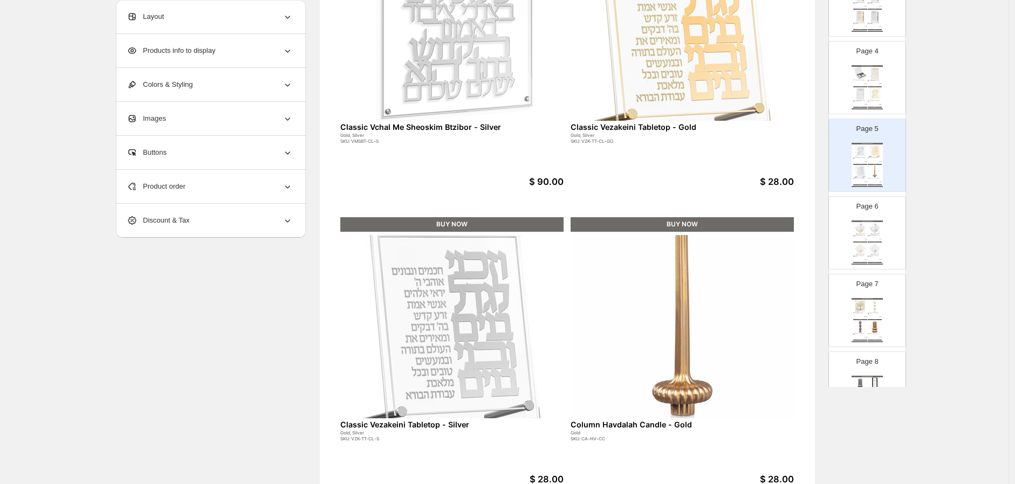
scroll to position [0, 0]
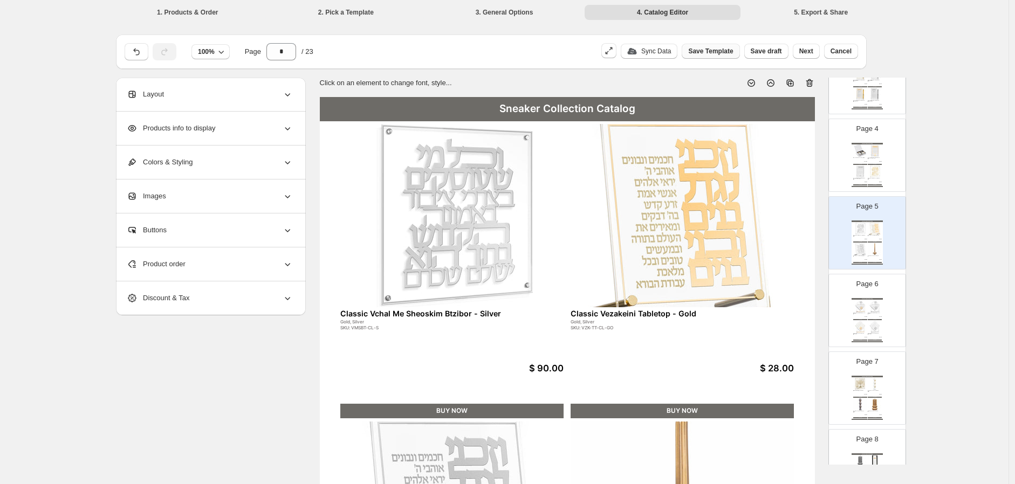
click at [723, 49] on span "Save Template" at bounding box center [710, 51] width 45 height 9
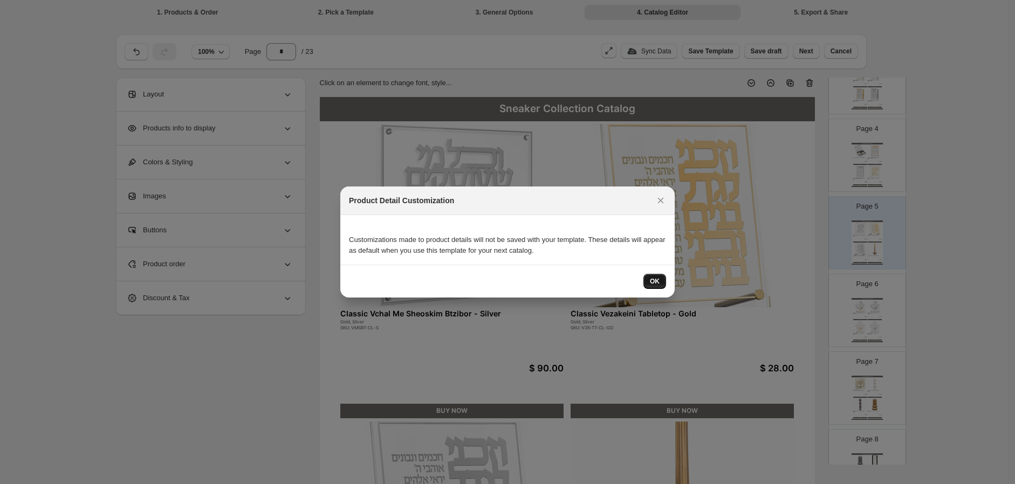
click at [651, 285] on span "OK" at bounding box center [655, 281] width 10 height 9
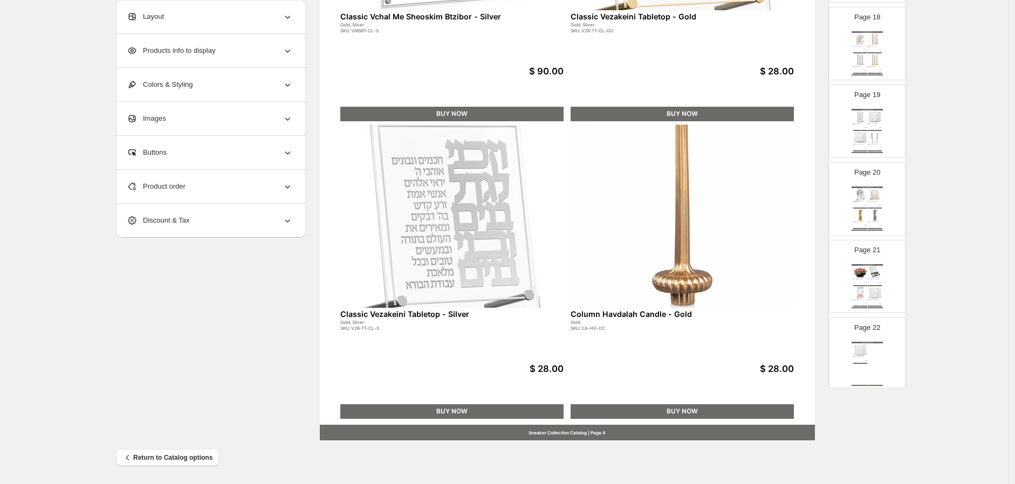
scroll to position [1472, 0]
click at [875, 323] on img at bounding box center [867, 332] width 31 height 44
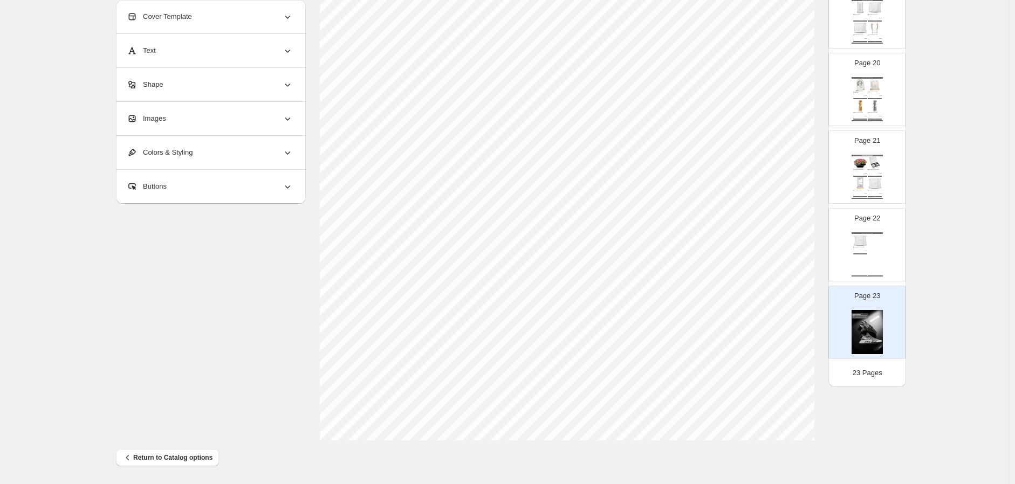
click at [871, 255] on div "Sneaker Collection Catalog Wave Edge Challah Cover - Silver Gold, Silver SKU: P…" at bounding box center [867, 255] width 31 height 44
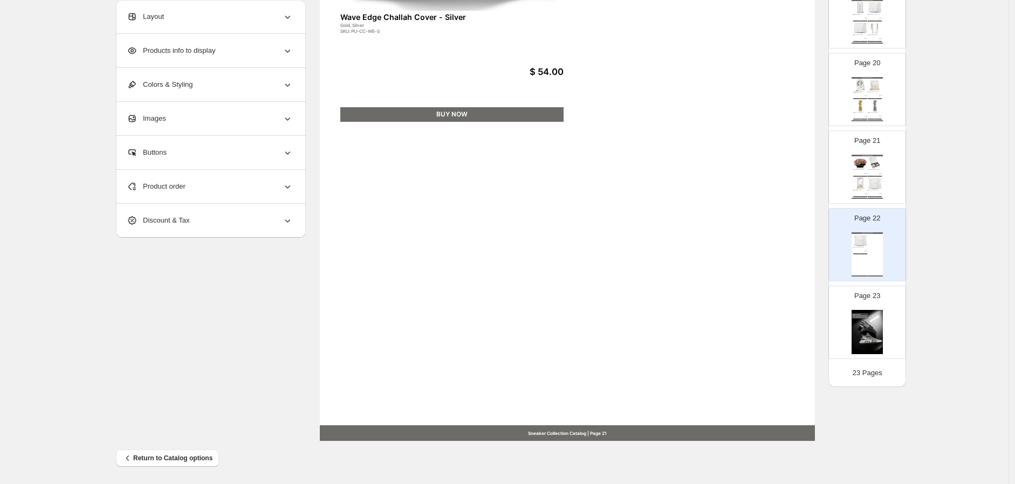
scroll to position [297, 0]
click at [857, 163] on img at bounding box center [860, 162] width 14 height 13
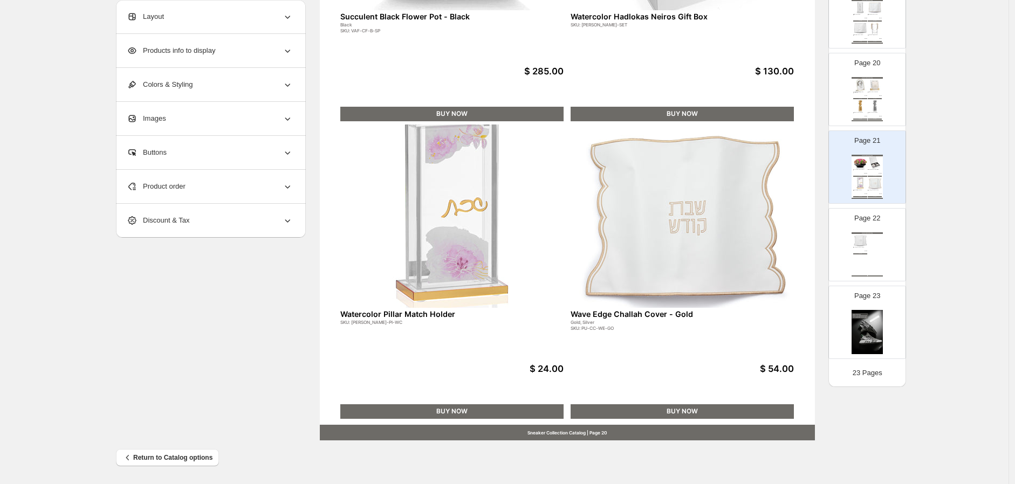
click at [887, 338] on div "Page 23" at bounding box center [863, 318] width 68 height 72
type input "**"
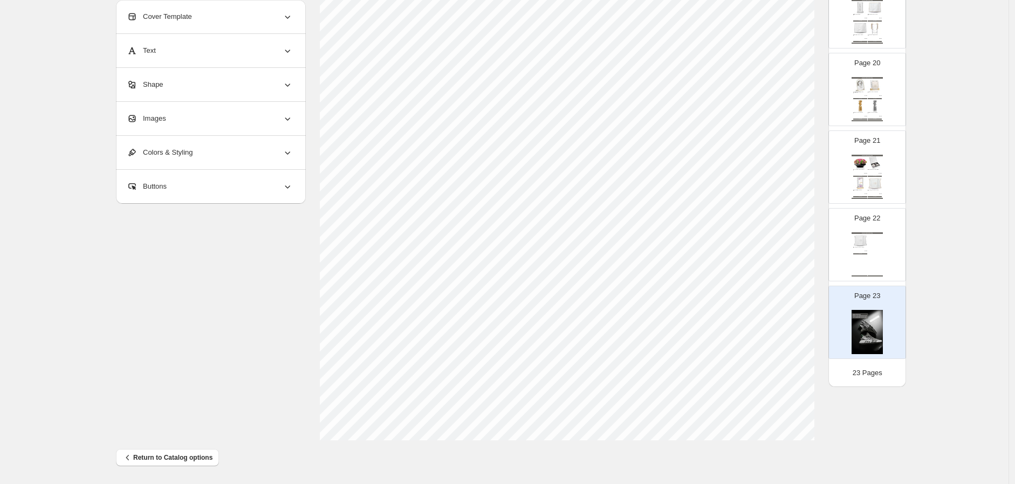
click at [197, 121] on div "Images" at bounding box center [210, 118] width 166 height 33
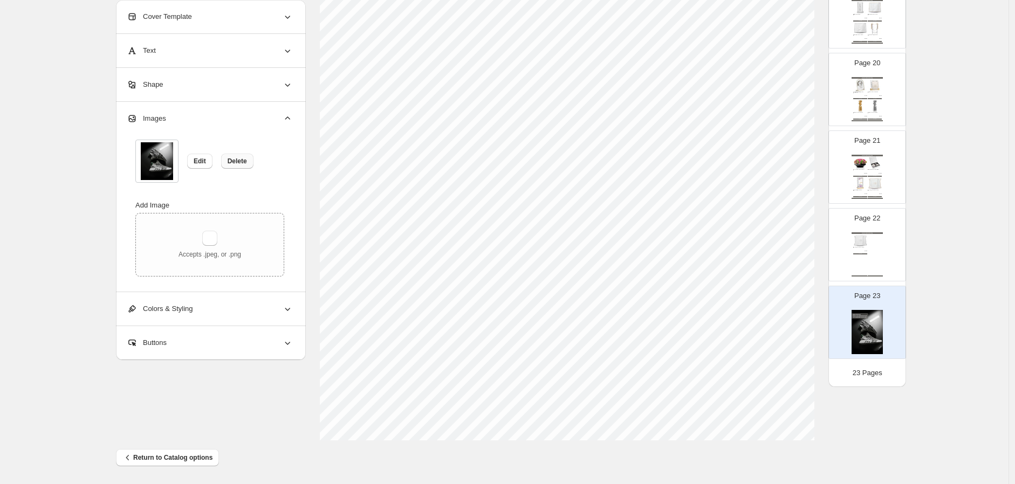
click at [238, 161] on span "Delete" at bounding box center [237, 161] width 19 height 9
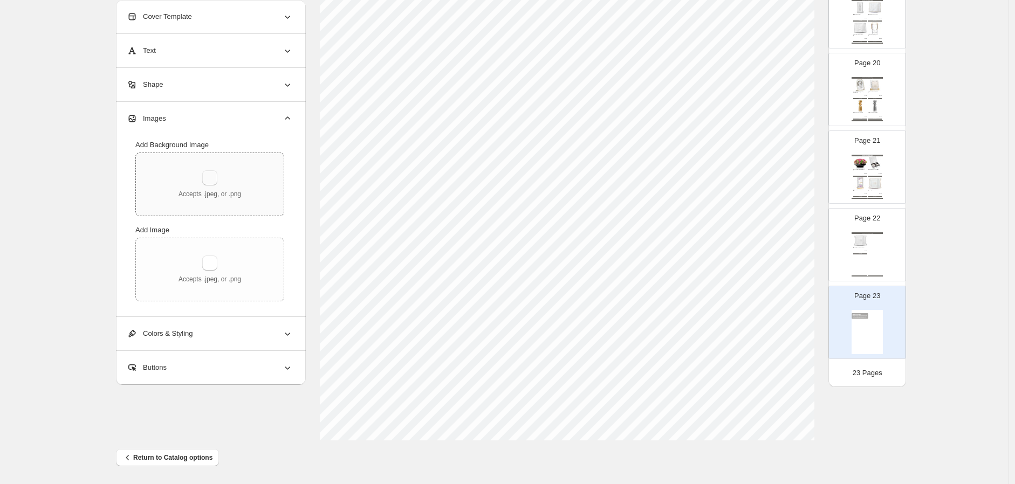
click at [213, 180] on button "button" at bounding box center [209, 177] width 15 height 15
type input "**********"
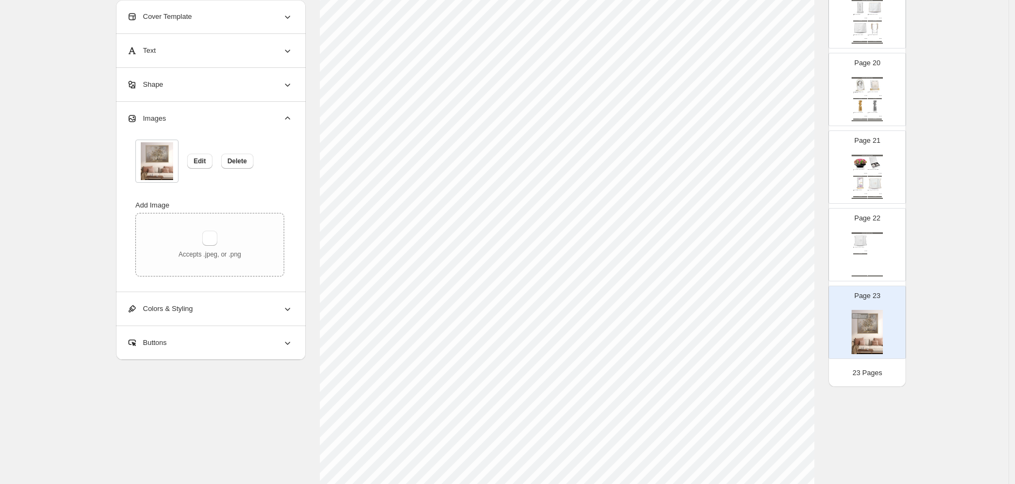
scroll to position [0, 0]
